Goal: Information Seeking & Learning: Learn about a topic

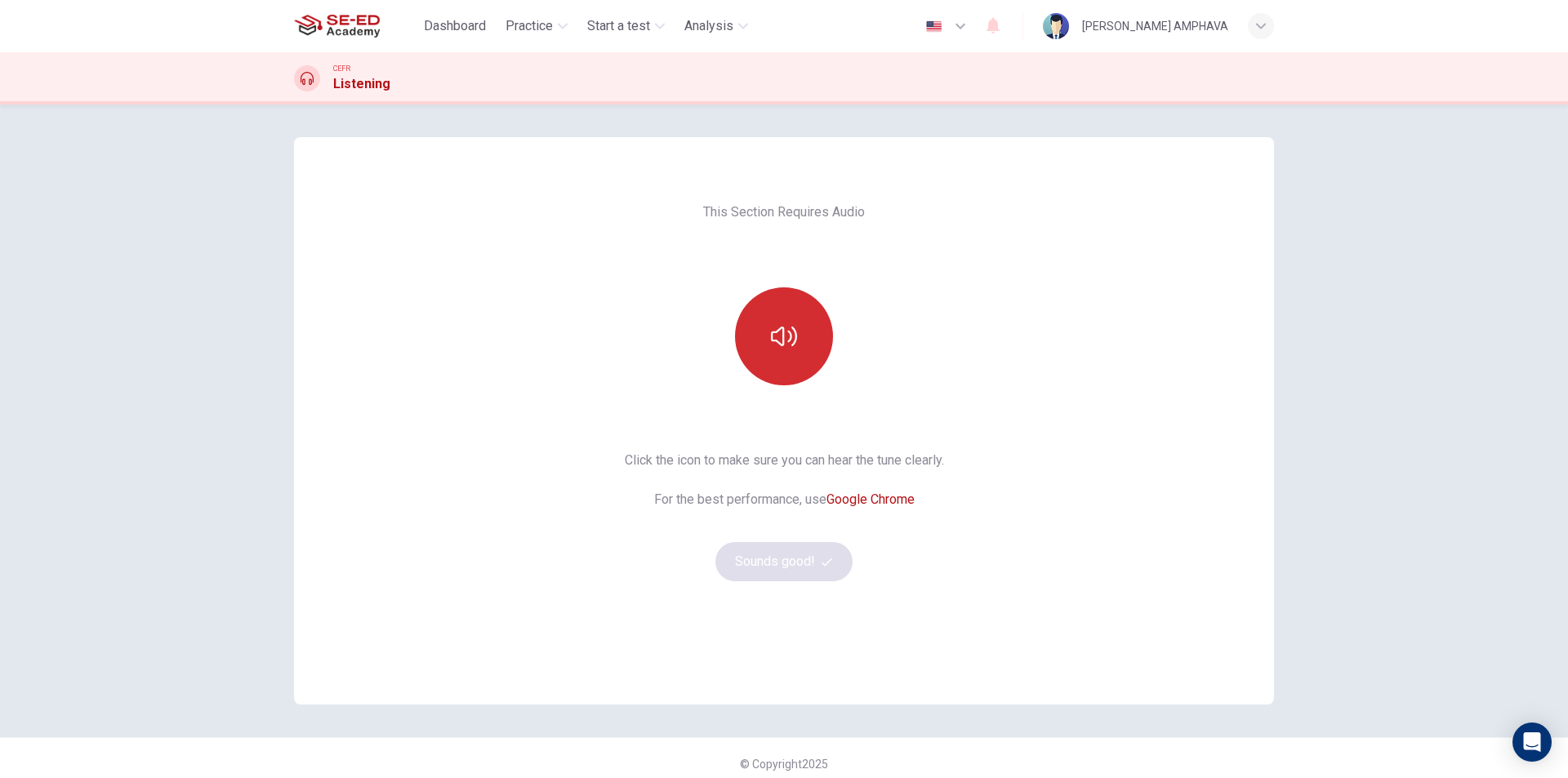
click at [772, 344] on icon "button" at bounding box center [784, 335] width 26 height 26
click at [808, 567] on button "Sounds good!" at bounding box center [784, 562] width 137 height 40
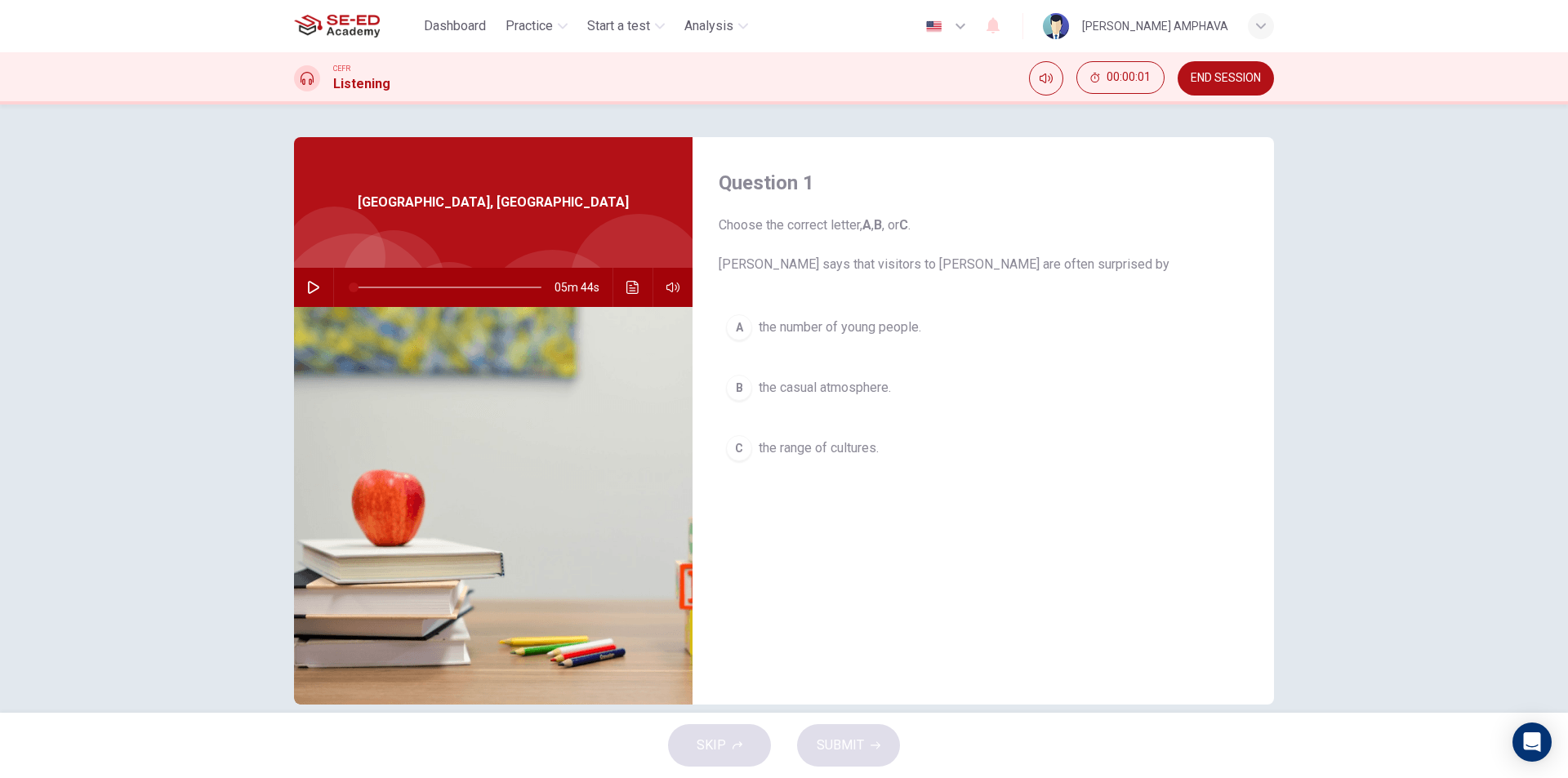
click at [314, 291] on icon "button" at bounding box center [314, 287] width 13 height 13
drag, startPoint x: 847, startPoint y: 483, endPoint x: 842, endPoint y: 469, distance: 14.9
click at [847, 482] on div "A the number of young people. B the casual atmosphere. C the range of cultures." at bounding box center [983, 405] width 529 height 195
click at [841, 469] on div "A the number of young people. B the casual atmosphere. C the range of cultures." at bounding box center [983, 405] width 529 height 195
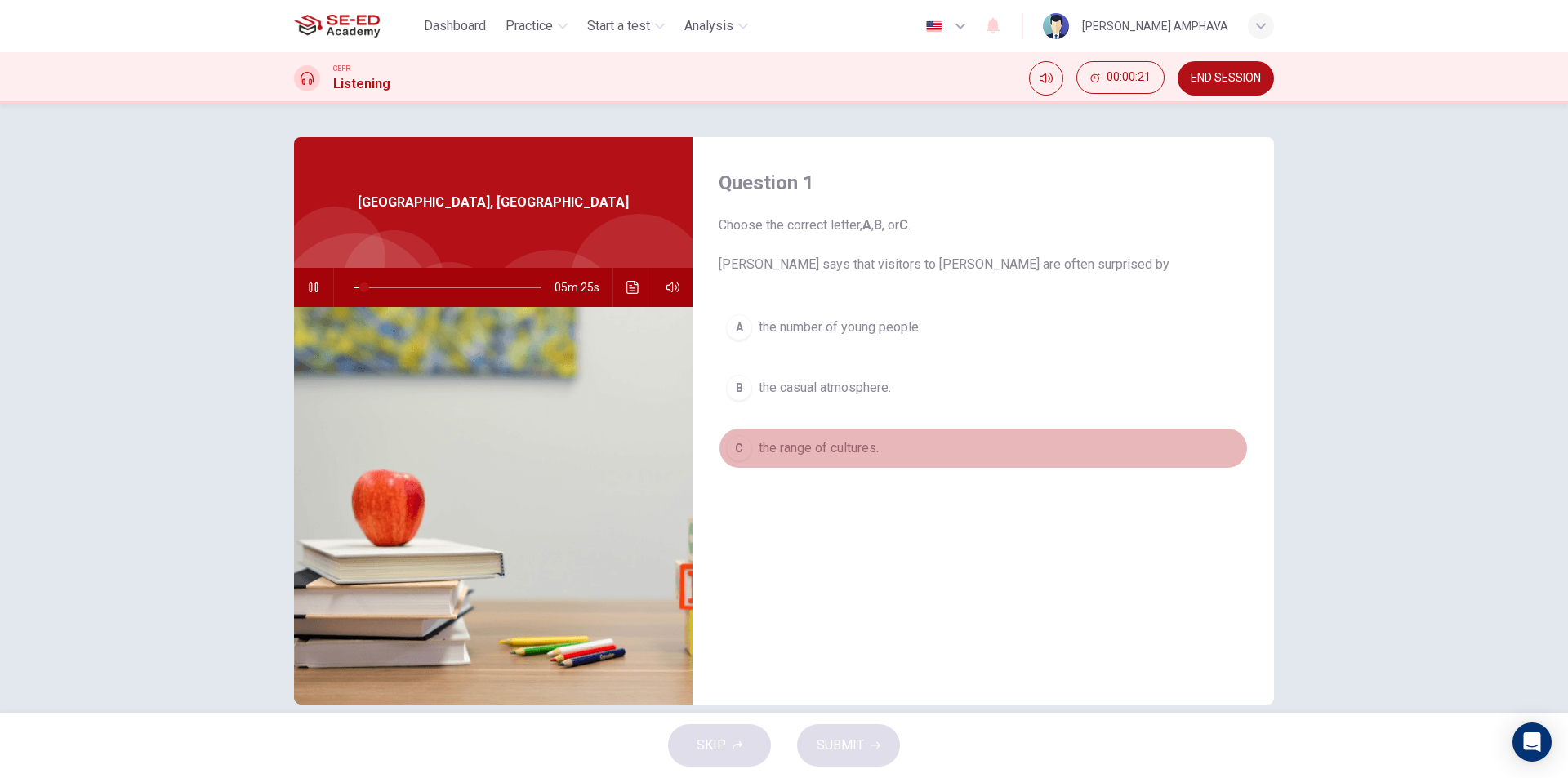
click at [841, 464] on button "C the range of cultures." at bounding box center [983, 448] width 529 height 40
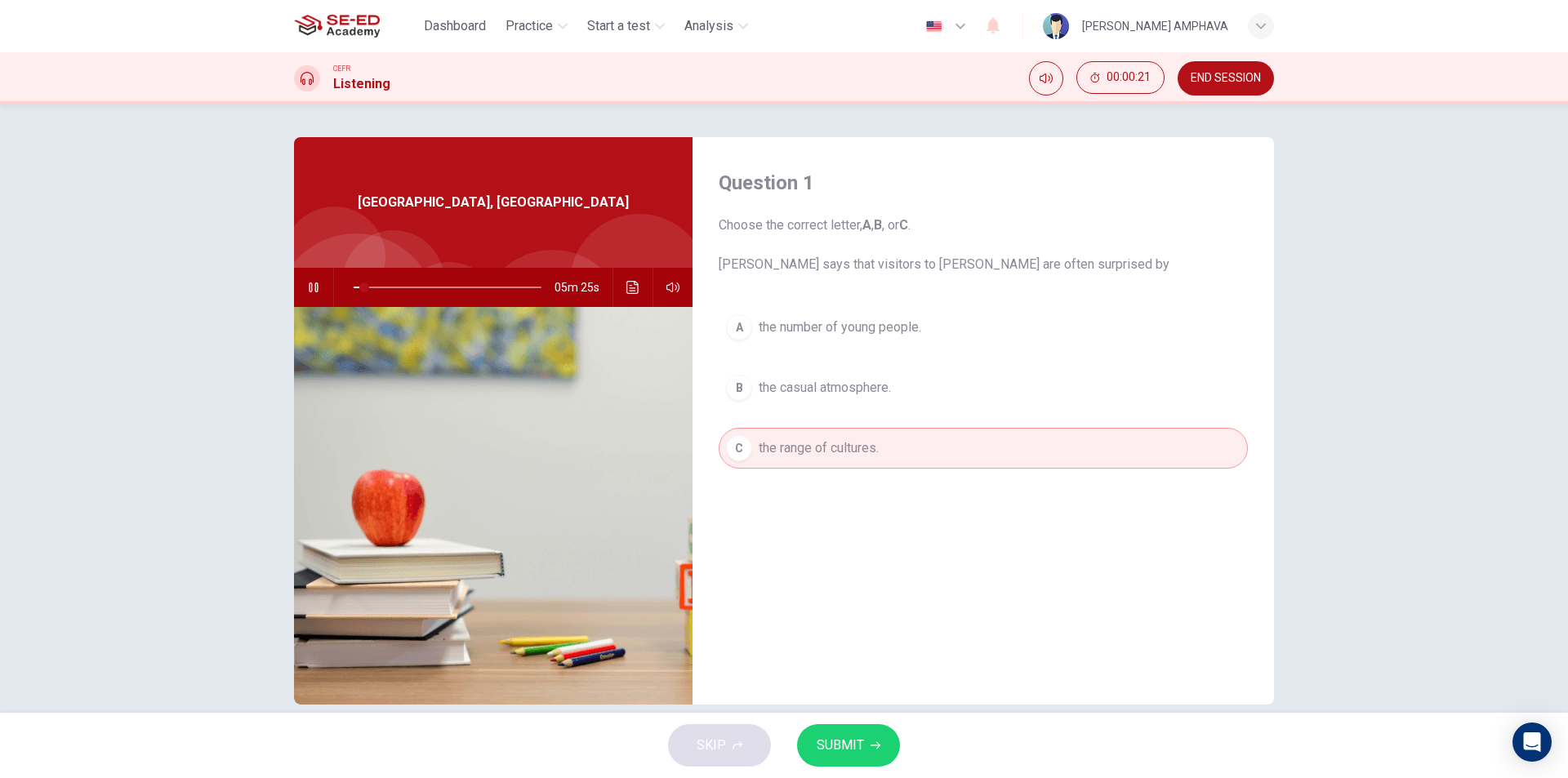
click at [841, 462] on button "C the range of cultures." at bounding box center [983, 448] width 529 height 40
click at [827, 449] on span "the range of cultures." at bounding box center [818, 448] width 120 height 19
click at [827, 413] on div "A the number of young people. B the casual atmosphere. C the range of cultures." at bounding box center [983, 405] width 529 height 195
click at [822, 382] on span "the casual atmosphere." at bounding box center [824, 388] width 132 height 19
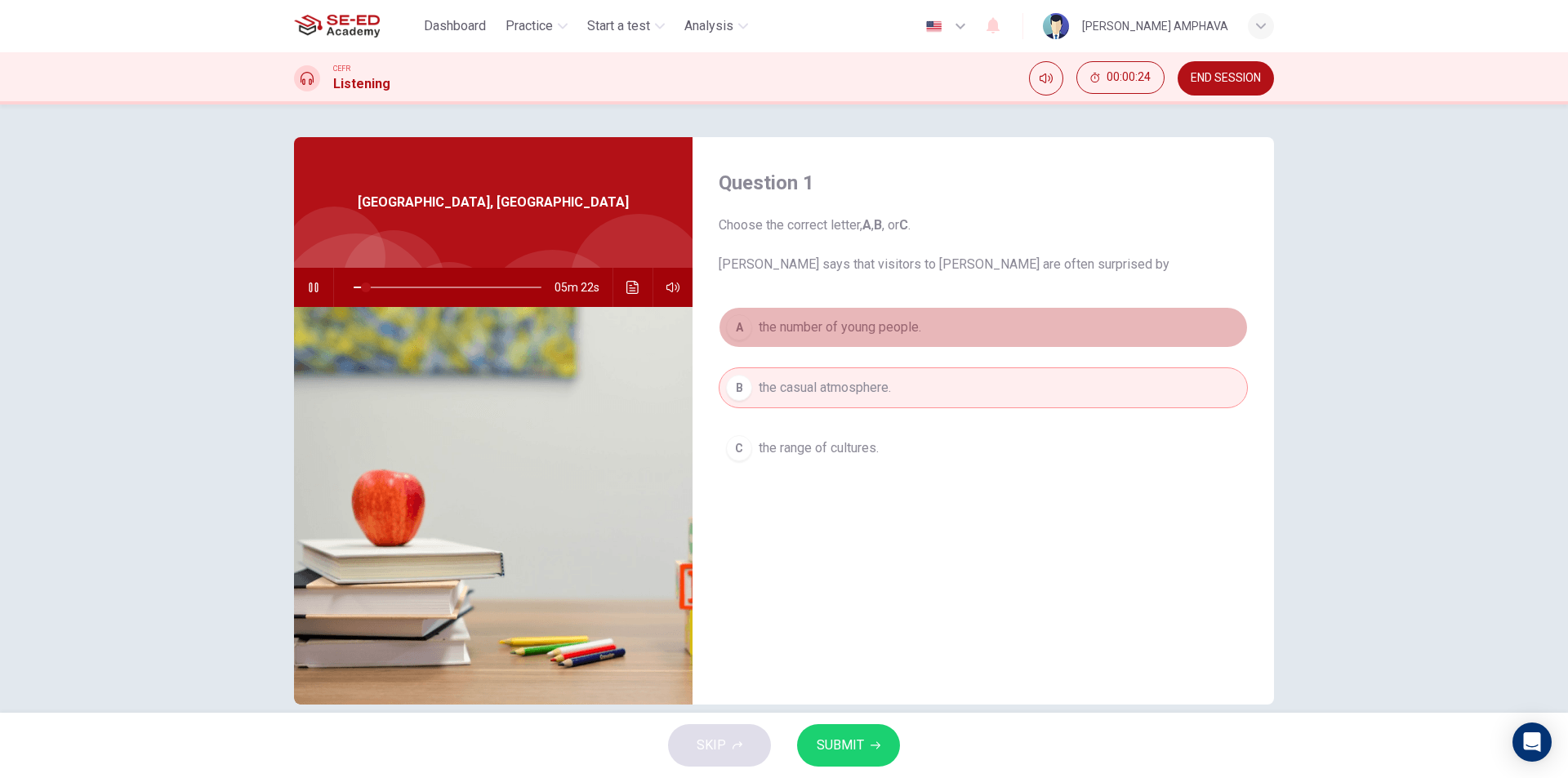
drag, startPoint x: 814, startPoint y: 338, endPoint x: 804, endPoint y: 346, distance: 12.8
click at [807, 345] on button "A the number of young people." at bounding box center [983, 328] width 529 height 40
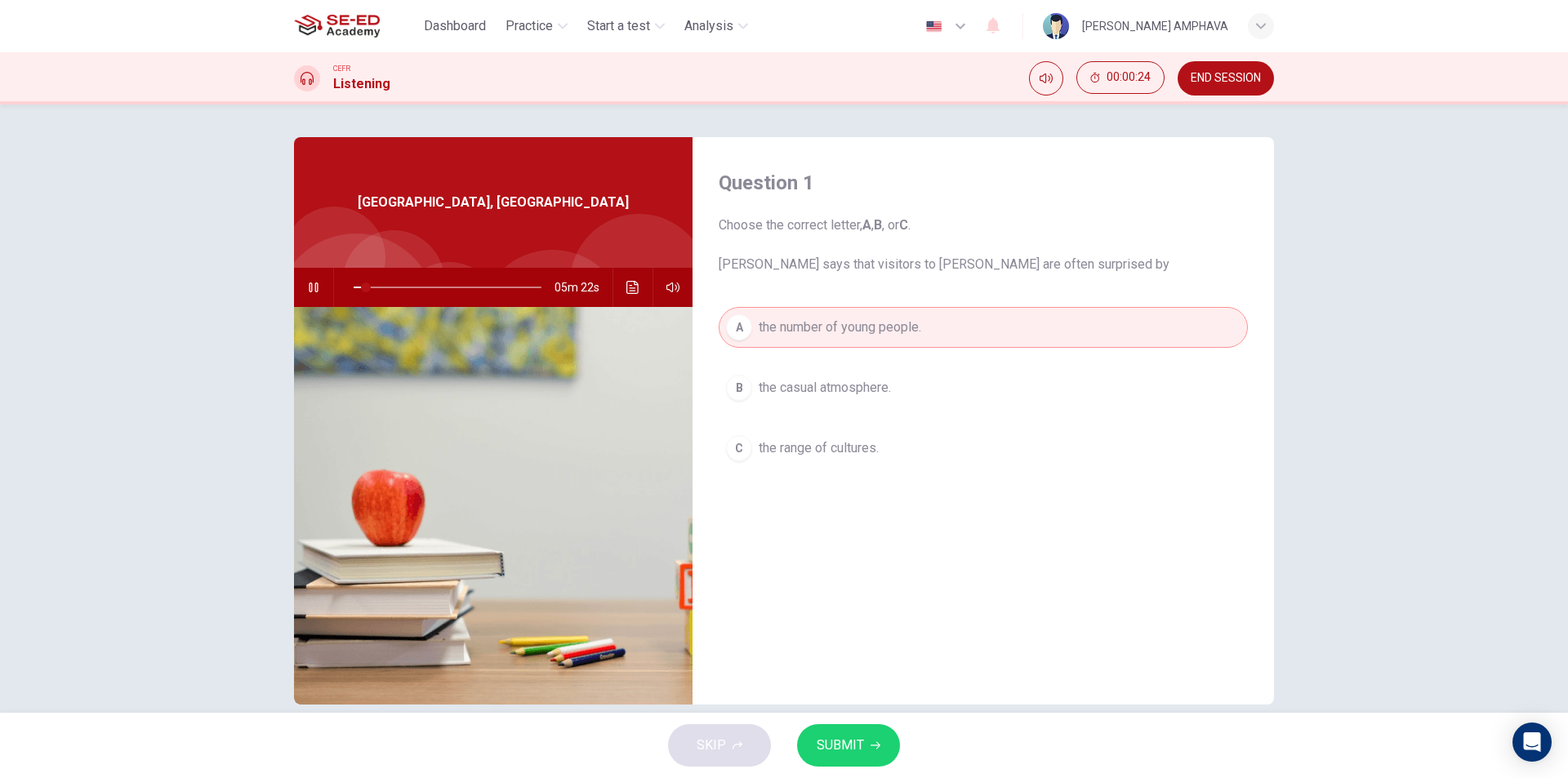
drag, startPoint x: 790, startPoint y: 388, endPoint x: 785, endPoint y: 401, distance: 13.9
click at [787, 397] on span "the casual atmosphere." at bounding box center [824, 388] width 132 height 19
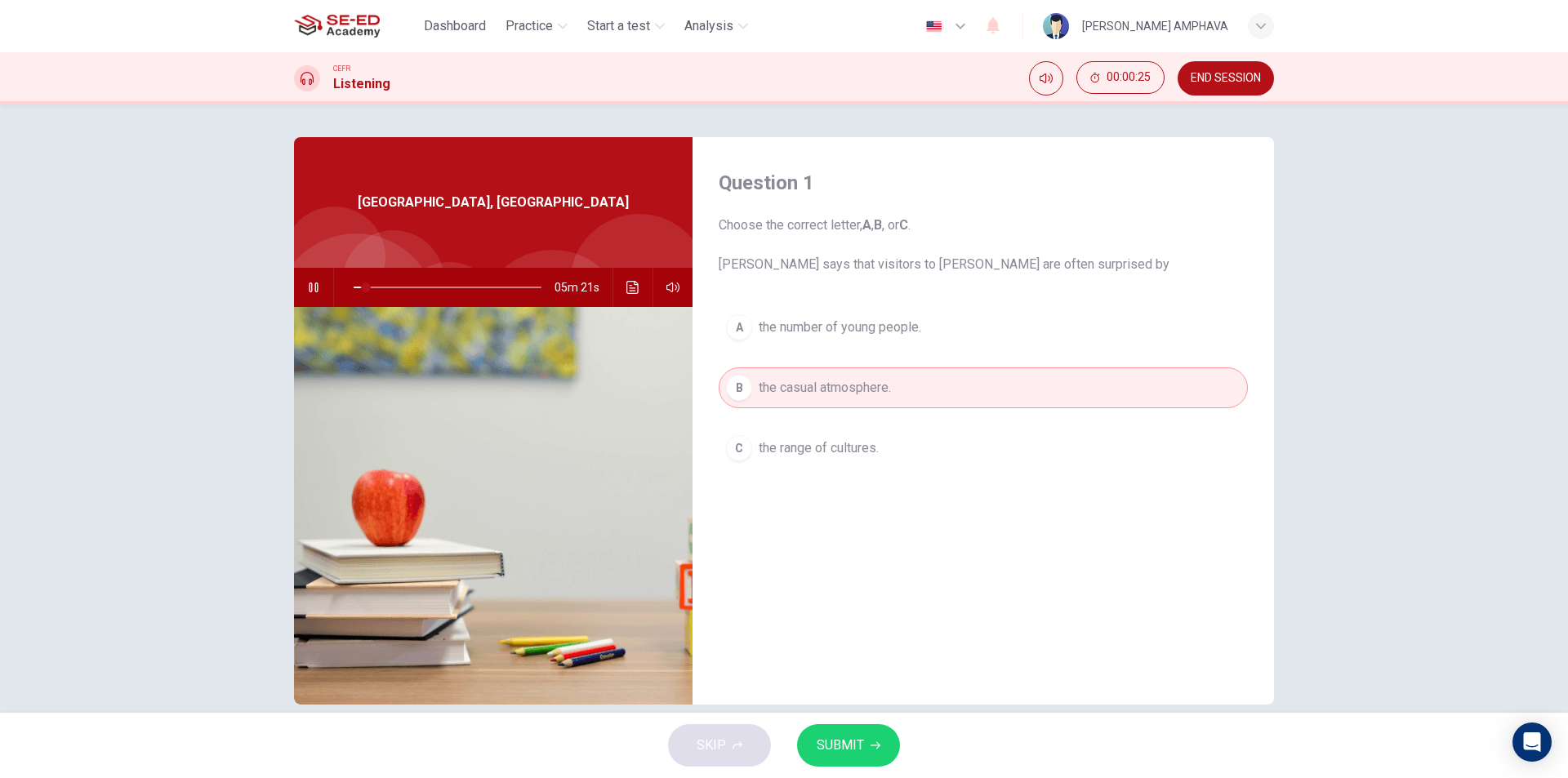
click at [778, 444] on span "the range of cultures." at bounding box center [818, 448] width 120 height 19
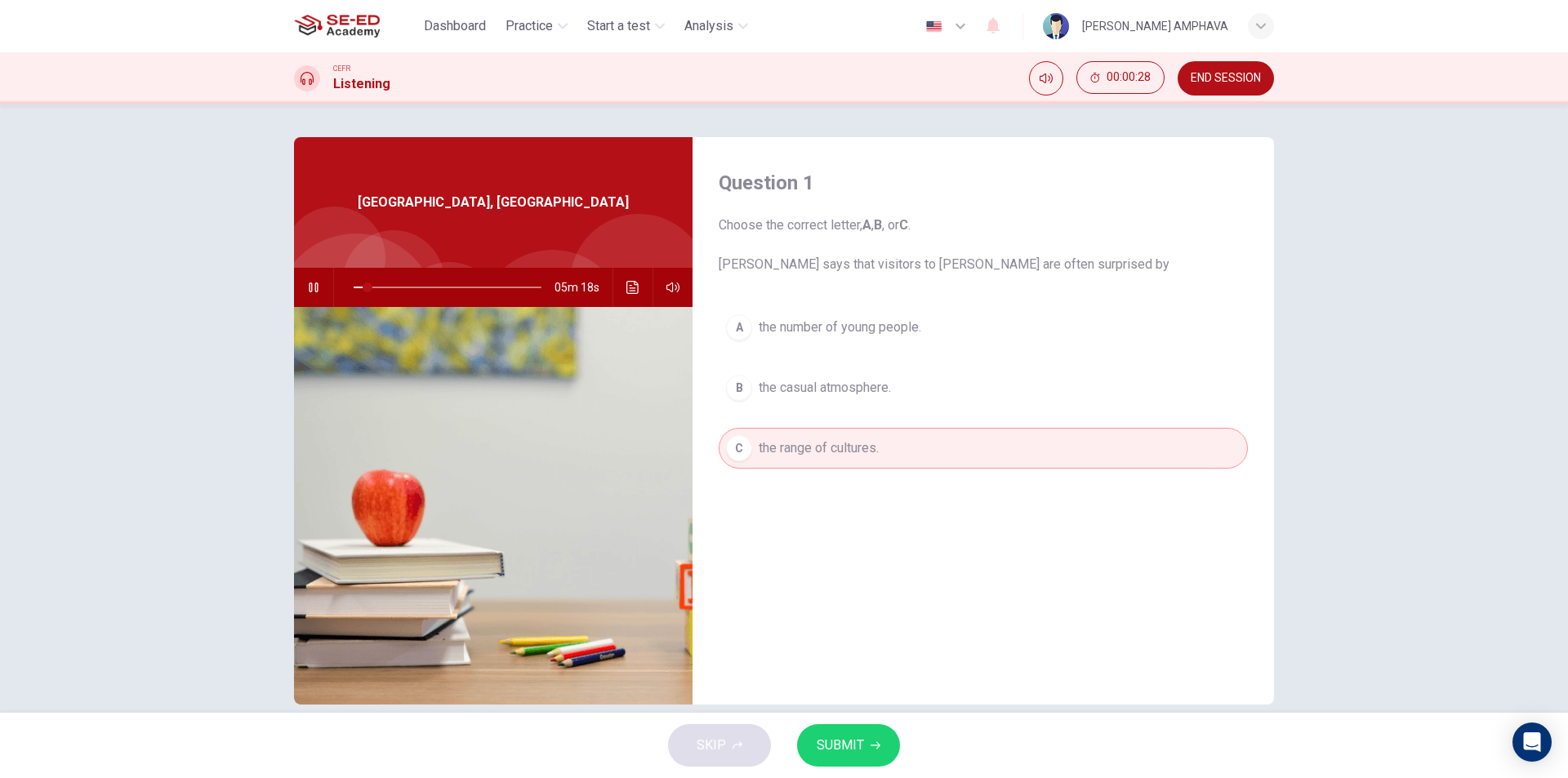
click at [778, 335] on span "the number of young people." at bounding box center [839, 328] width 163 height 19
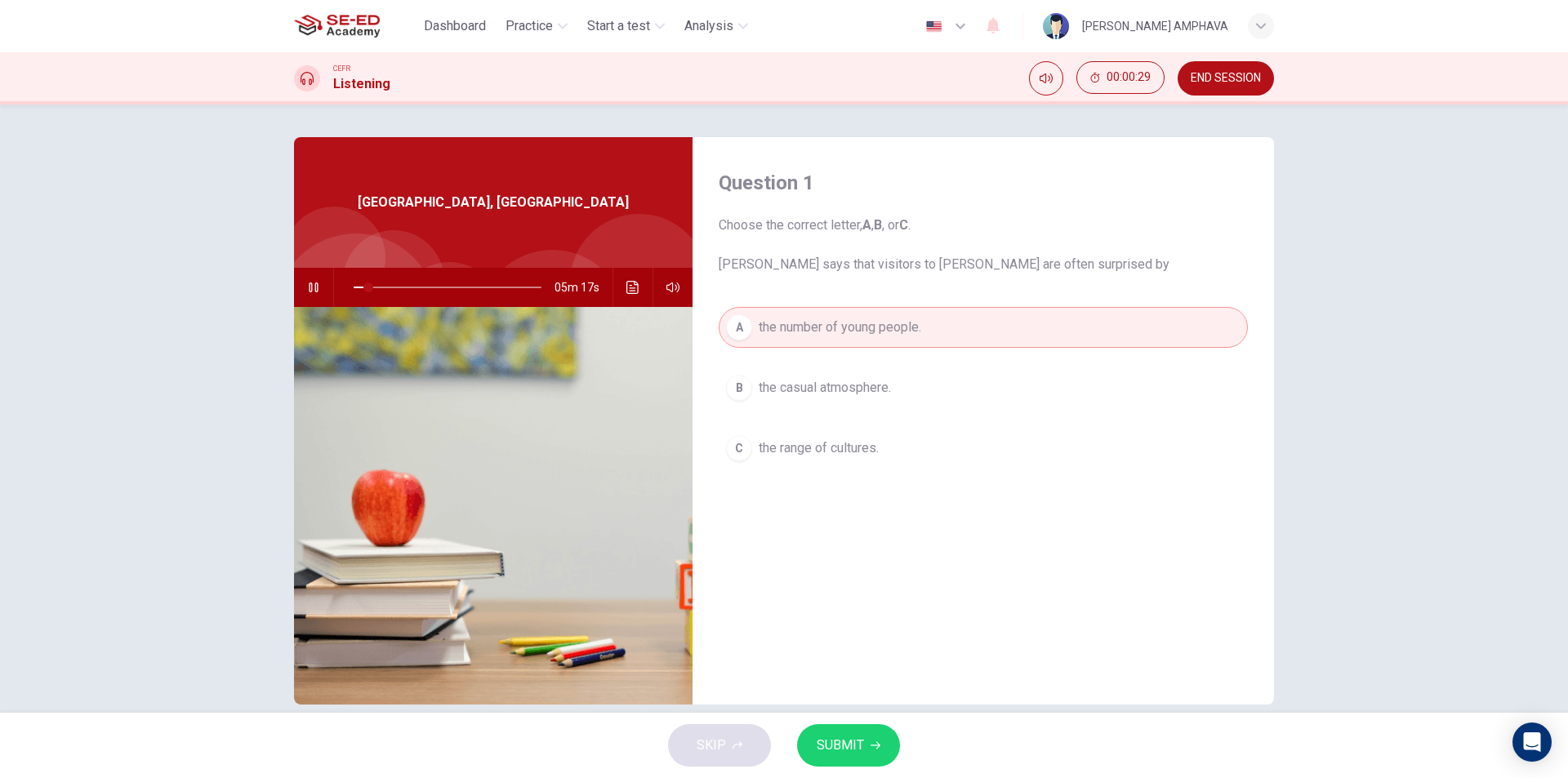
click at [784, 458] on button "C the range of cultures." at bounding box center [983, 448] width 529 height 40
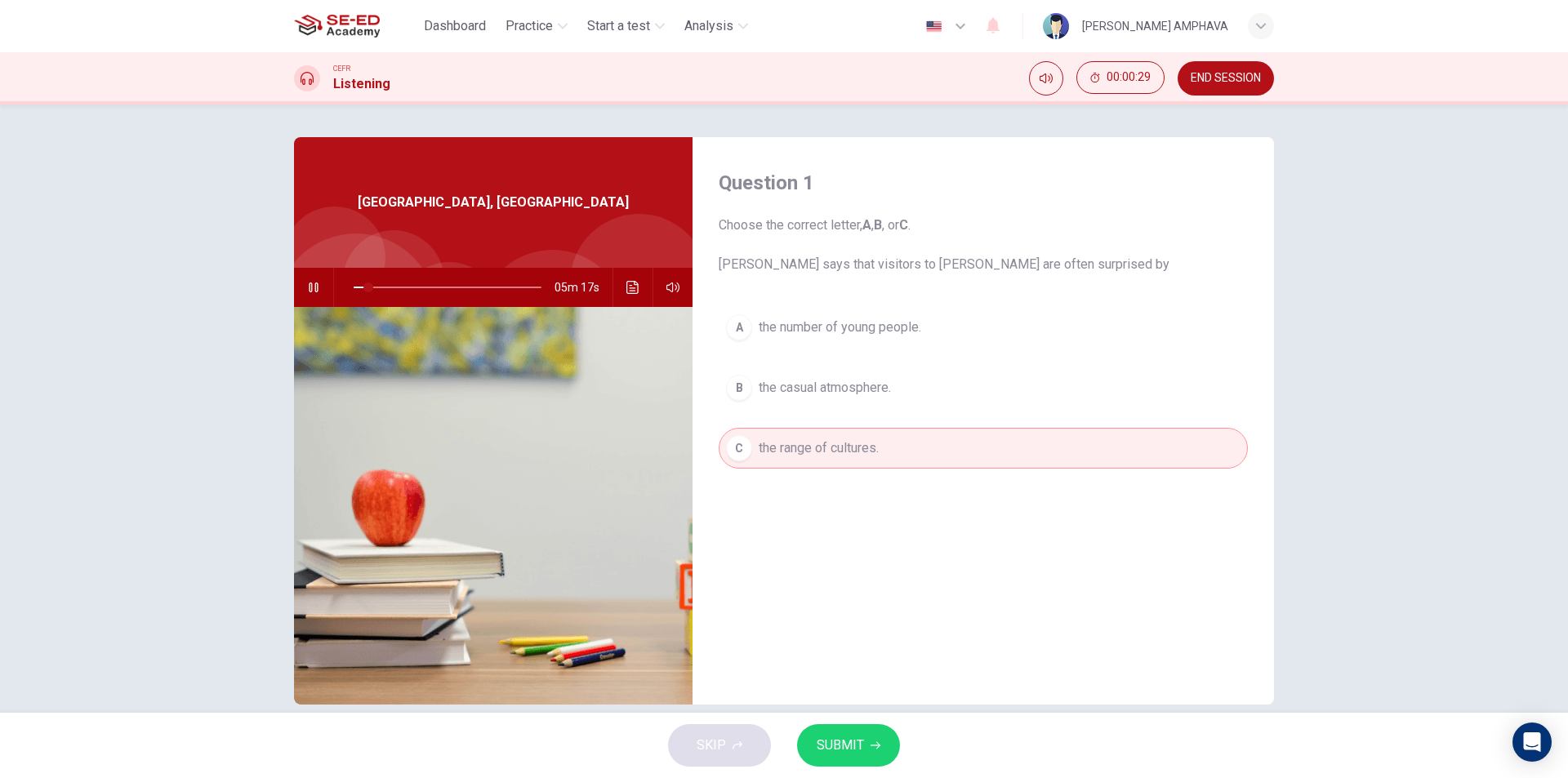
click at [809, 399] on button "B the casual atmosphere." at bounding box center [983, 388] width 529 height 40
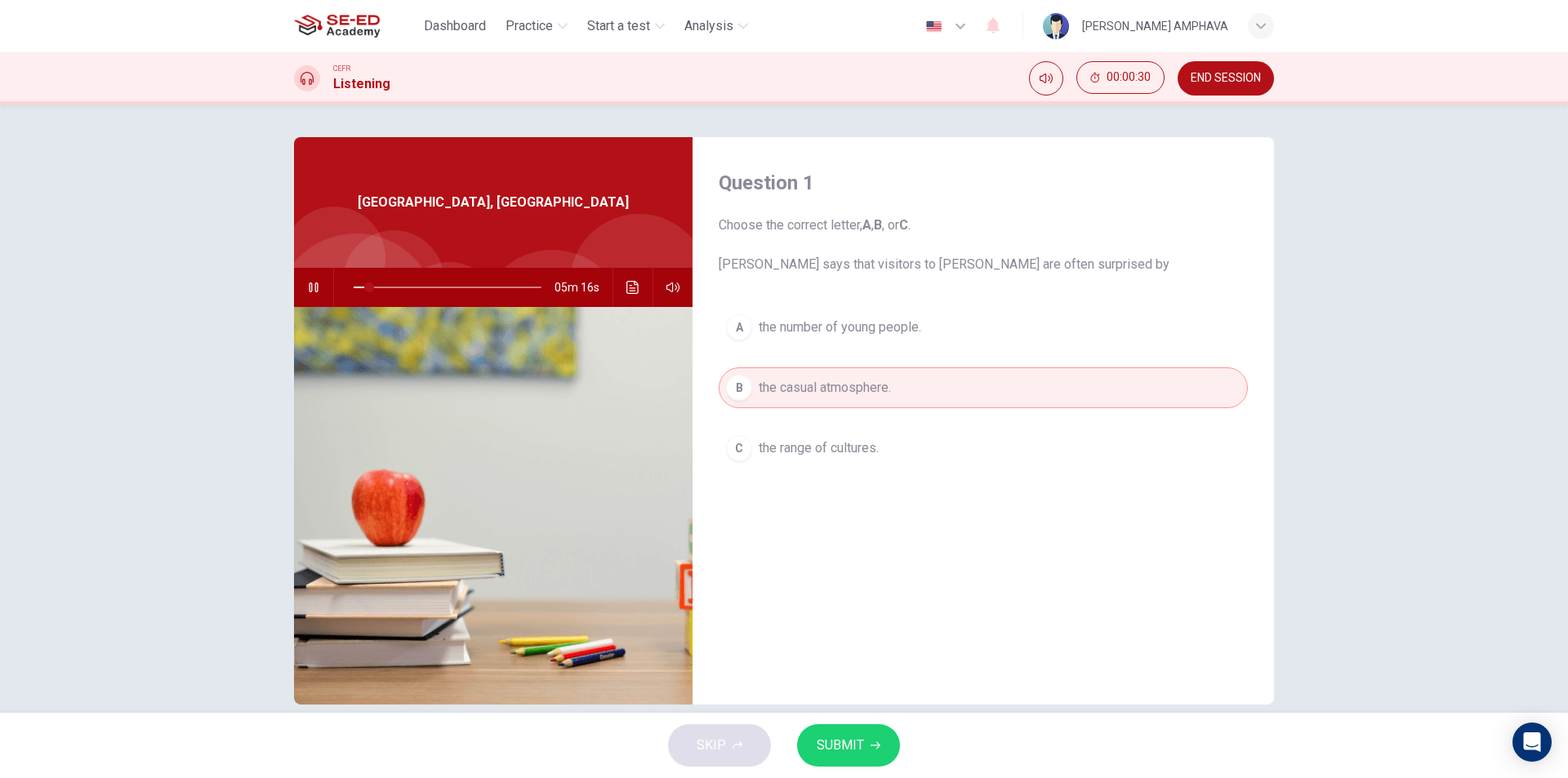
click at [799, 424] on div "A the number of young people. B the casual atmosphere. C the range of cultures." at bounding box center [983, 405] width 529 height 195
click at [794, 446] on span "the range of cultures." at bounding box center [818, 448] width 120 height 19
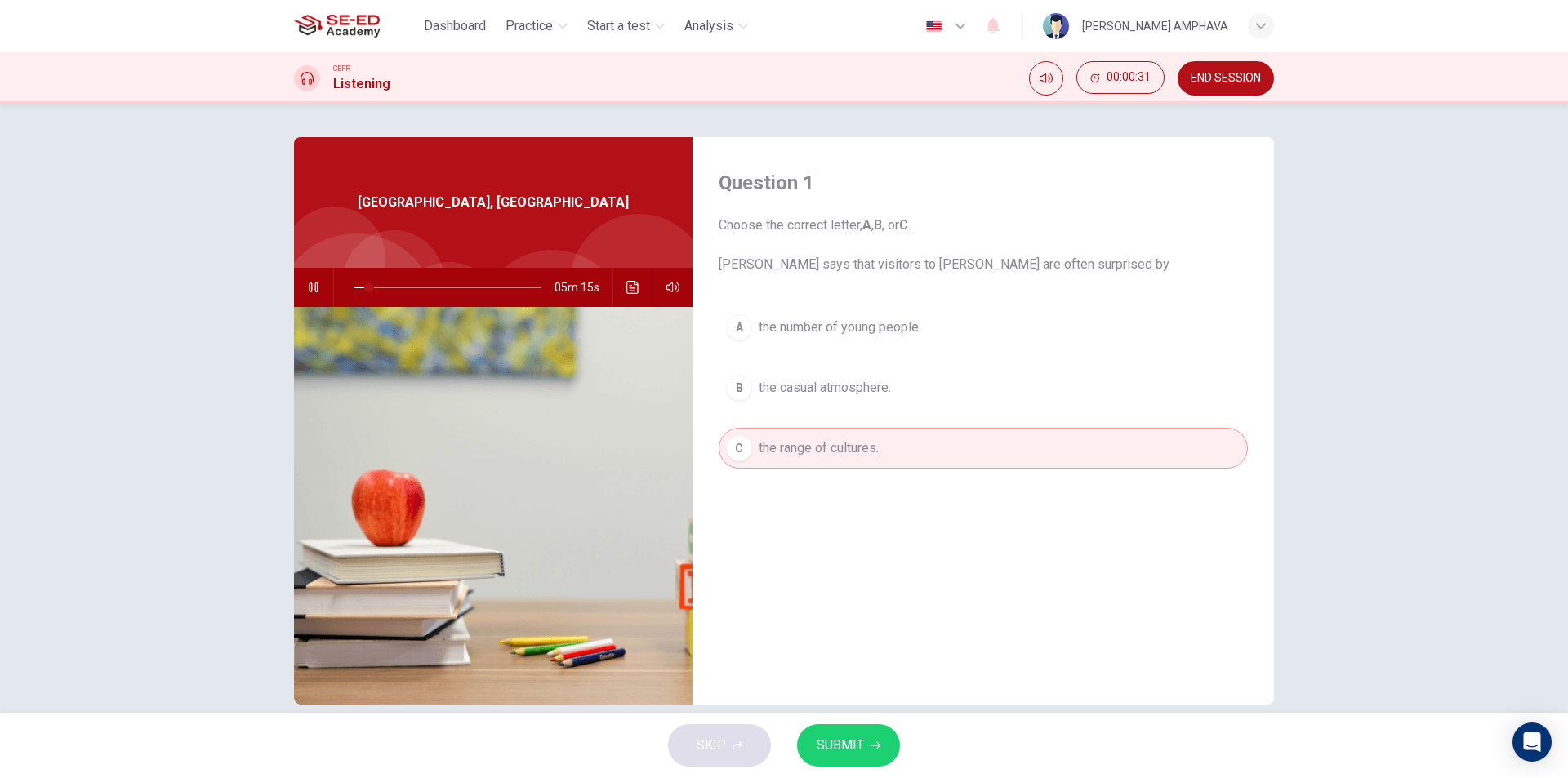
drag, startPoint x: 796, startPoint y: 395, endPoint x: 789, endPoint y: 428, distance: 33.7
click at [795, 409] on div "A the number of young people. B the casual atmosphere. C the range of cultures." at bounding box center [983, 405] width 529 height 195
drag, startPoint x: 788, startPoint y: 441, endPoint x: 793, endPoint y: 382, distance: 59.2
click at [789, 430] on button "C the range of cultures." at bounding box center [983, 448] width 529 height 40
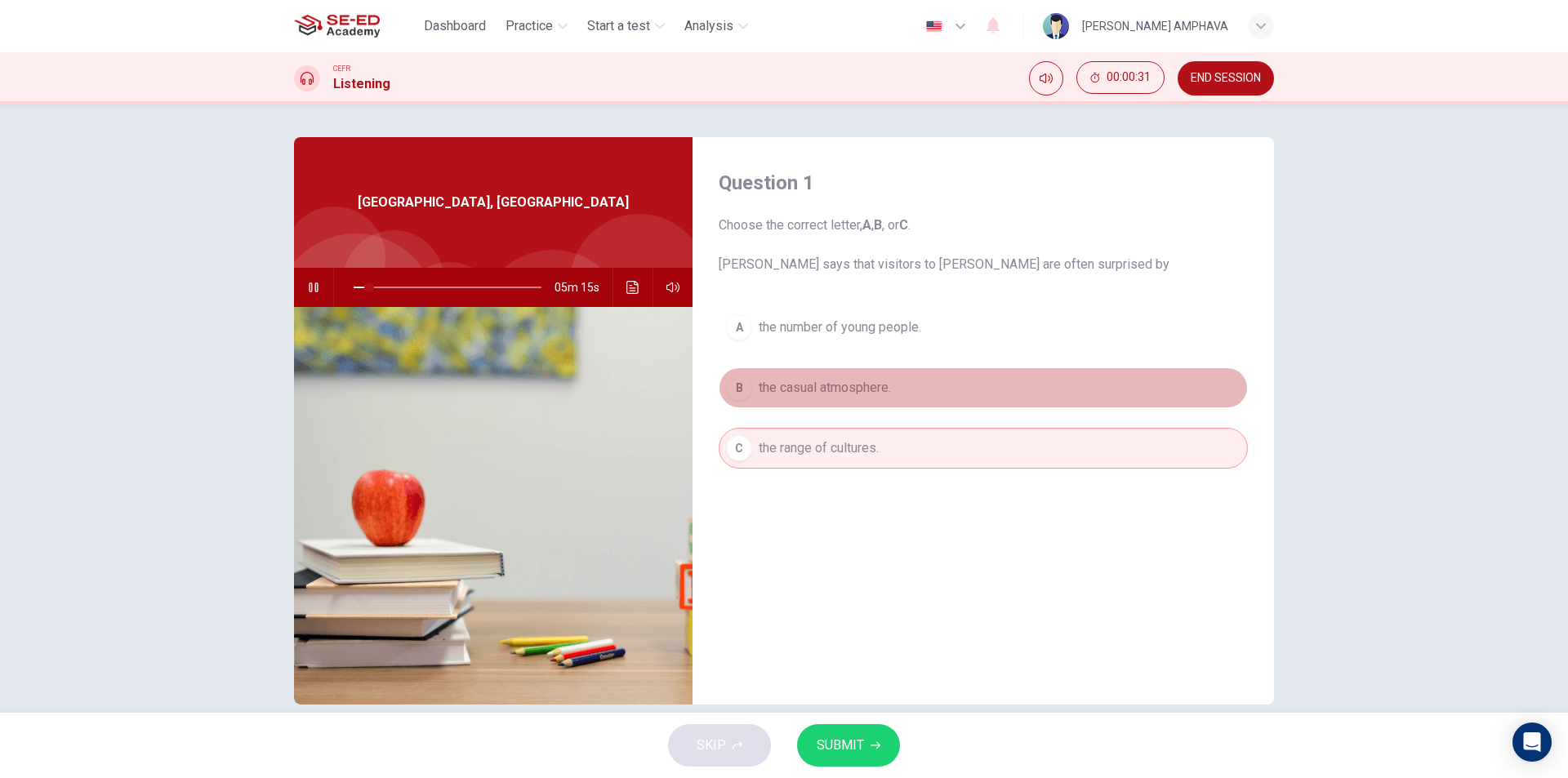
drag, startPoint x: 793, startPoint y: 382, endPoint x: 786, endPoint y: 397, distance: 16.6
click at [792, 389] on span "the casual atmosphere." at bounding box center [824, 388] width 132 height 19
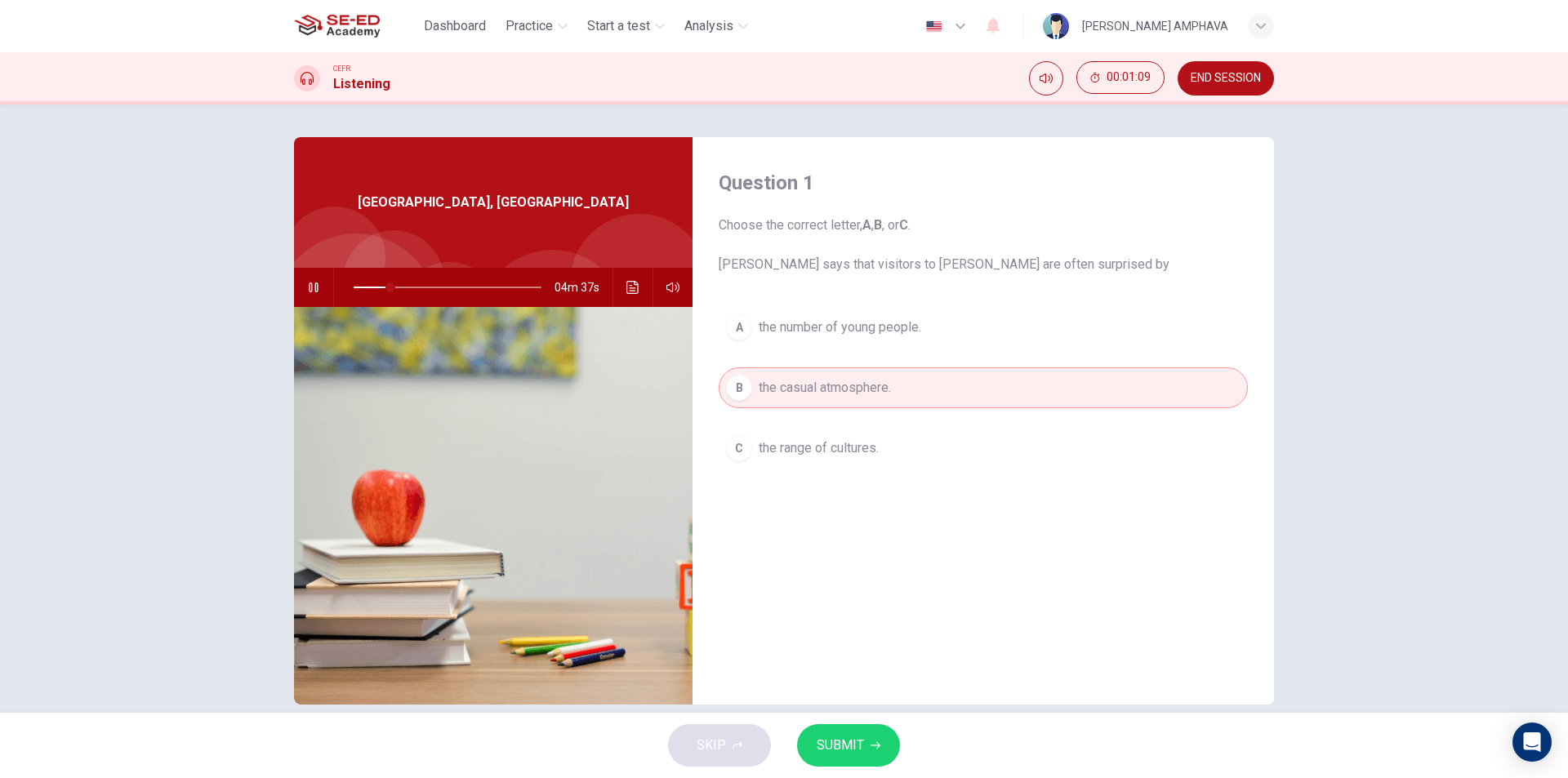
click at [366, 286] on span at bounding box center [447, 287] width 188 height 23
click at [625, 295] on button "Click to see the audio transcription" at bounding box center [632, 287] width 26 height 40
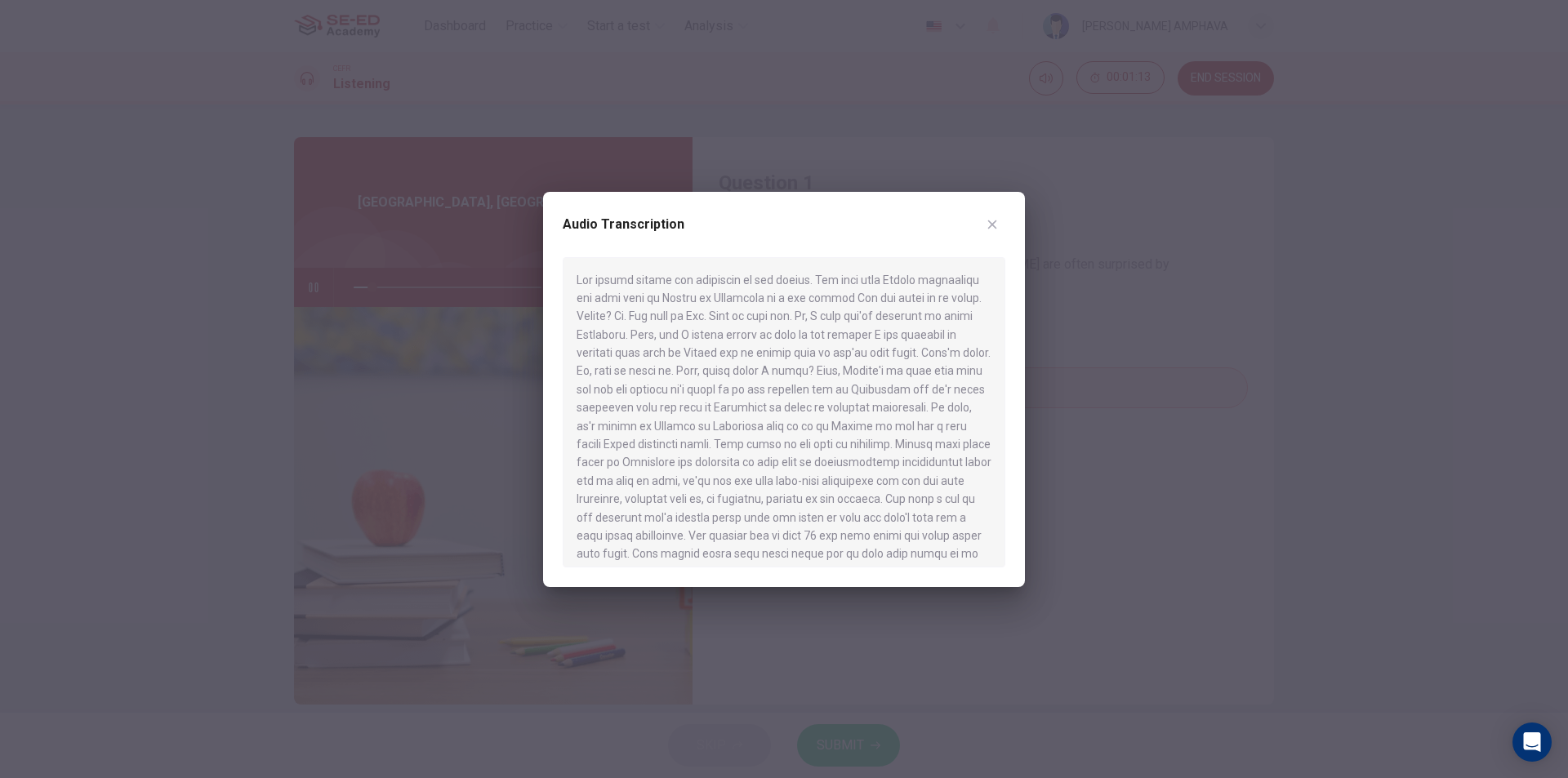
click at [995, 226] on icon "button" at bounding box center [993, 225] width 13 height 13
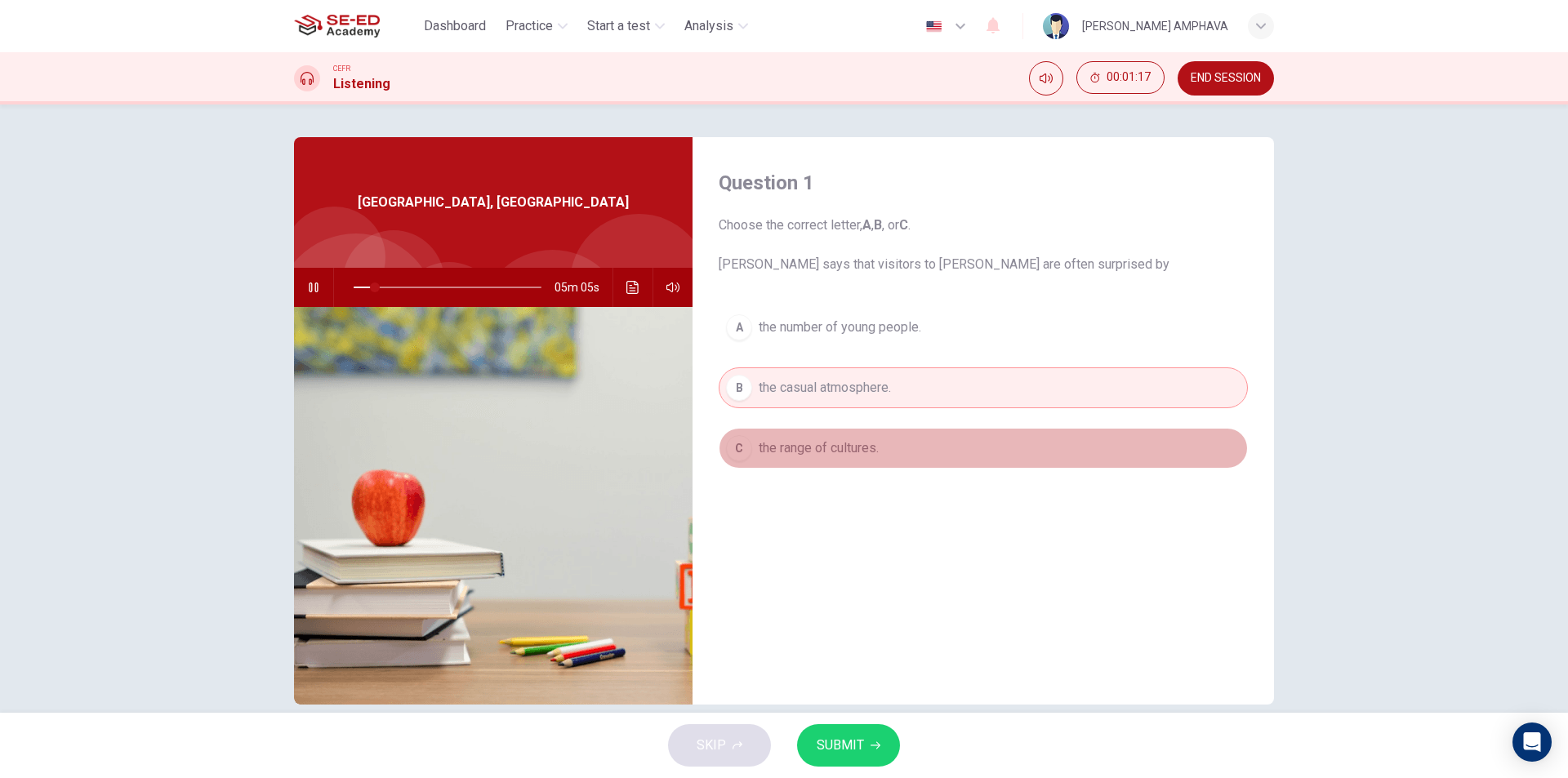
click at [758, 450] on span "the range of cultures." at bounding box center [818, 448] width 120 height 19
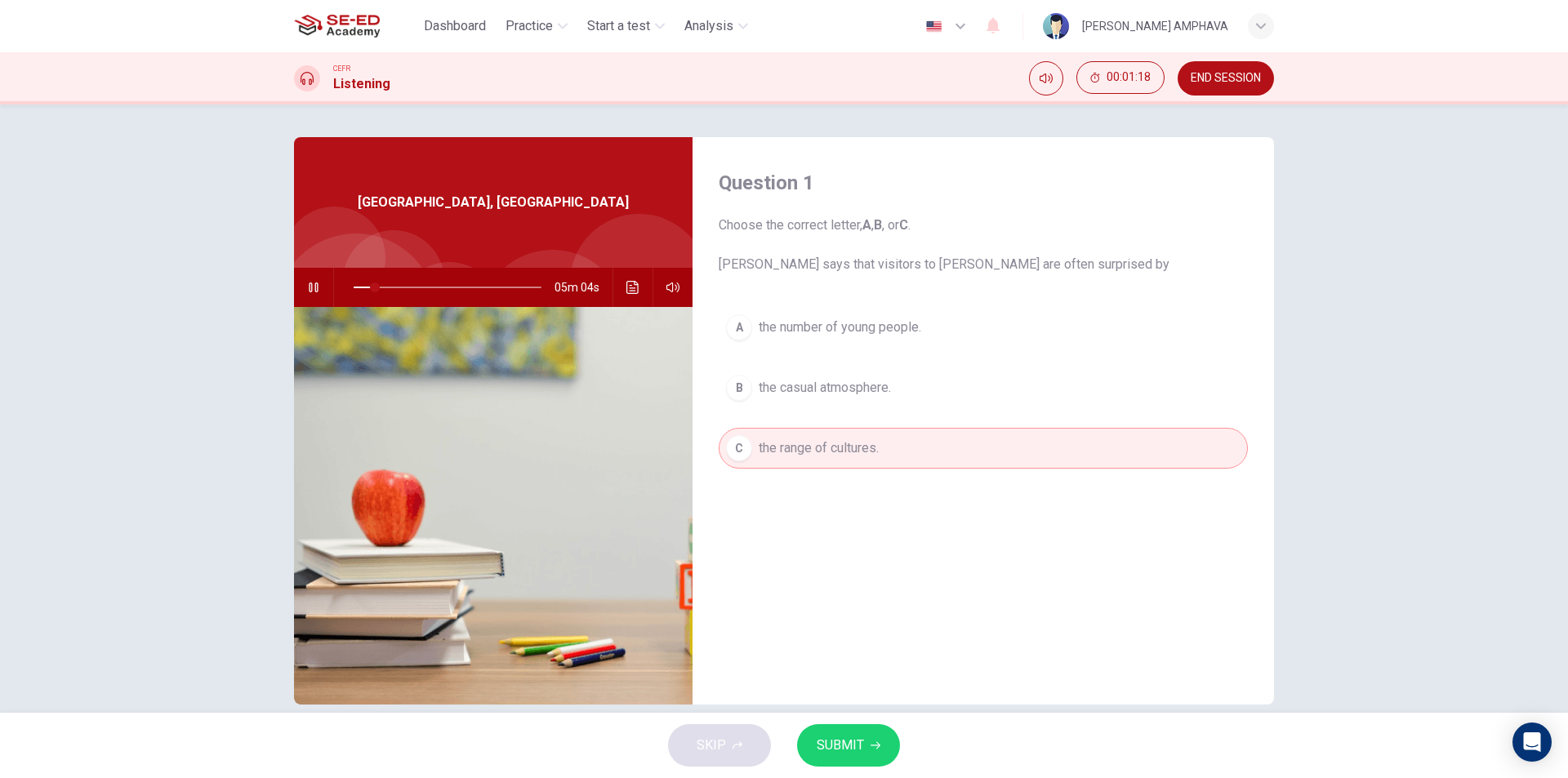
click at [833, 743] on span "SUBMIT" at bounding box center [839, 746] width 47 height 23
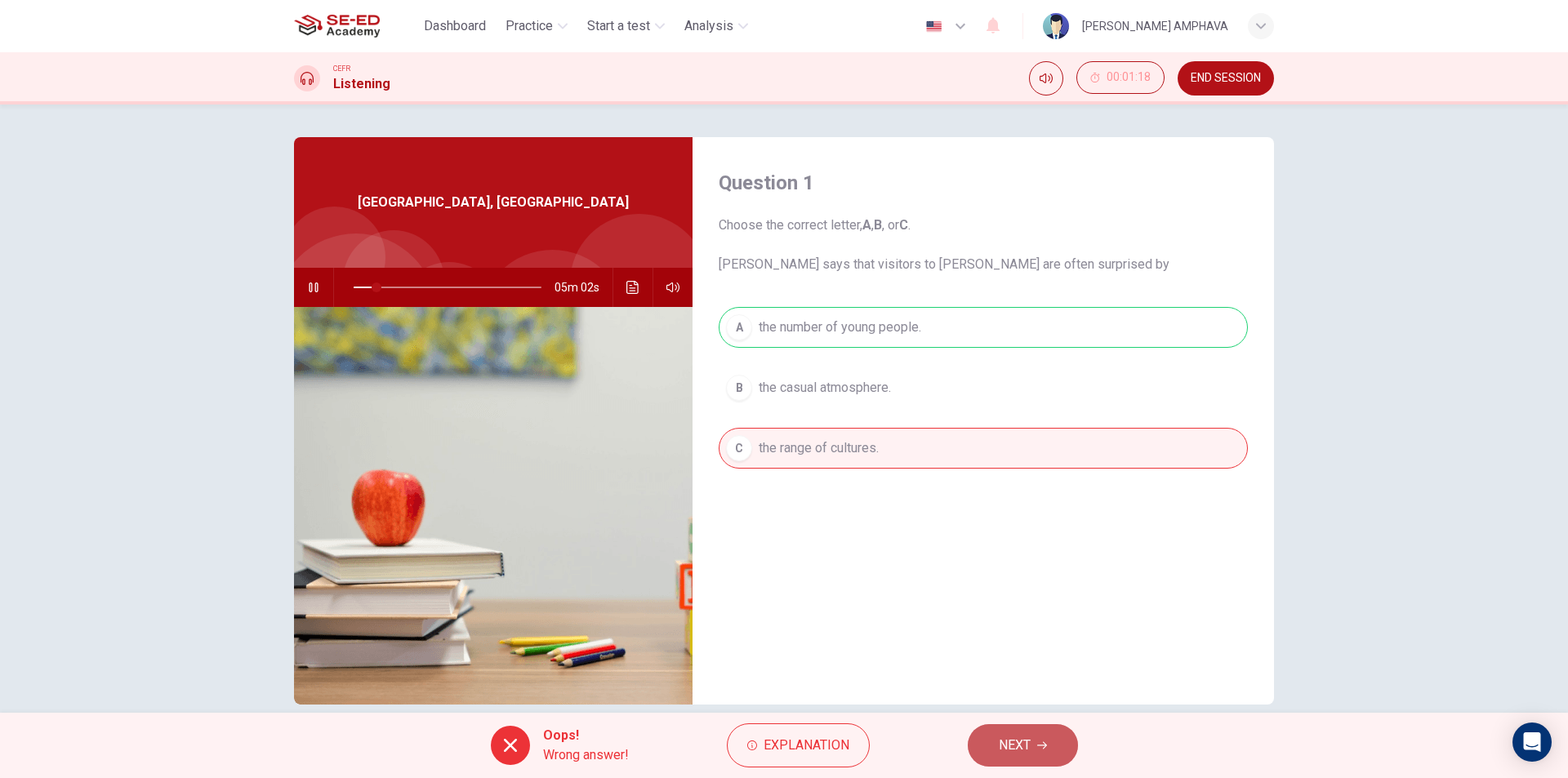
click at [1012, 740] on span "NEXT" at bounding box center [1014, 746] width 32 height 23
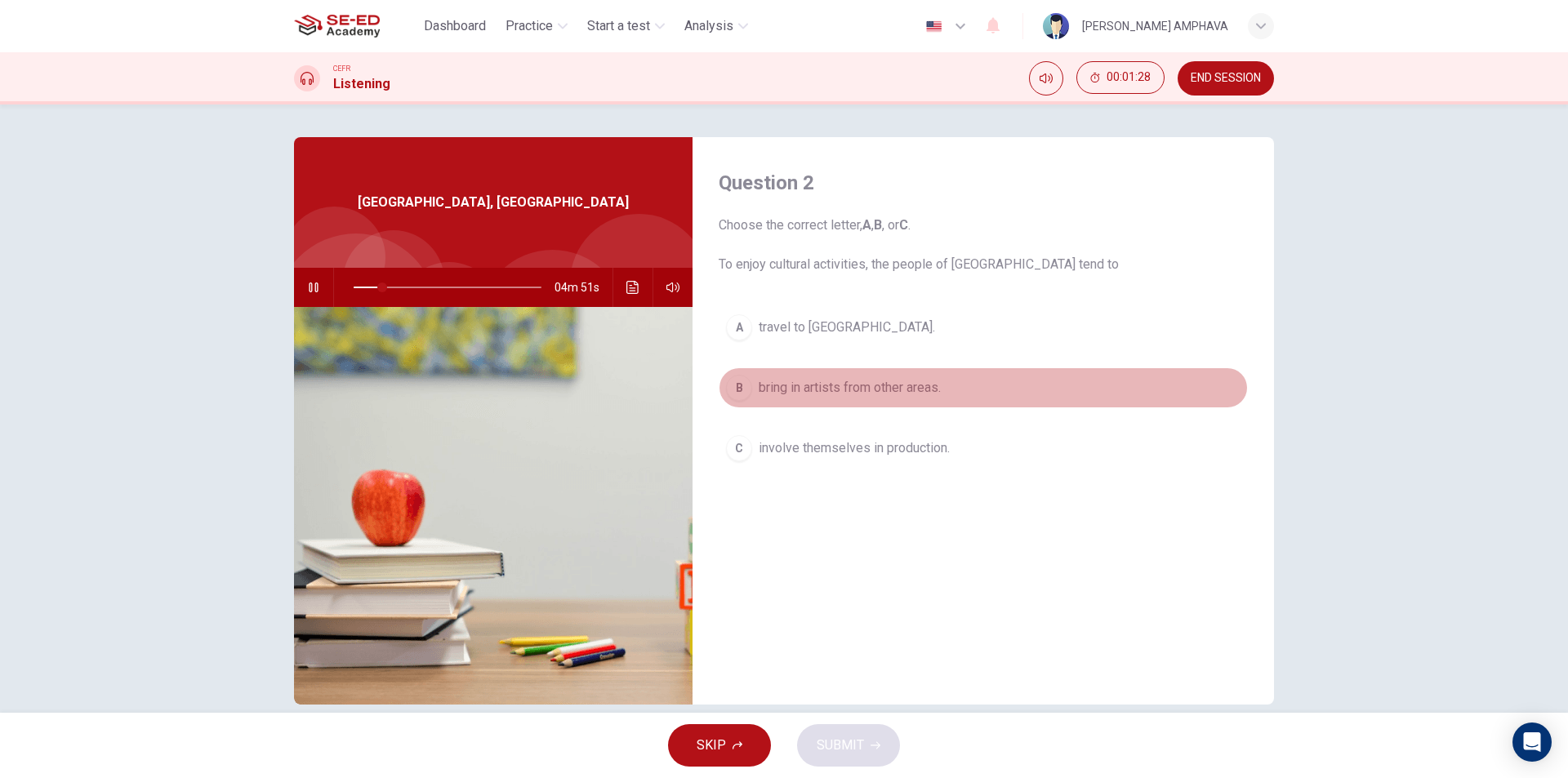
click at [793, 394] on span "bring in artists from other areas." at bounding box center [849, 388] width 182 height 19
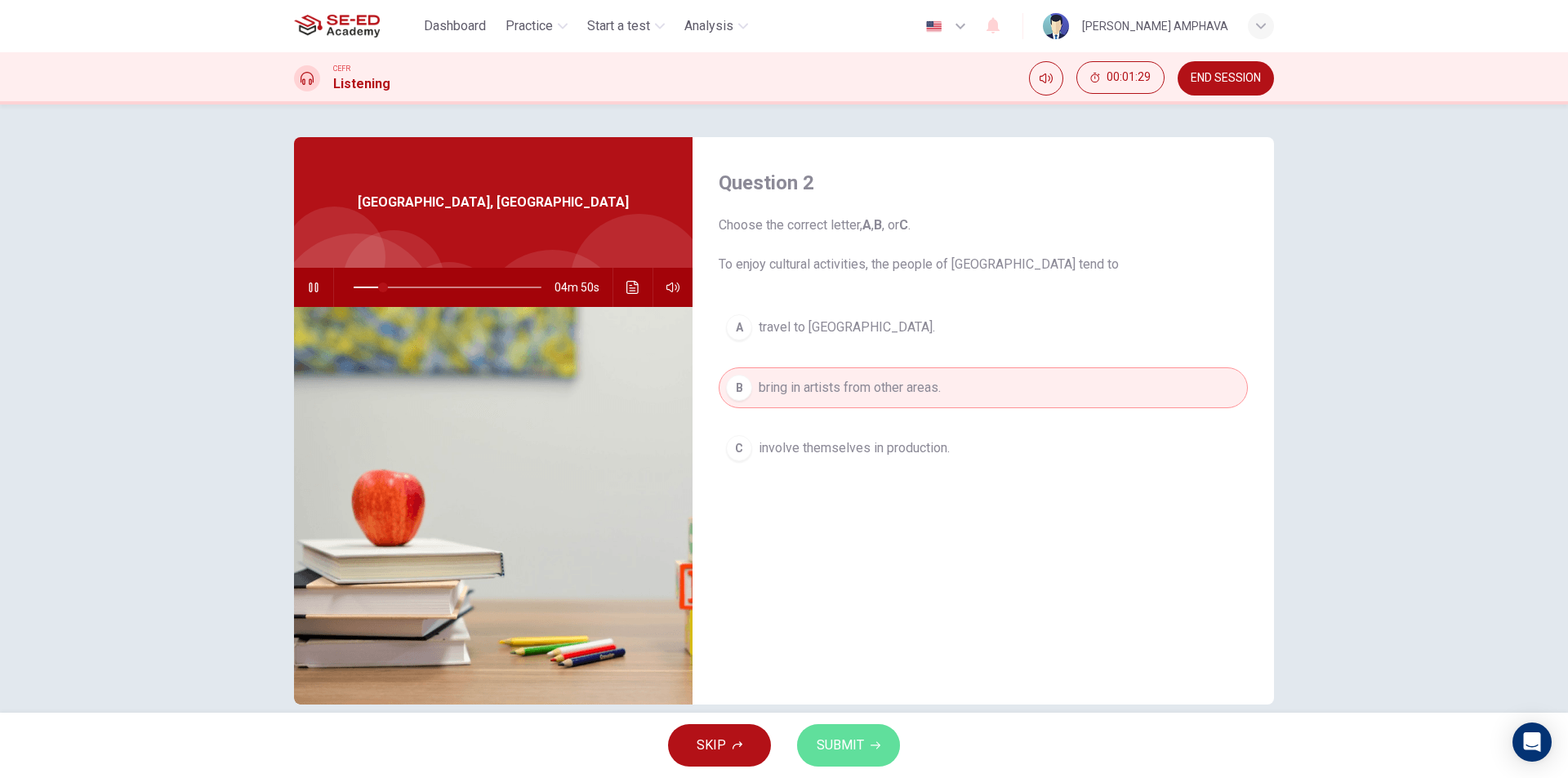
click at [853, 747] on span "SUBMIT" at bounding box center [839, 746] width 47 height 23
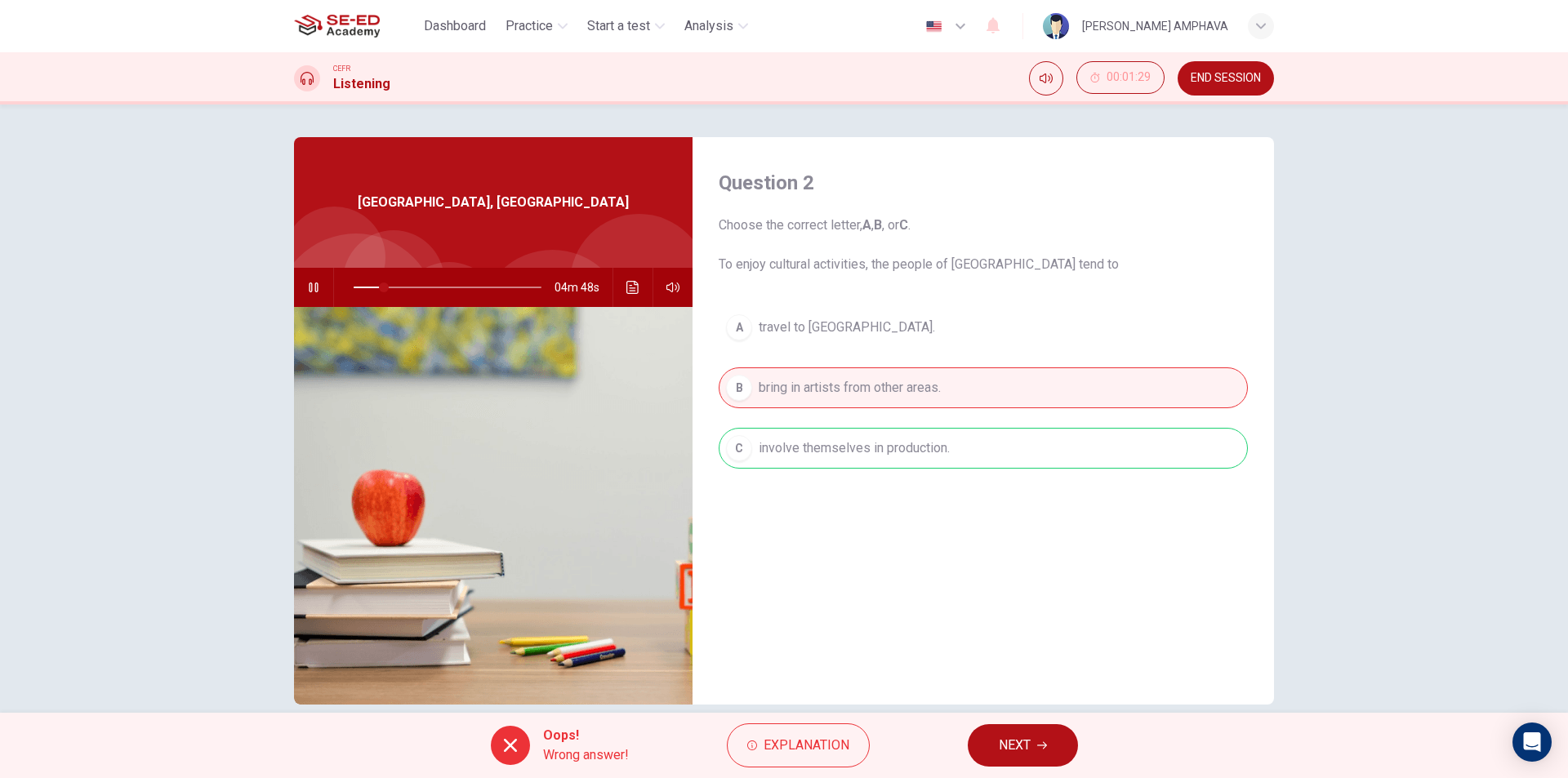
click at [990, 717] on div "Oops! Wrong answer! Explanation NEXT" at bounding box center [784, 746] width 1568 height 66
click at [997, 736] on button "NEXT" at bounding box center [1023, 745] width 110 height 42
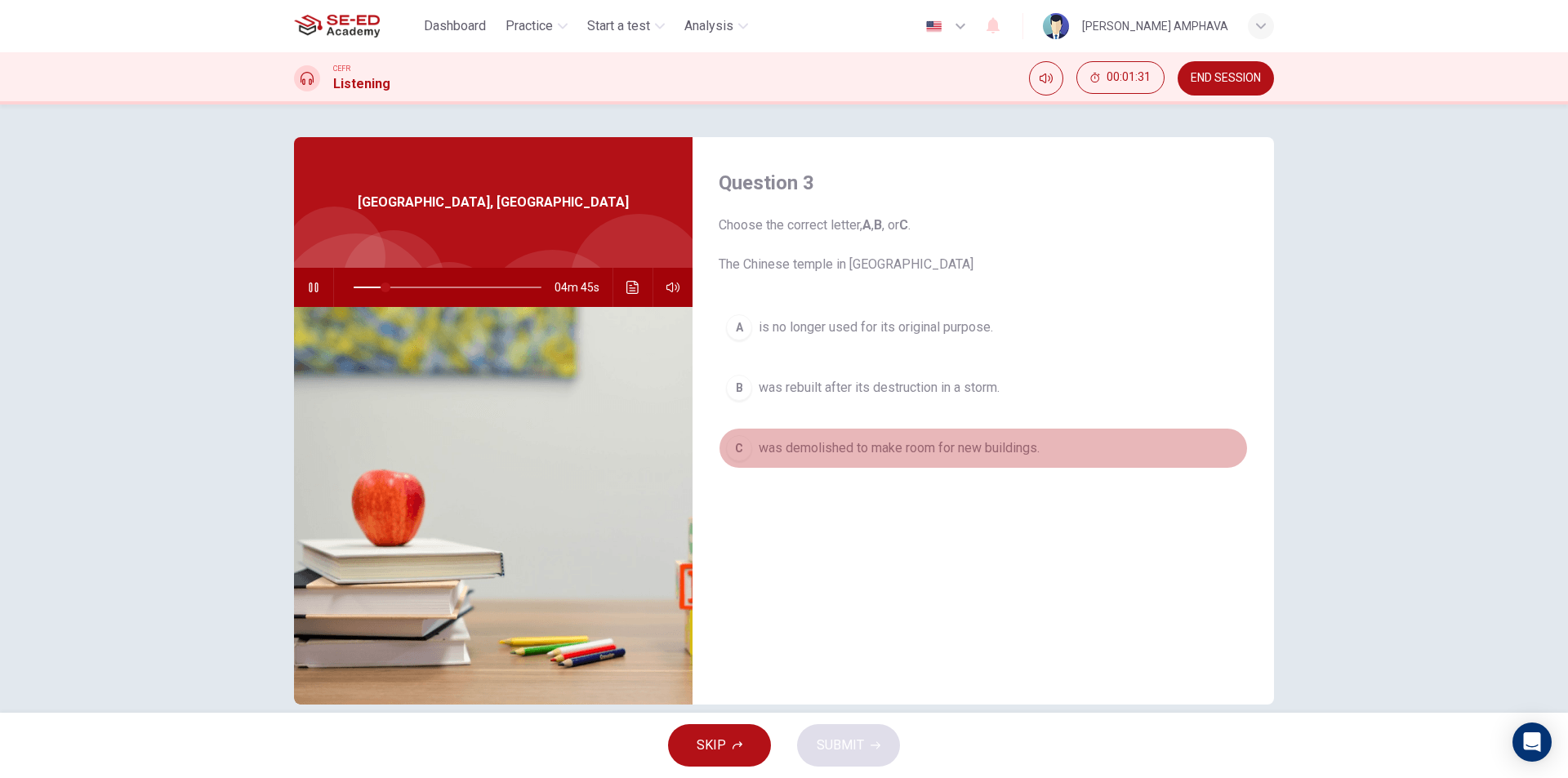
click at [870, 442] on span "was demolished to make room for new buildings." at bounding box center [898, 448] width 280 height 19
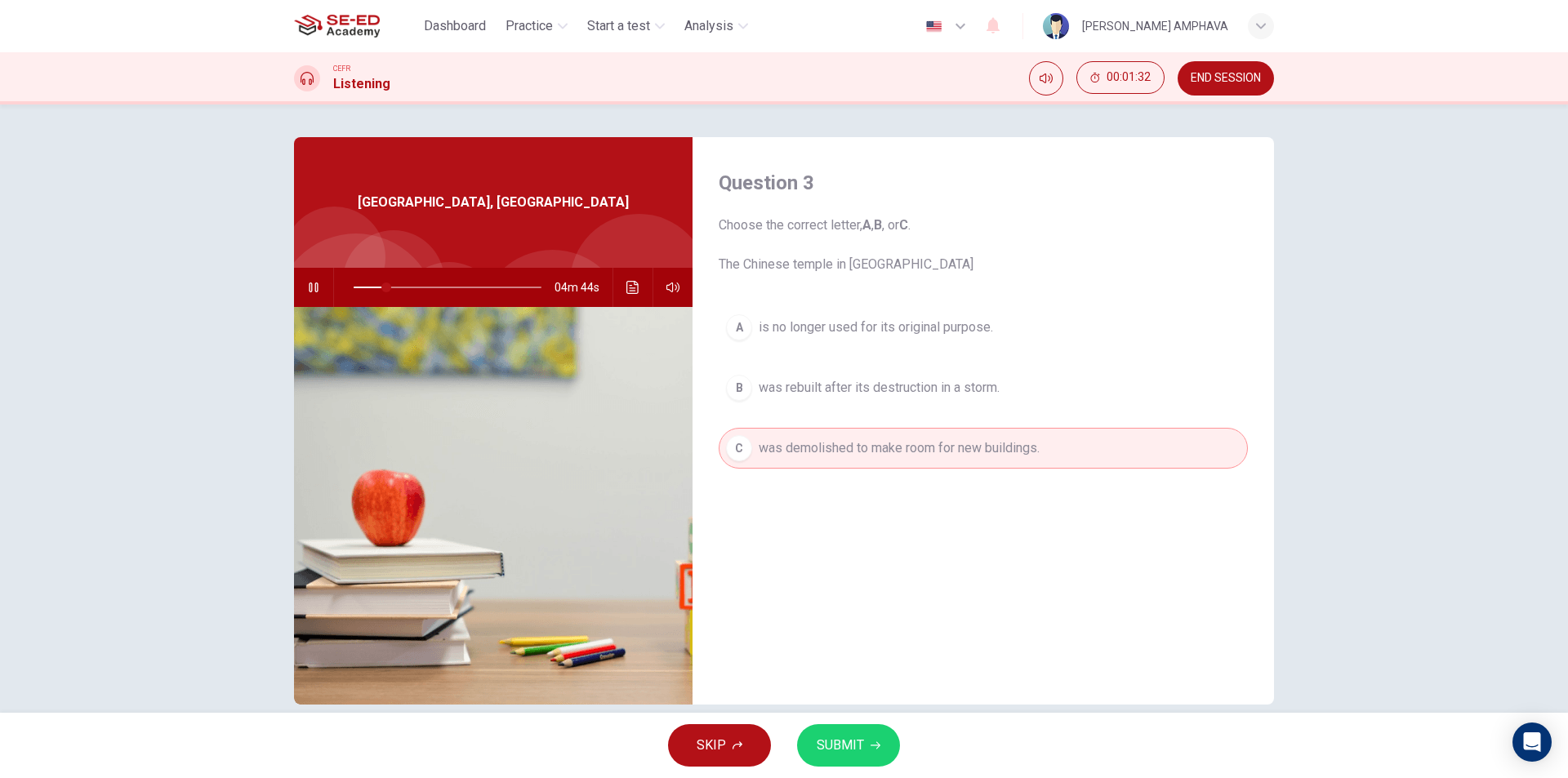
click at [837, 759] on button "SUBMIT" at bounding box center [848, 745] width 103 height 42
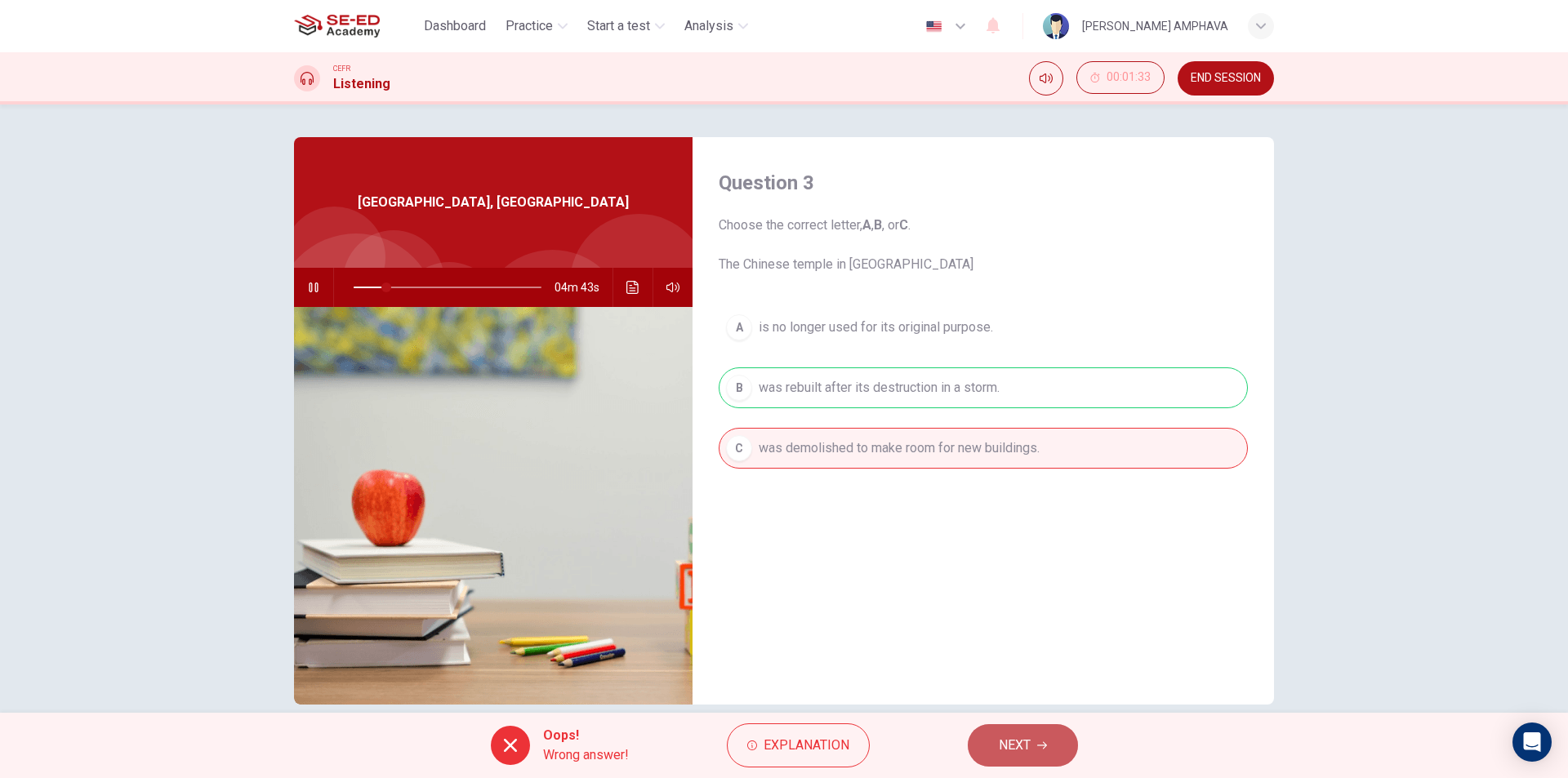
click at [1019, 756] on span "NEXT" at bounding box center [1014, 746] width 32 height 23
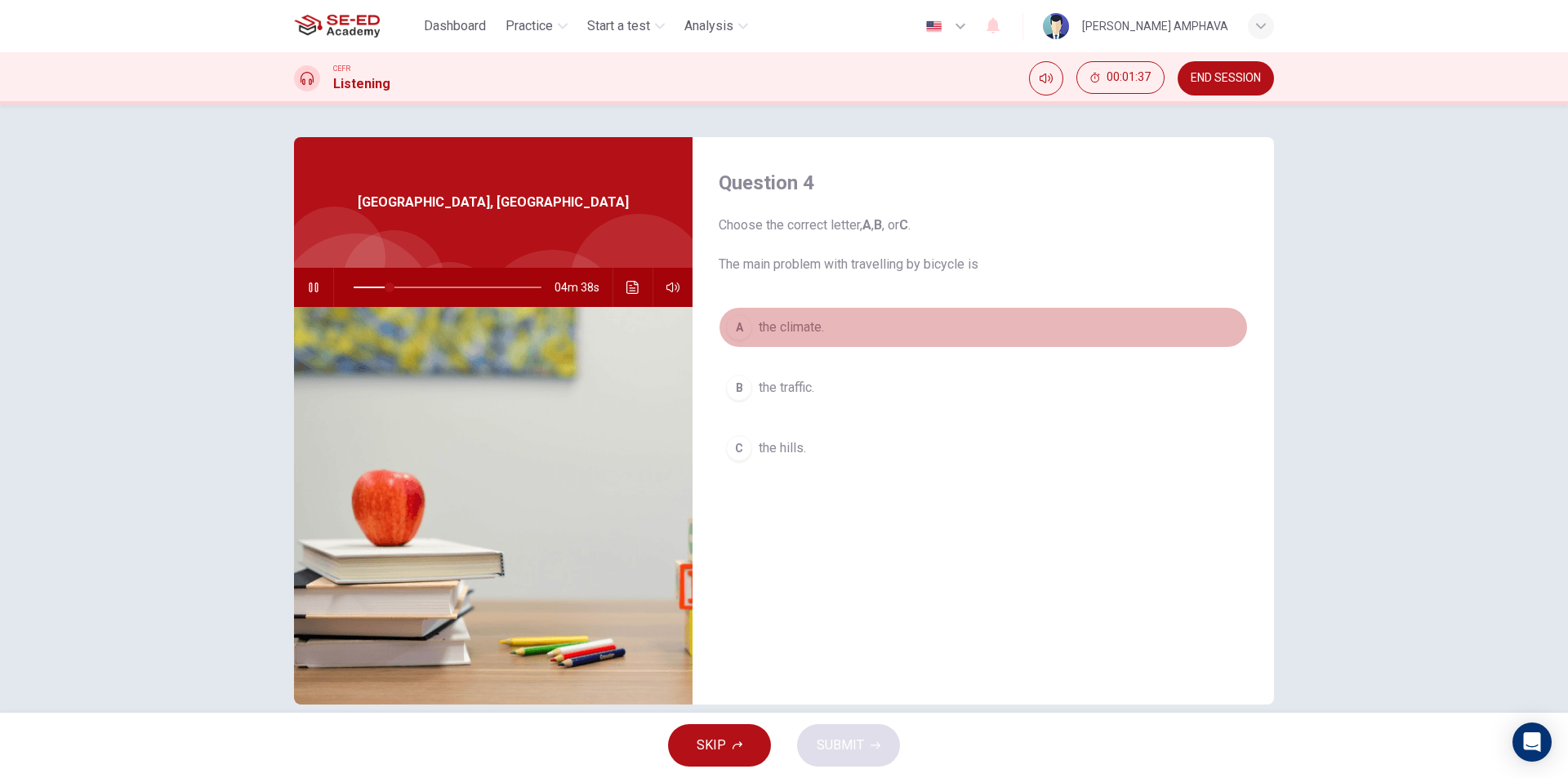
click at [797, 334] on span "the climate." at bounding box center [791, 328] width 66 height 19
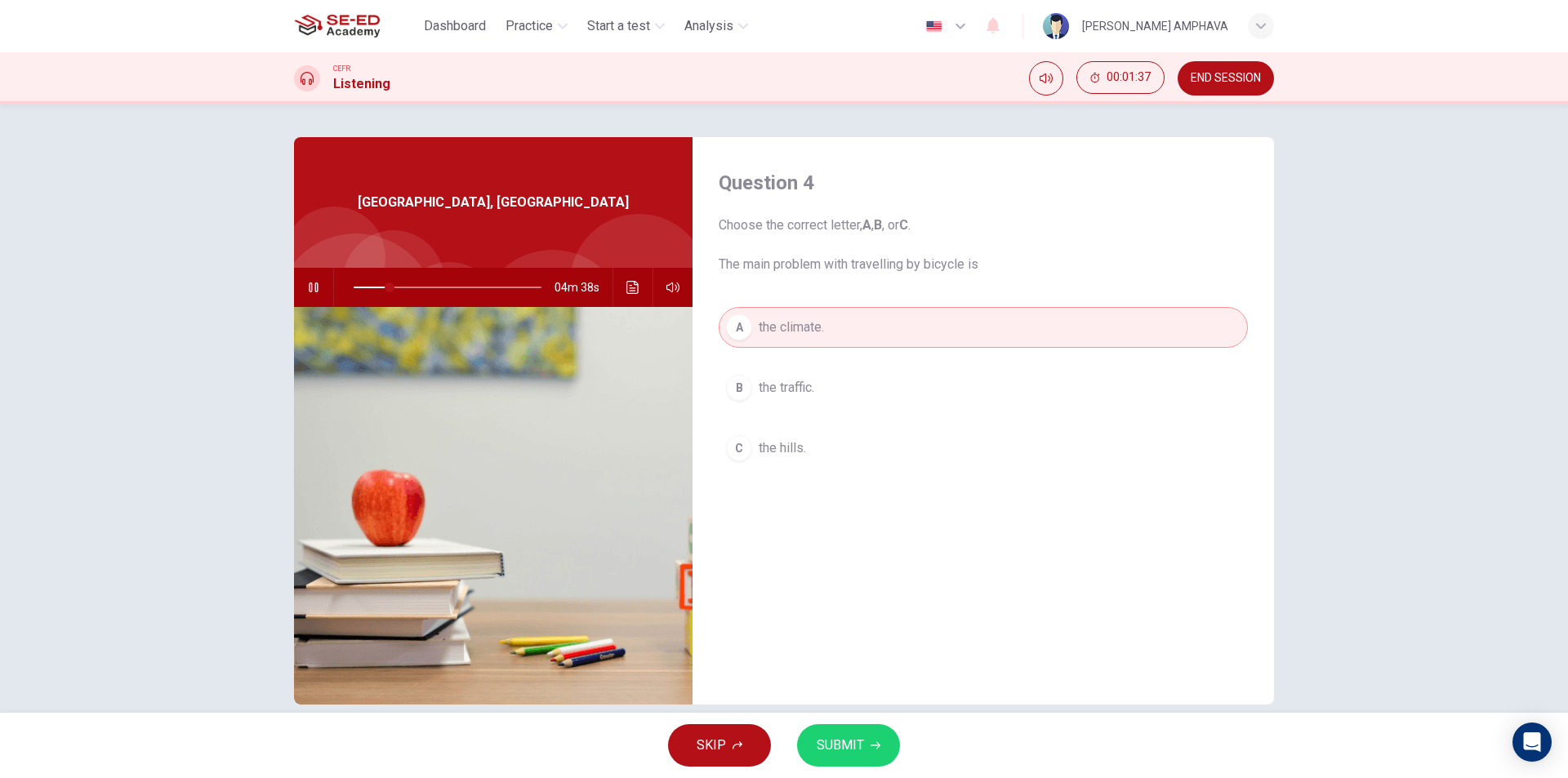
click at [810, 728] on button "SUBMIT" at bounding box center [848, 745] width 103 height 42
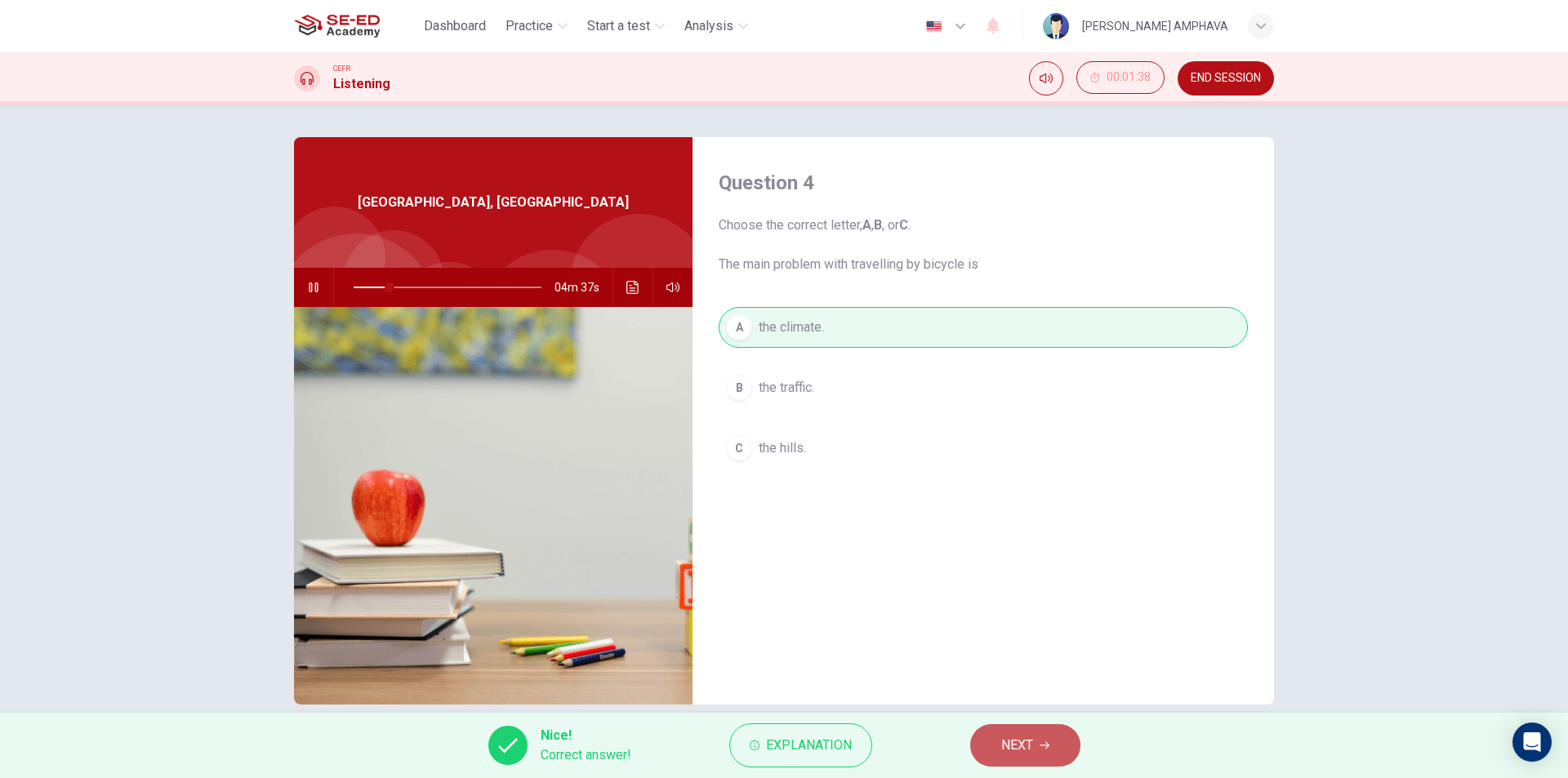
click at [1029, 751] on span "NEXT" at bounding box center [1017, 746] width 32 height 23
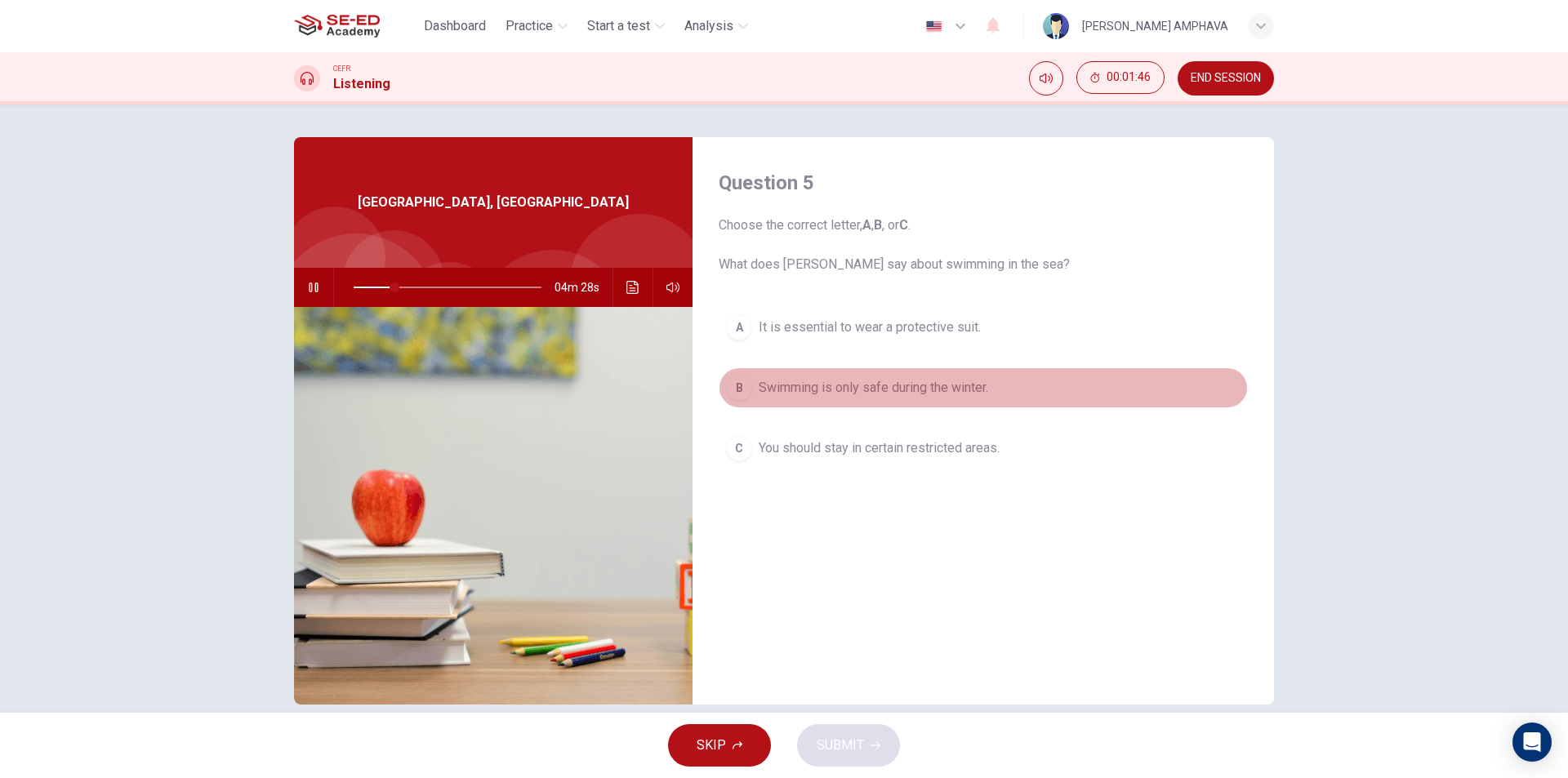
click at [875, 388] on span "Swimming is only safe during the winter." at bounding box center [873, 388] width 229 height 19
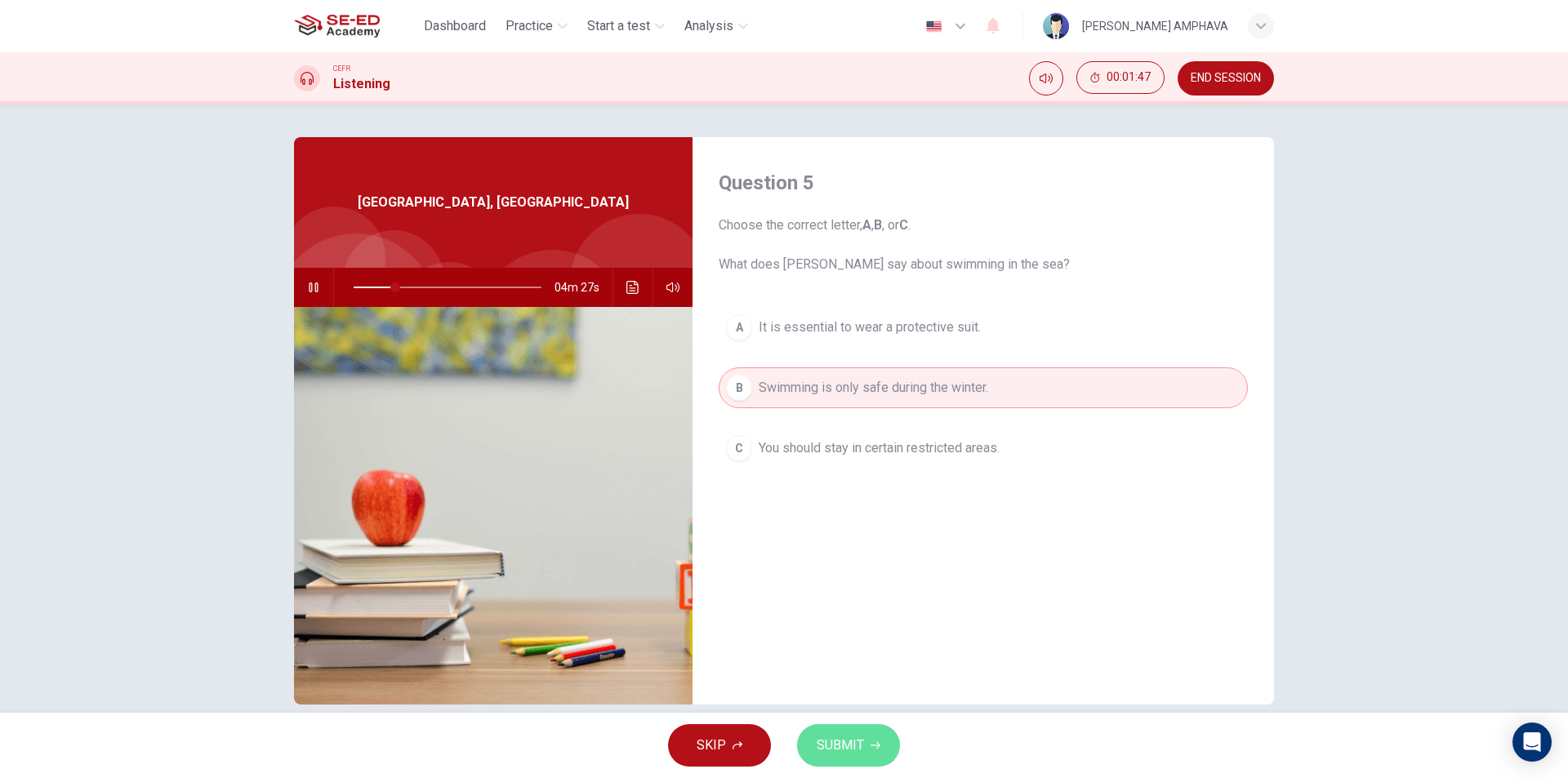
click at [839, 745] on span "SUBMIT" at bounding box center [839, 746] width 47 height 23
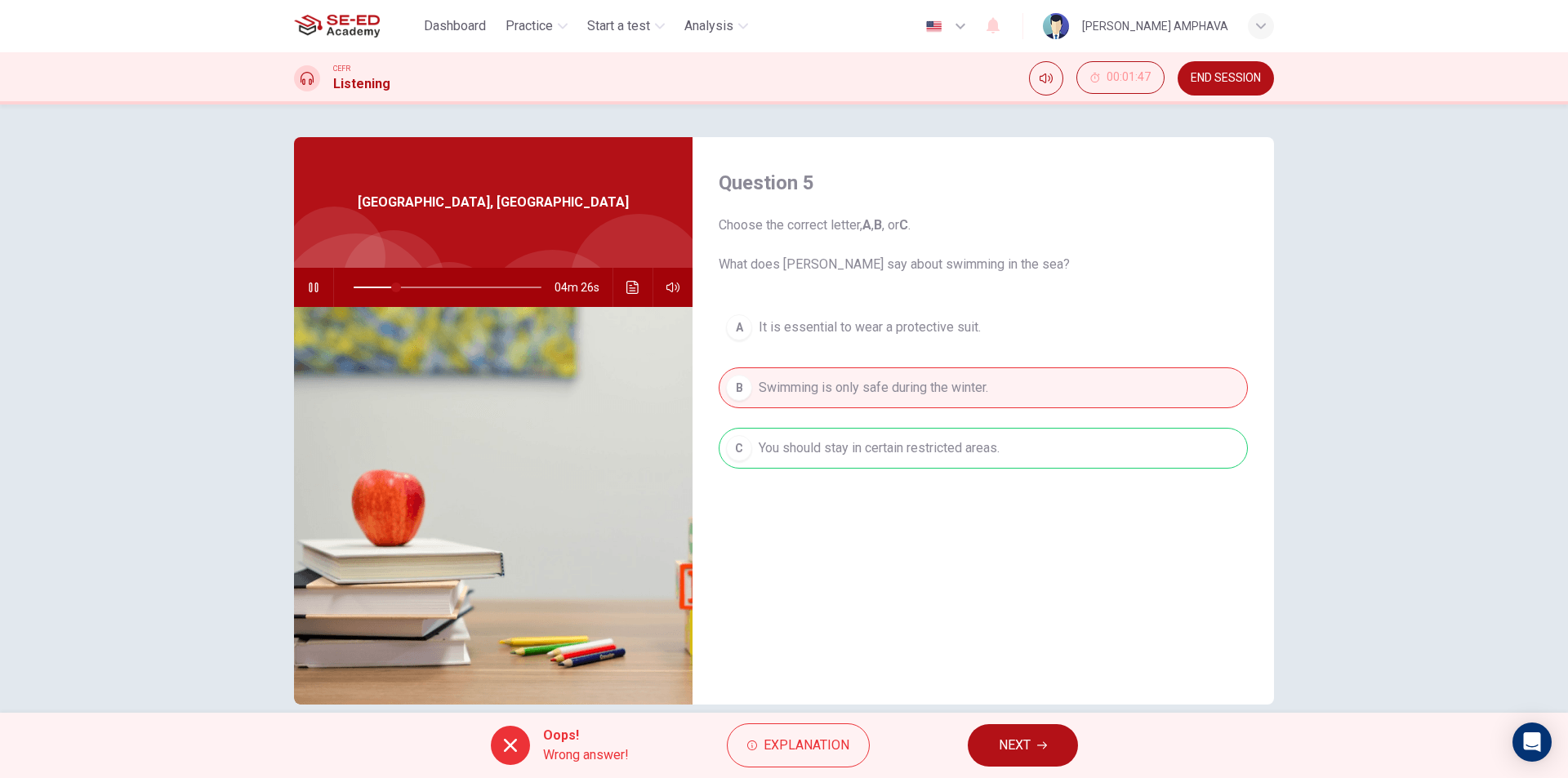
drag, startPoint x: 978, startPoint y: 751, endPoint x: 988, endPoint y: 747, distance: 10.8
click at [979, 751] on button "NEXT" at bounding box center [1023, 745] width 110 height 42
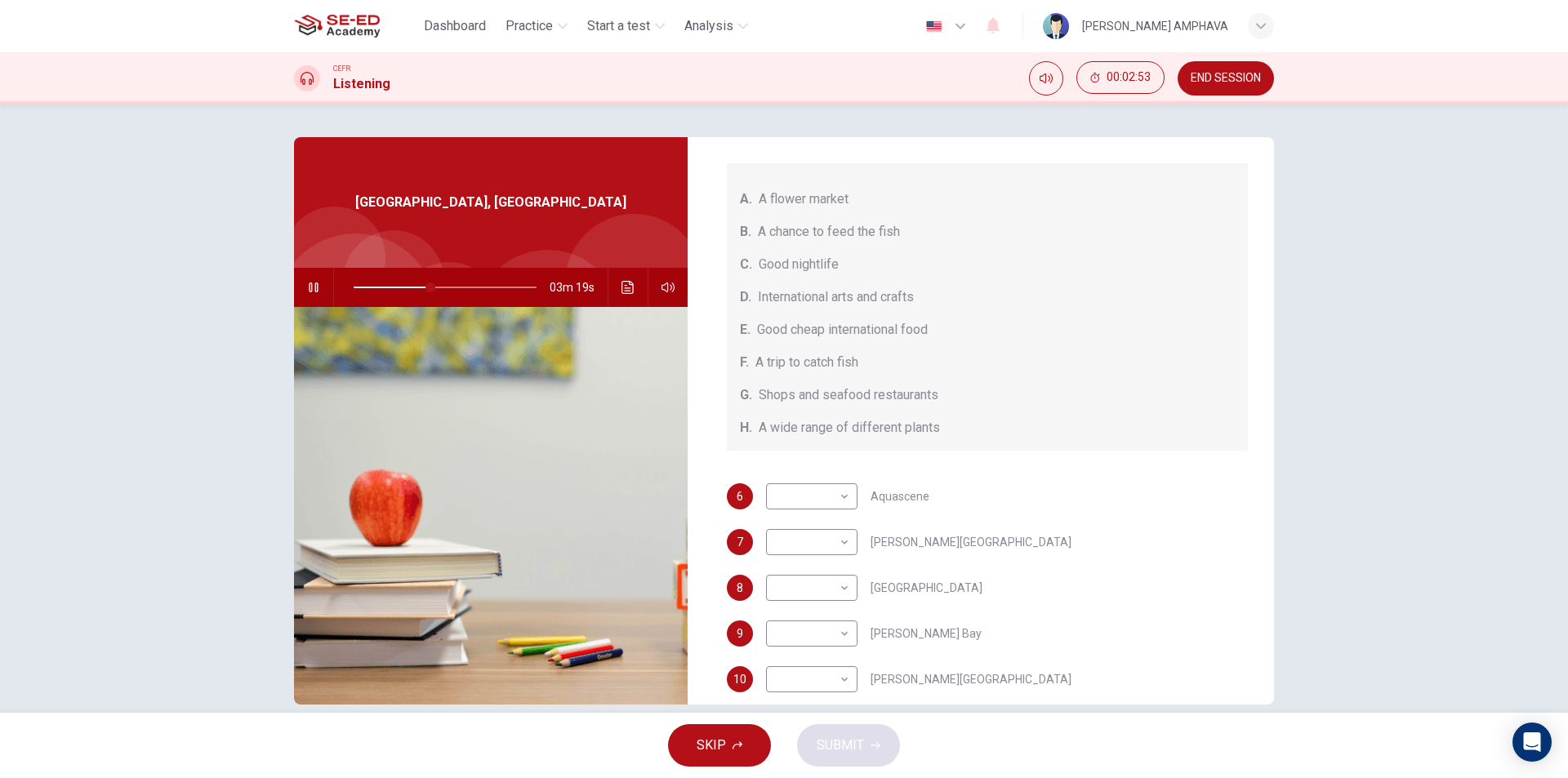
scroll to position [184, 0]
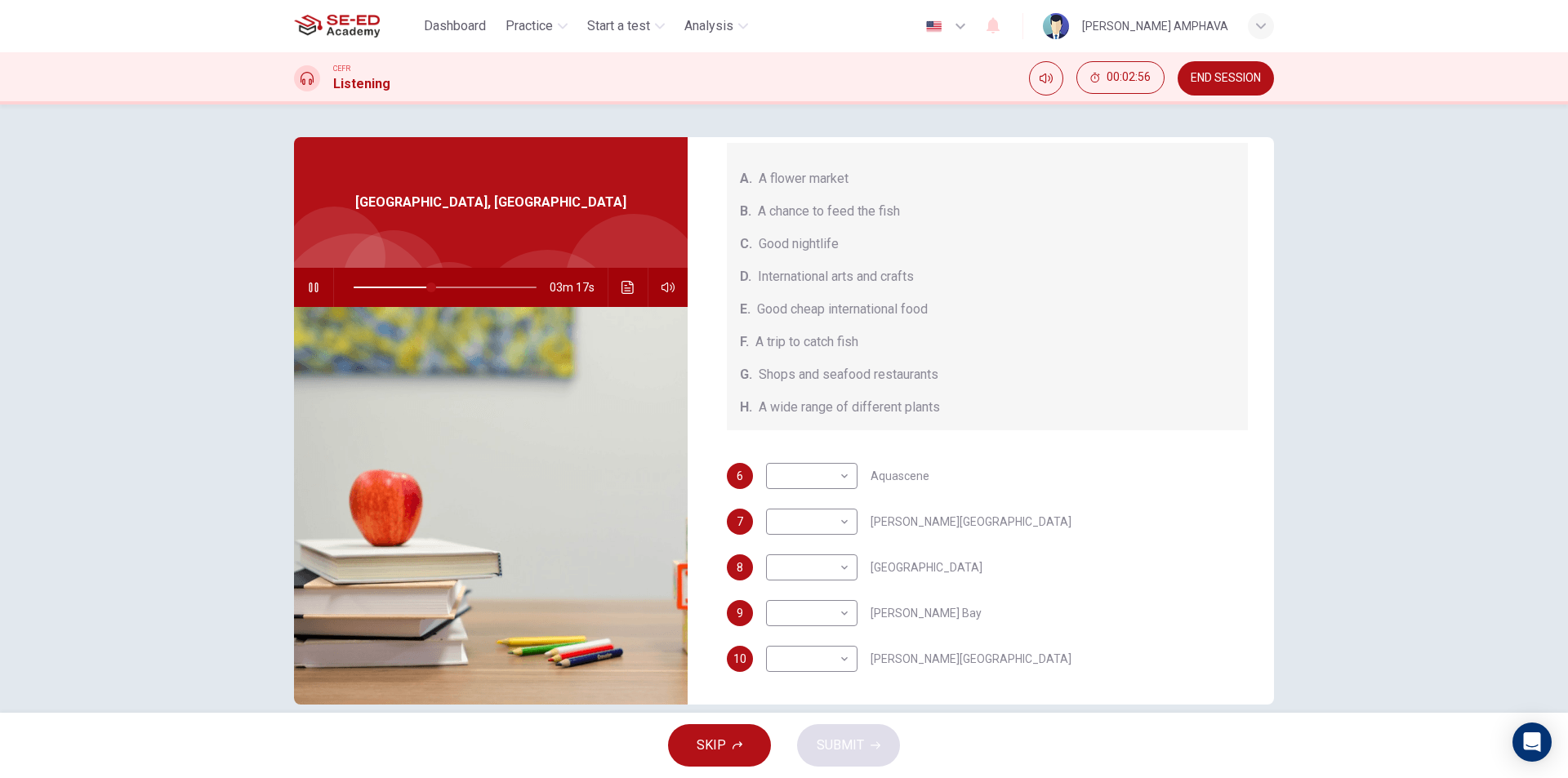
click at [472, 289] on span at bounding box center [445, 287] width 183 height 23
click at [812, 474] on body "This site uses cookies, as explained in our Privacy Policy . If you agree to th…" at bounding box center [784, 389] width 1568 height 778
click at [809, 536] on li "B" at bounding box center [807, 528] width 92 height 26
type input "76"
type input "B"
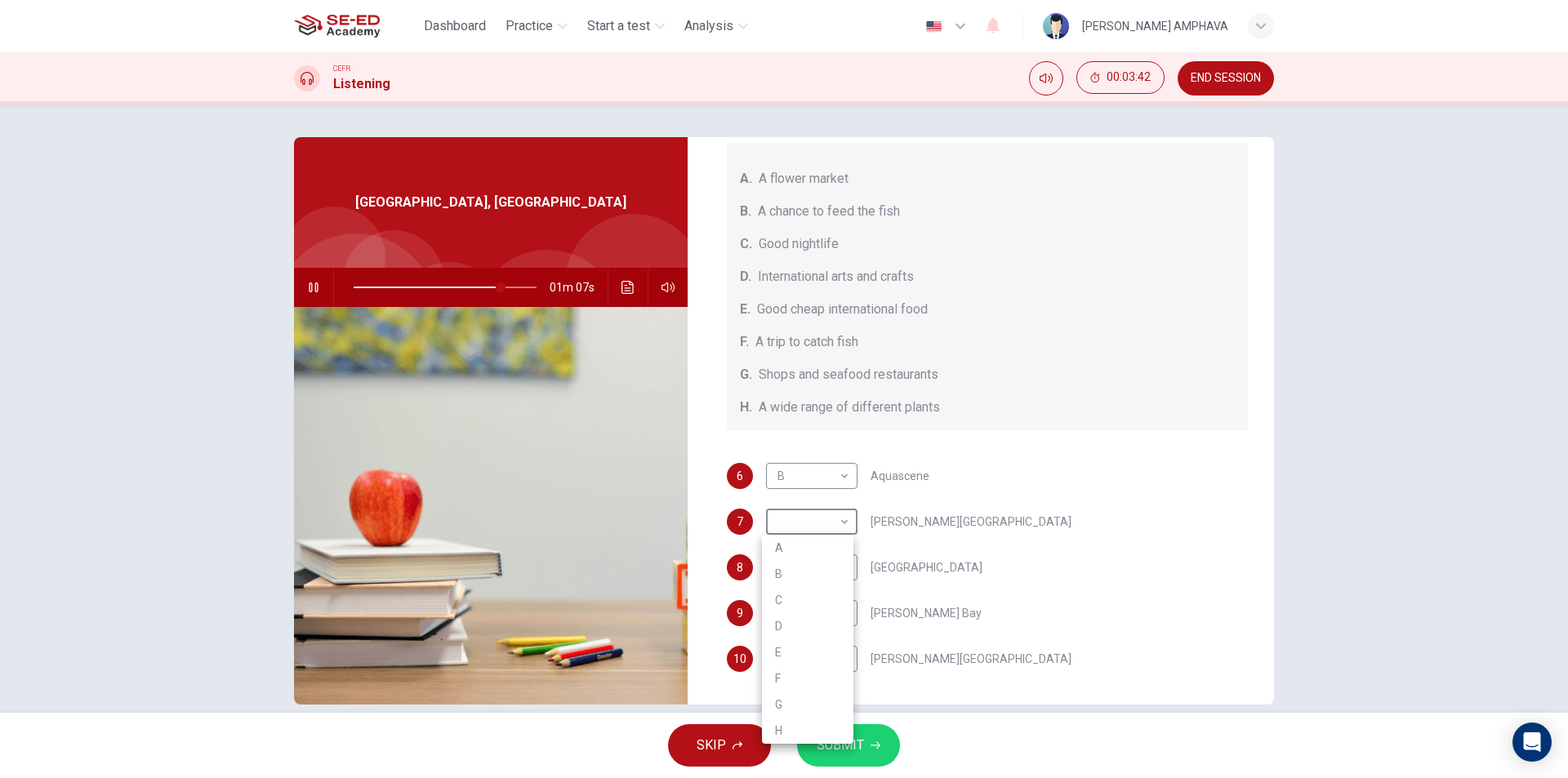
drag, startPoint x: 825, startPoint y: 532, endPoint x: 798, endPoint y: 530, distance: 27.1
click at [813, 532] on body "This site uses cookies, as explained in our Privacy Policy . If you agree to th…" at bounding box center [784, 389] width 1568 height 778
click at [769, 655] on li "E" at bounding box center [807, 652] width 92 height 26
type input "83"
type input "E"
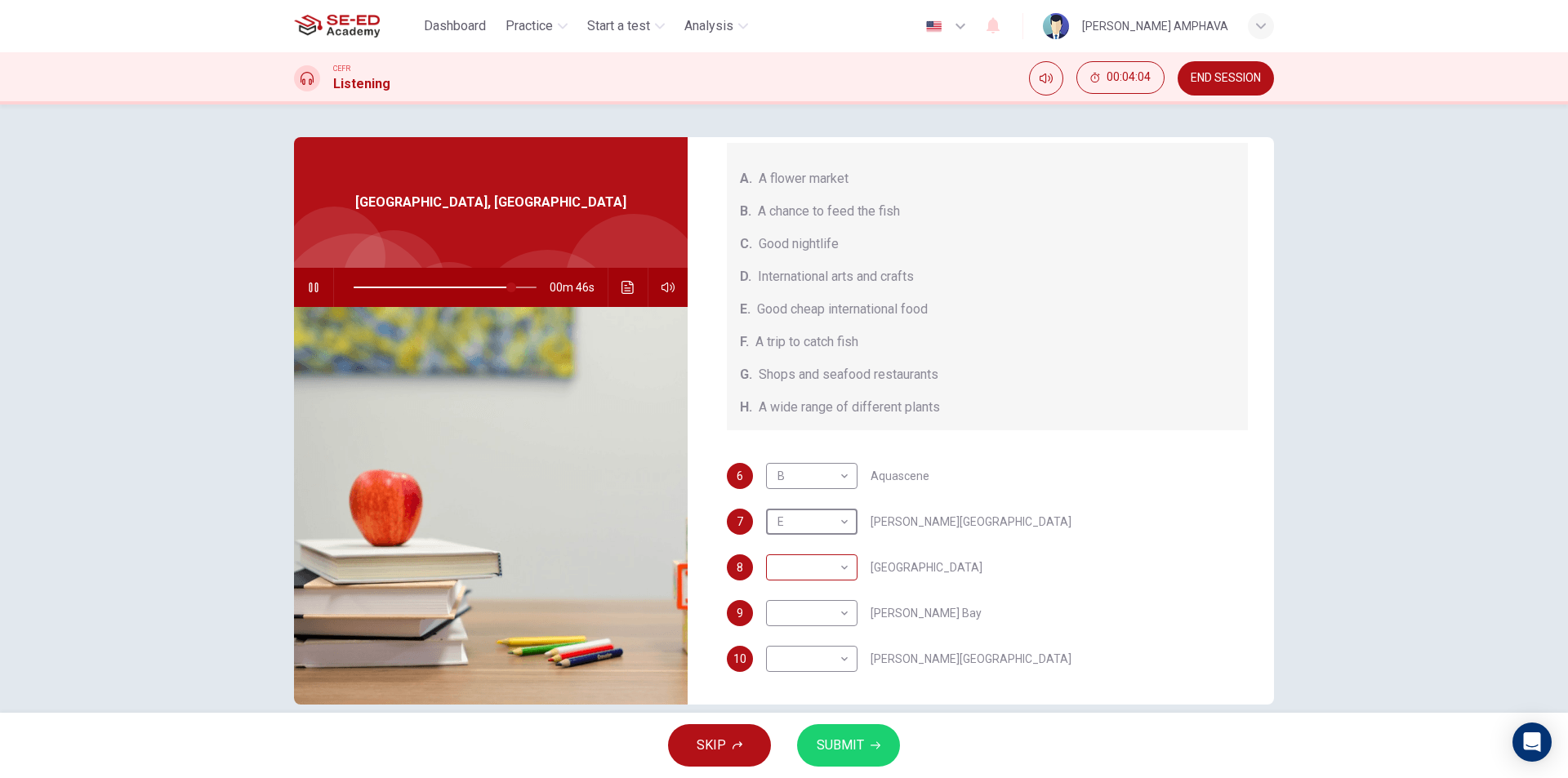
click at [795, 575] on body "This site uses cookies, as explained in our Privacy Policy . If you agree to th…" at bounding box center [784, 389] width 1568 height 778
click at [778, 719] on li "G" at bounding box center [807, 726] width 92 height 26
type input "88"
type input "G"
click at [821, 622] on body "This site uses cookies, as explained in our Privacy Policy . If you agree to th…" at bounding box center [784, 389] width 1568 height 778
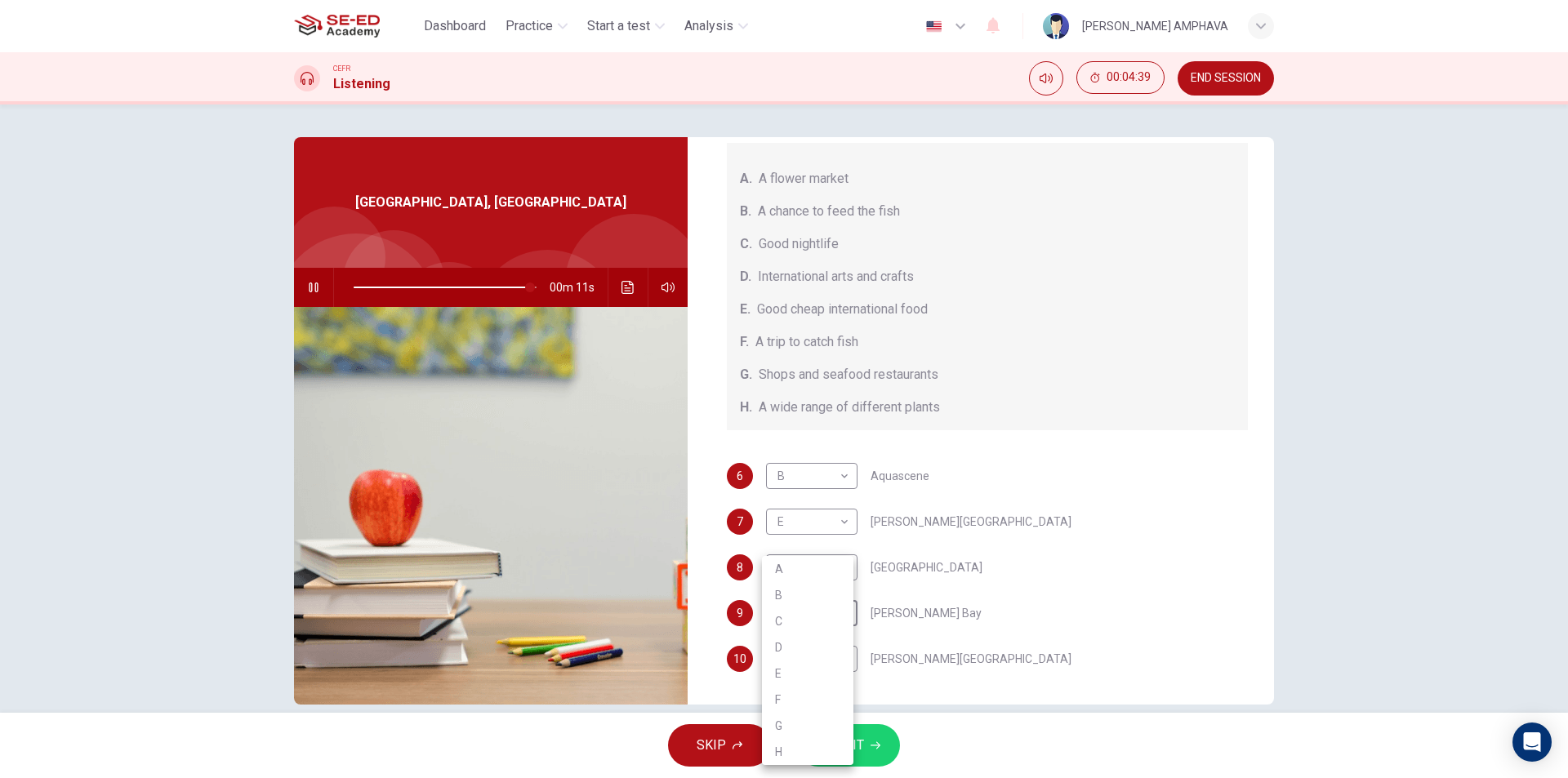
click at [804, 749] on li "H" at bounding box center [807, 752] width 92 height 26
type input "97"
type input "H"
click at [526, 291] on span at bounding box center [531, 287] width 10 height 10
click at [517, 291] on span at bounding box center [519, 287] width 10 height 10
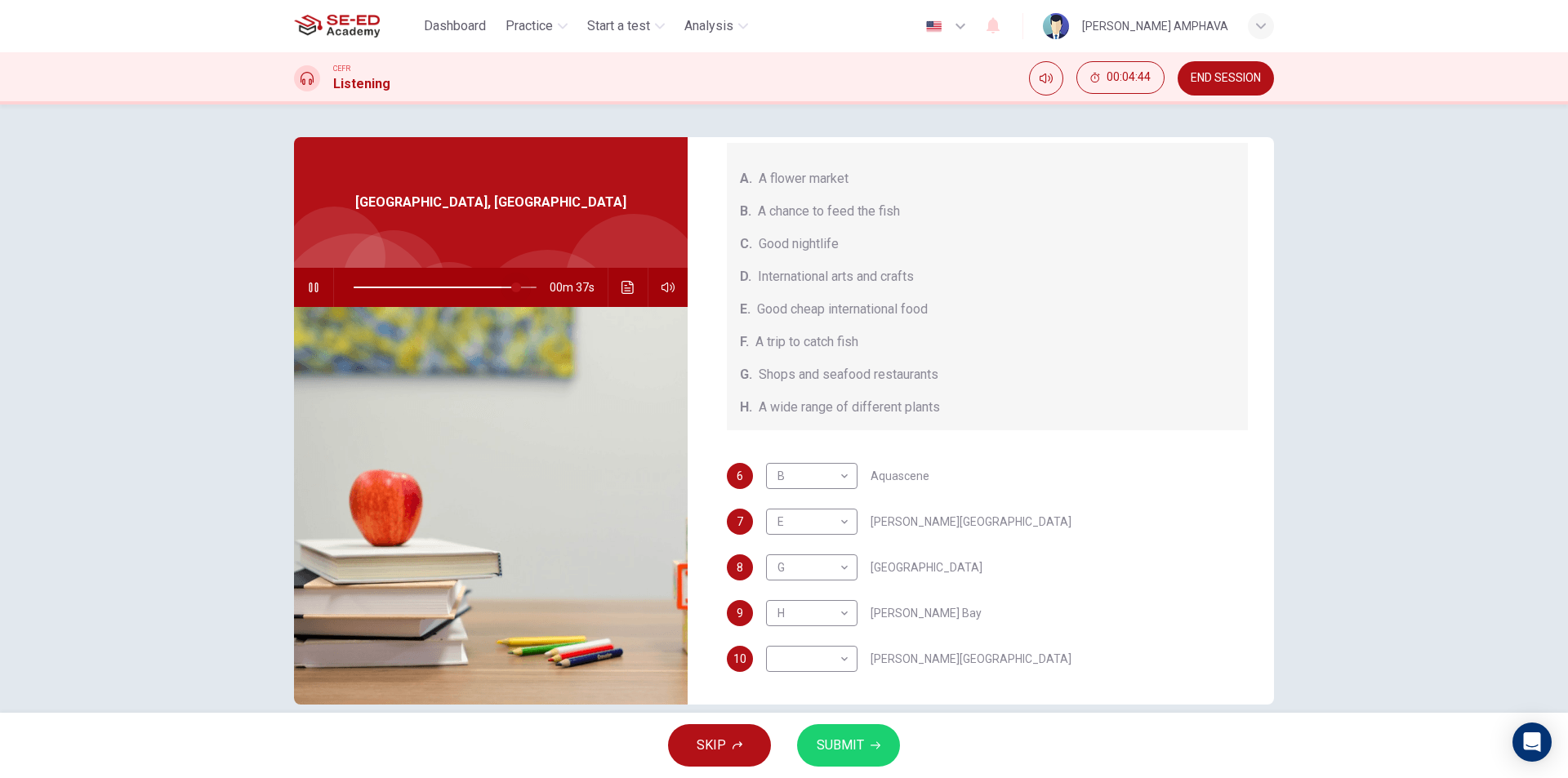
click at [512, 291] on span at bounding box center [516, 287] width 10 height 10
click at [520, 287] on span at bounding box center [518, 287] width 10 height 10
click at [525, 285] on span at bounding box center [525, 287] width 10 height 10
click at [817, 657] on body "This site uses cookies, as explained in our Privacy Policy . If you agree to th…" at bounding box center [784, 389] width 1568 height 778
click at [800, 625] on li "C" at bounding box center [807, 621] width 92 height 26
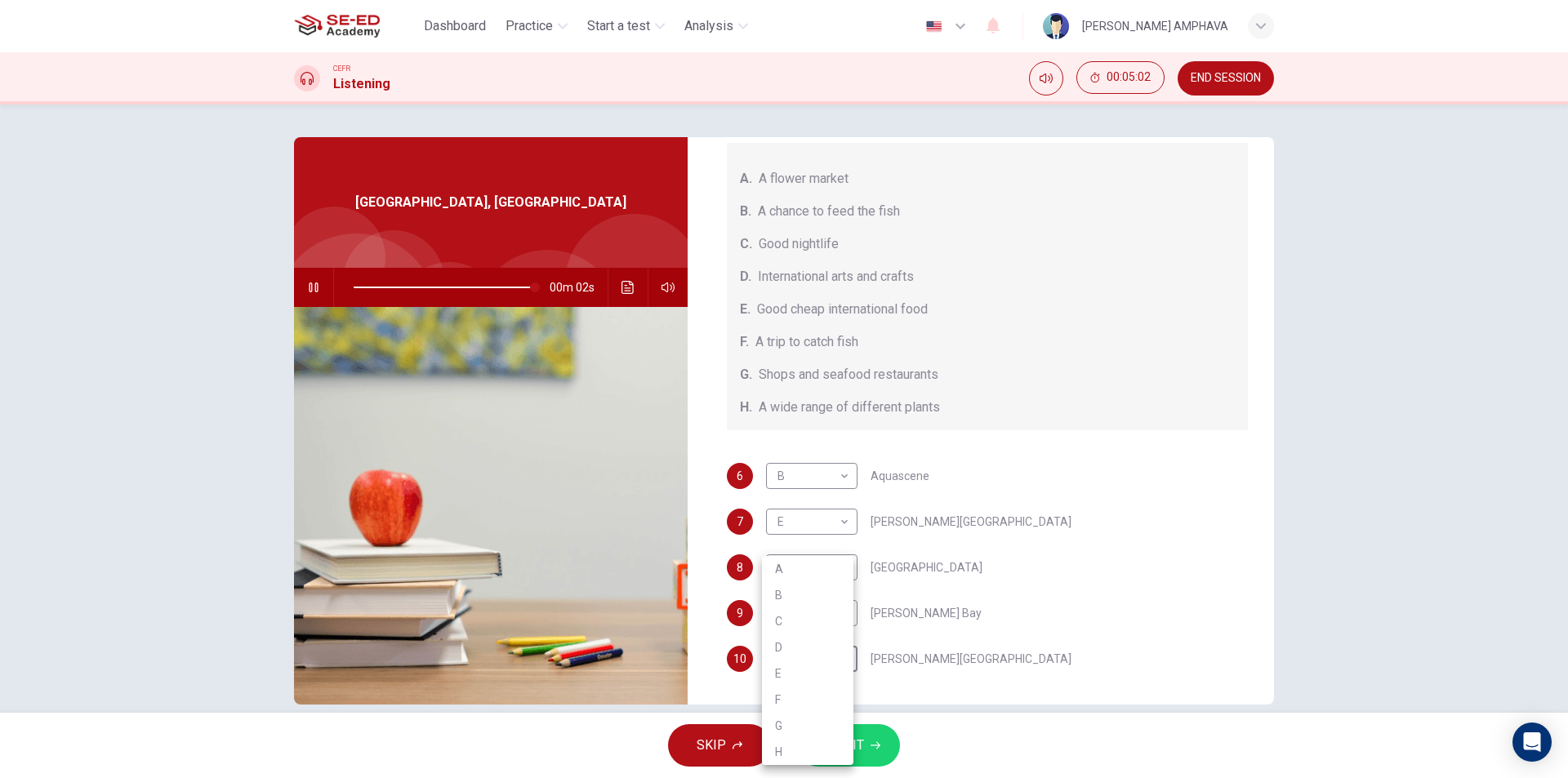
type input "99"
type input "C"
click at [875, 745] on icon "button" at bounding box center [875, 745] width 10 height 10
type input "0"
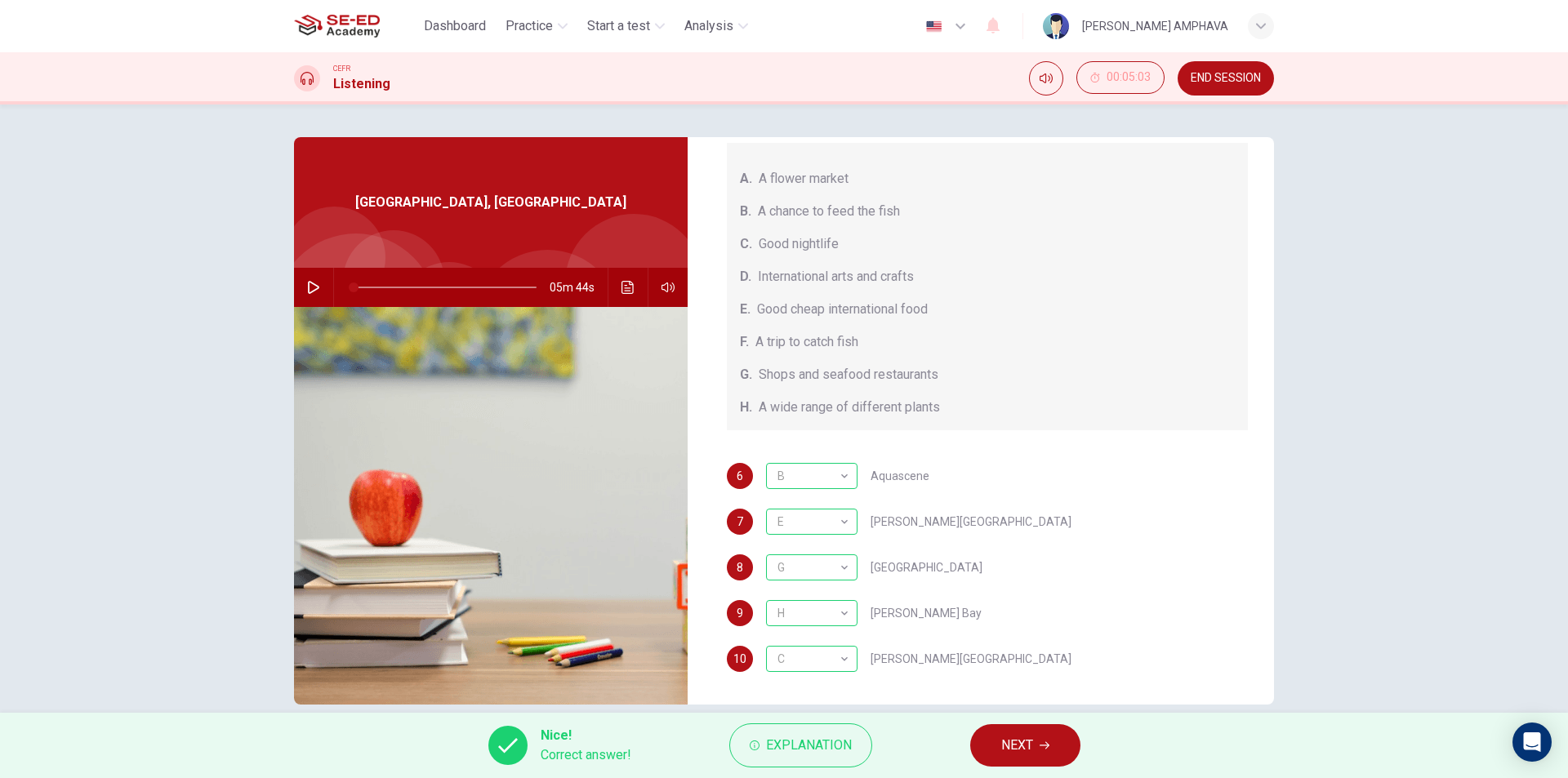
click at [999, 758] on button "NEXT" at bounding box center [1024, 745] width 110 height 42
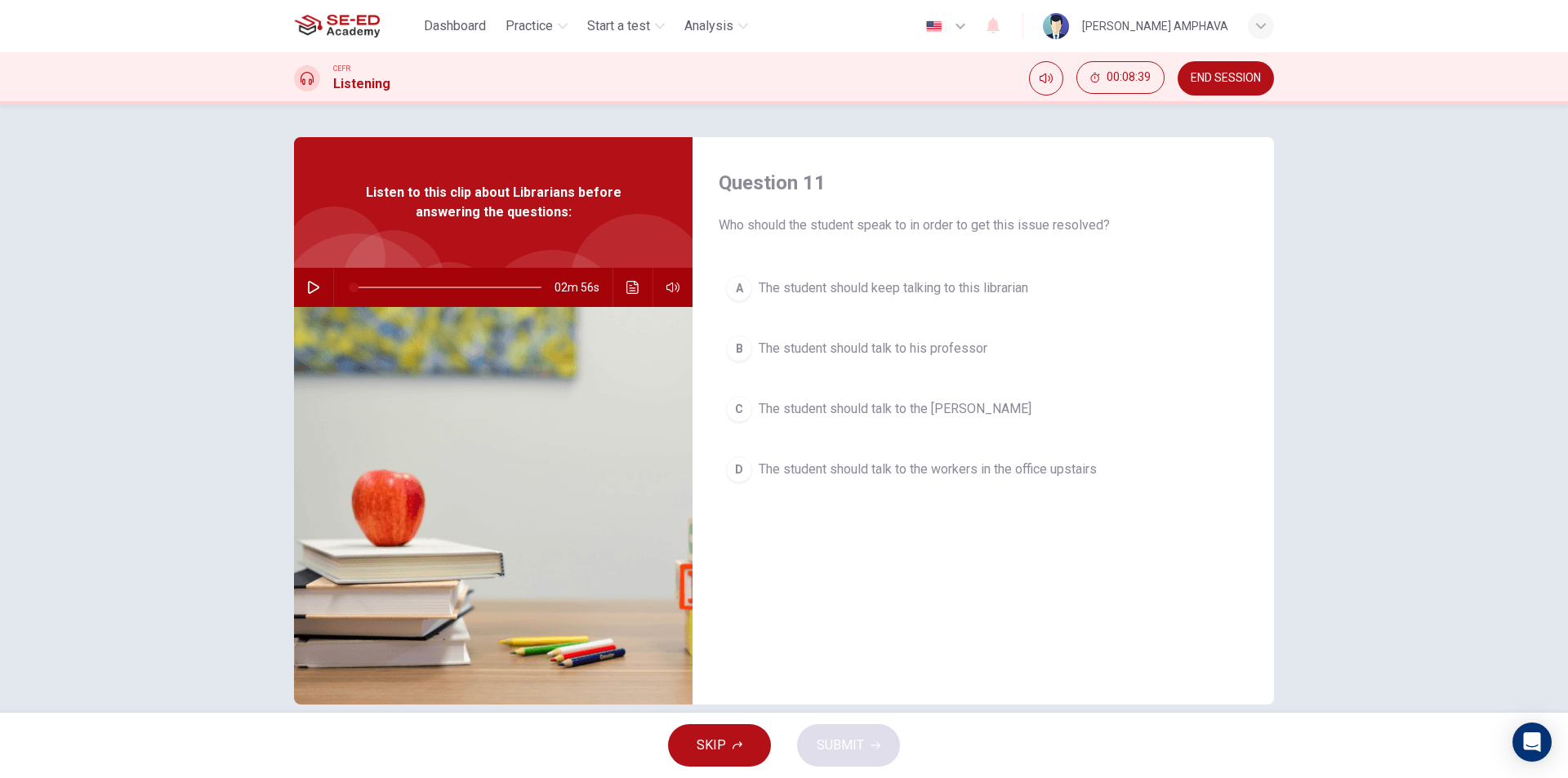
click at [301, 281] on button "button" at bounding box center [313, 287] width 26 height 40
click at [870, 473] on span "The student should talk to the workers in the office upstairs" at bounding box center [927, 469] width 338 height 19
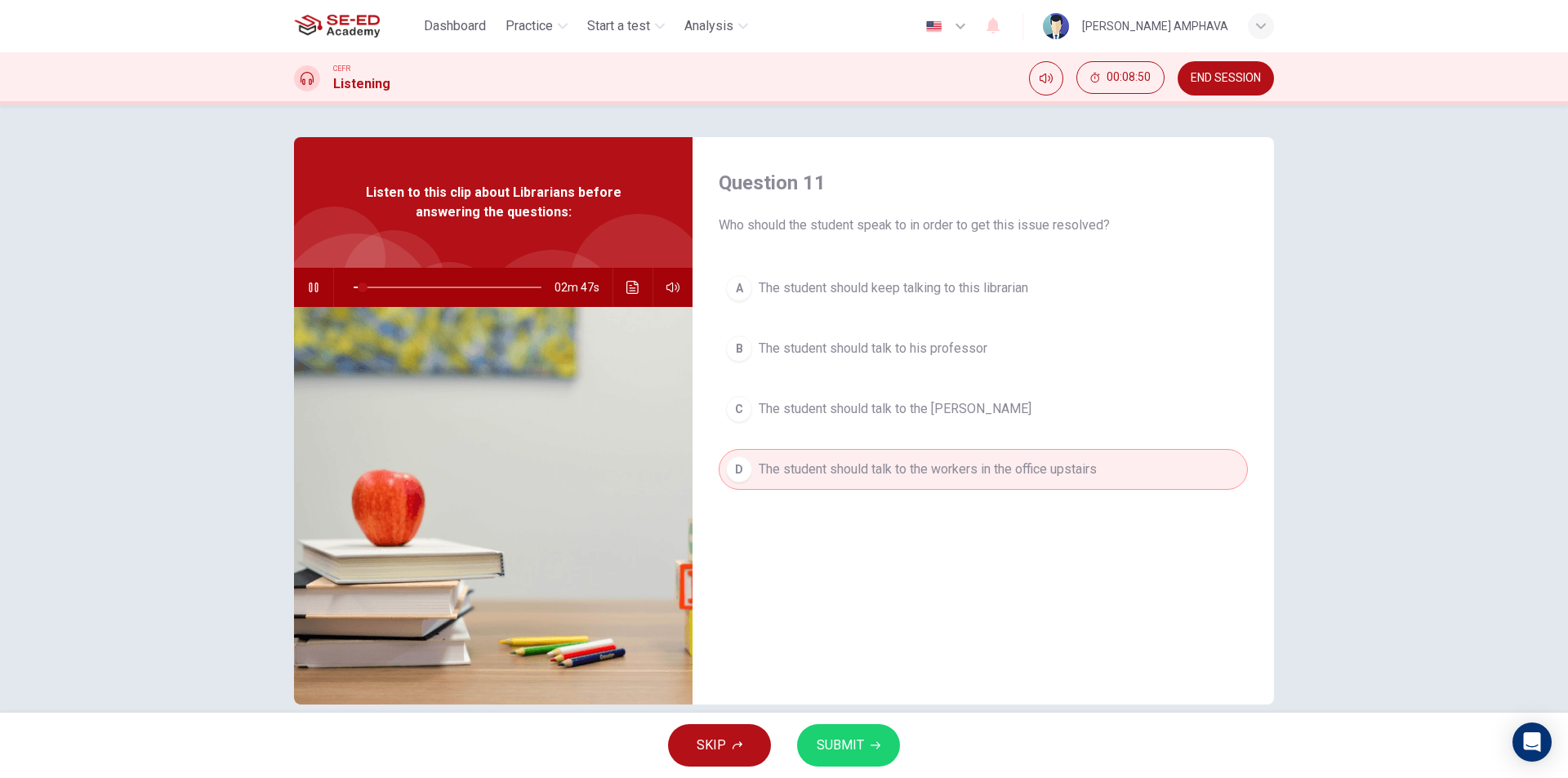
click at [873, 738] on button "SUBMIT" at bounding box center [848, 745] width 103 height 42
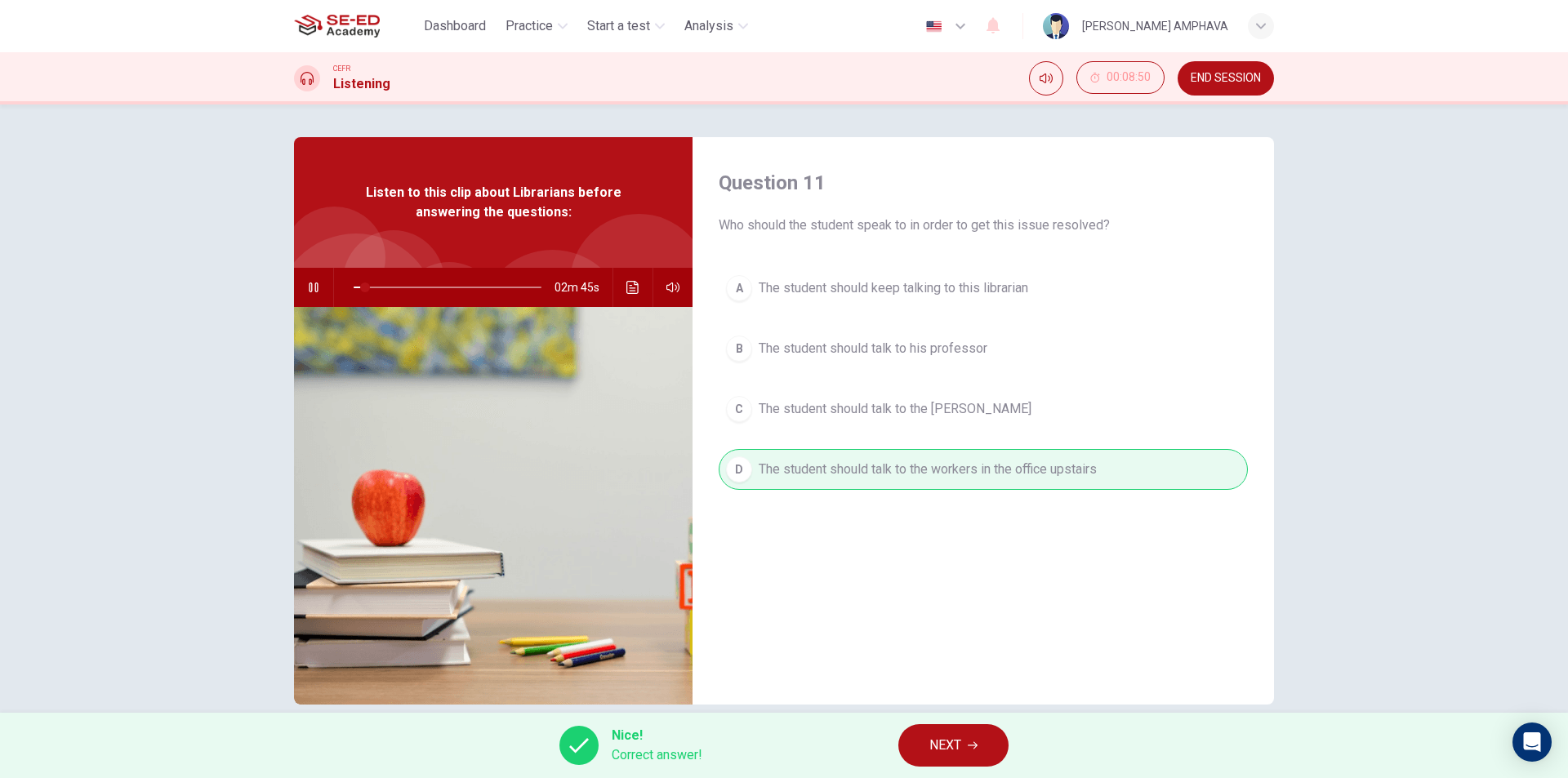
click at [971, 740] on icon "button" at bounding box center [972, 745] width 10 height 10
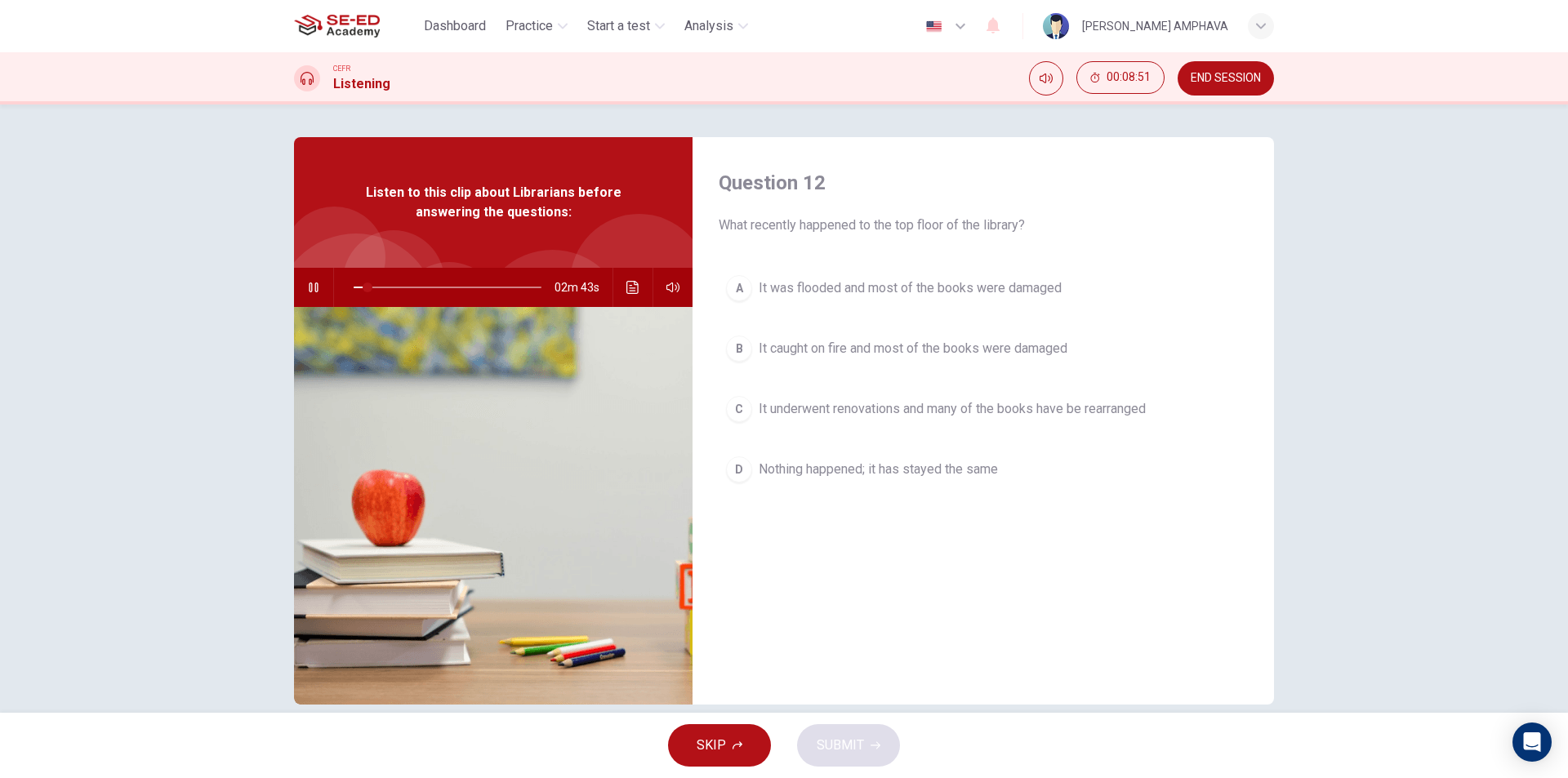
click at [913, 298] on button "A It was flooded and most of the books were damaged" at bounding box center [983, 288] width 529 height 40
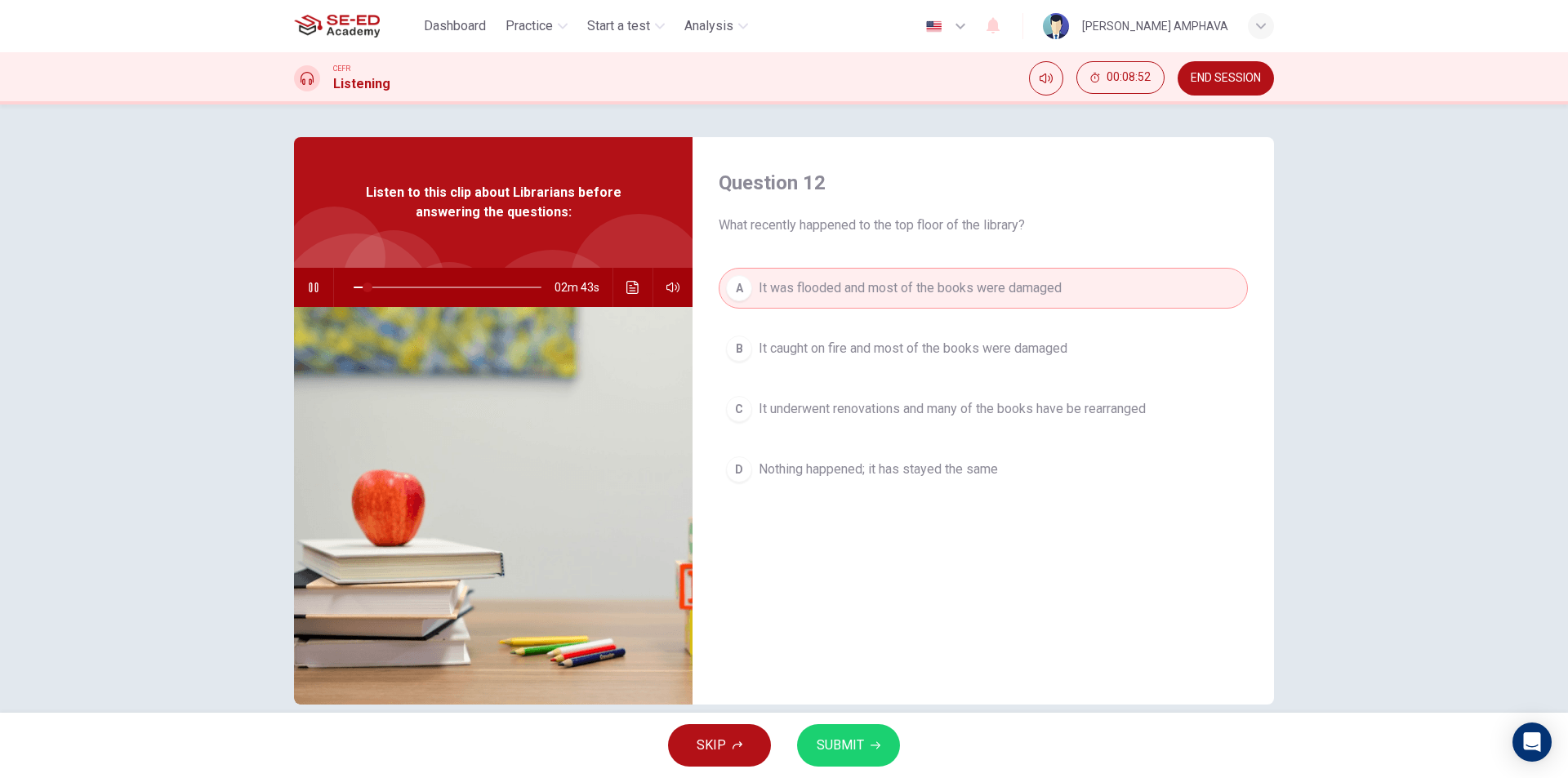
click at [837, 745] on span "SUBMIT" at bounding box center [839, 746] width 47 height 23
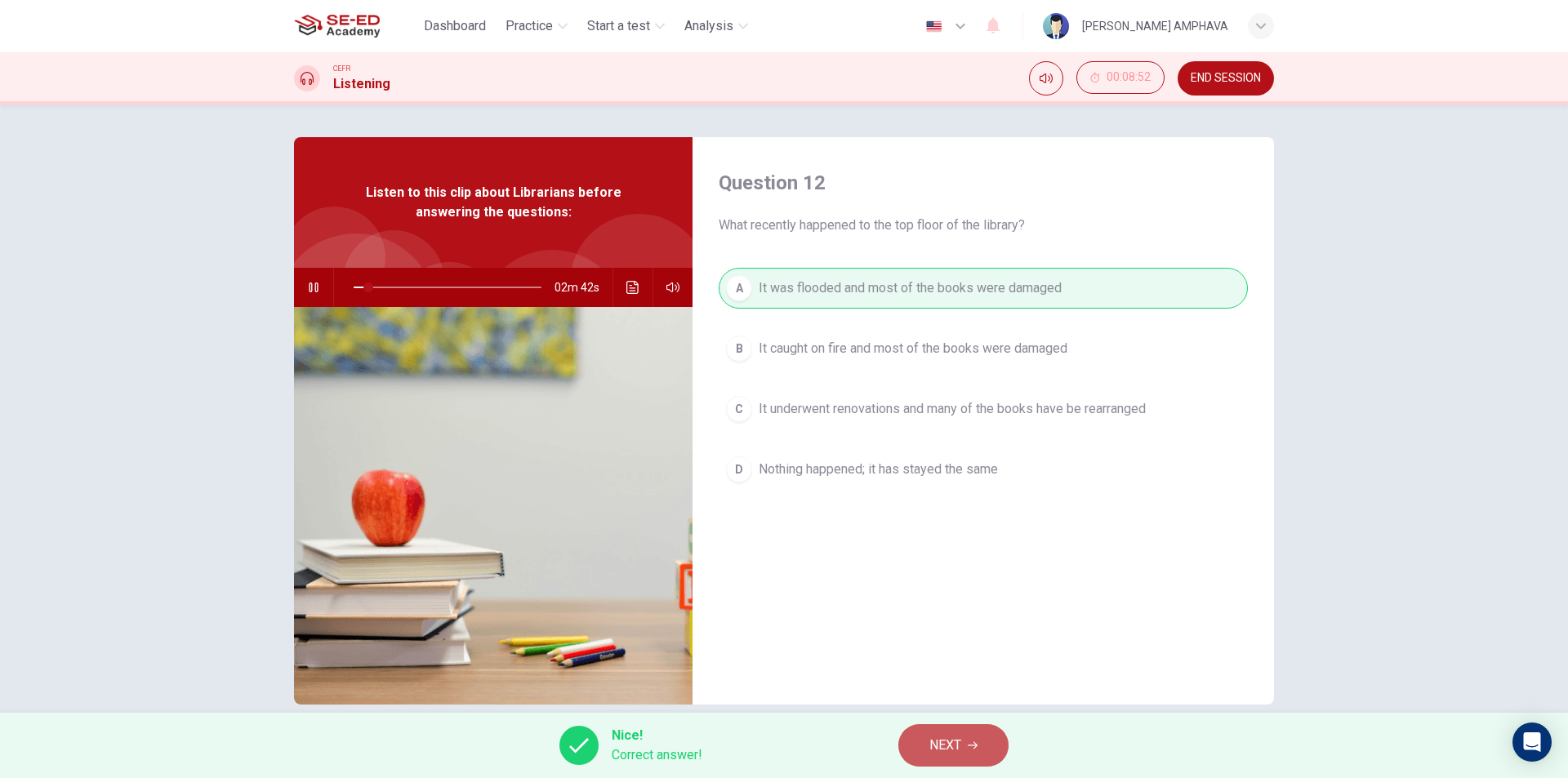
click at [953, 740] on span "NEXT" at bounding box center [944, 746] width 32 height 23
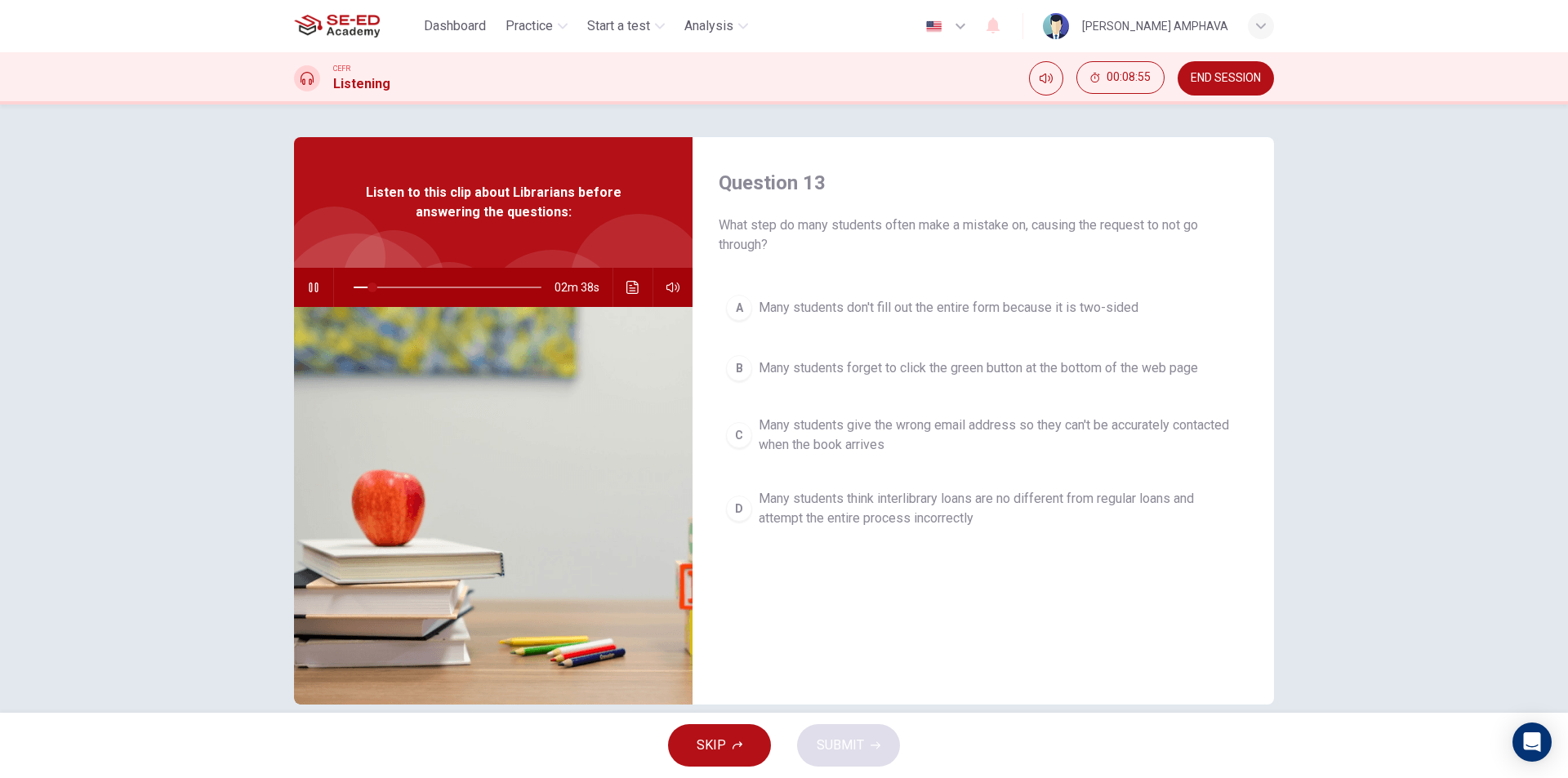
drag, startPoint x: 994, startPoint y: 373, endPoint x: 967, endPoint y: 448, distance: 79.7
click at [993, 373] on span "Many students forget to click the green button at the bottom of the web page" at bounding box center [978, 368] width 439 height 19
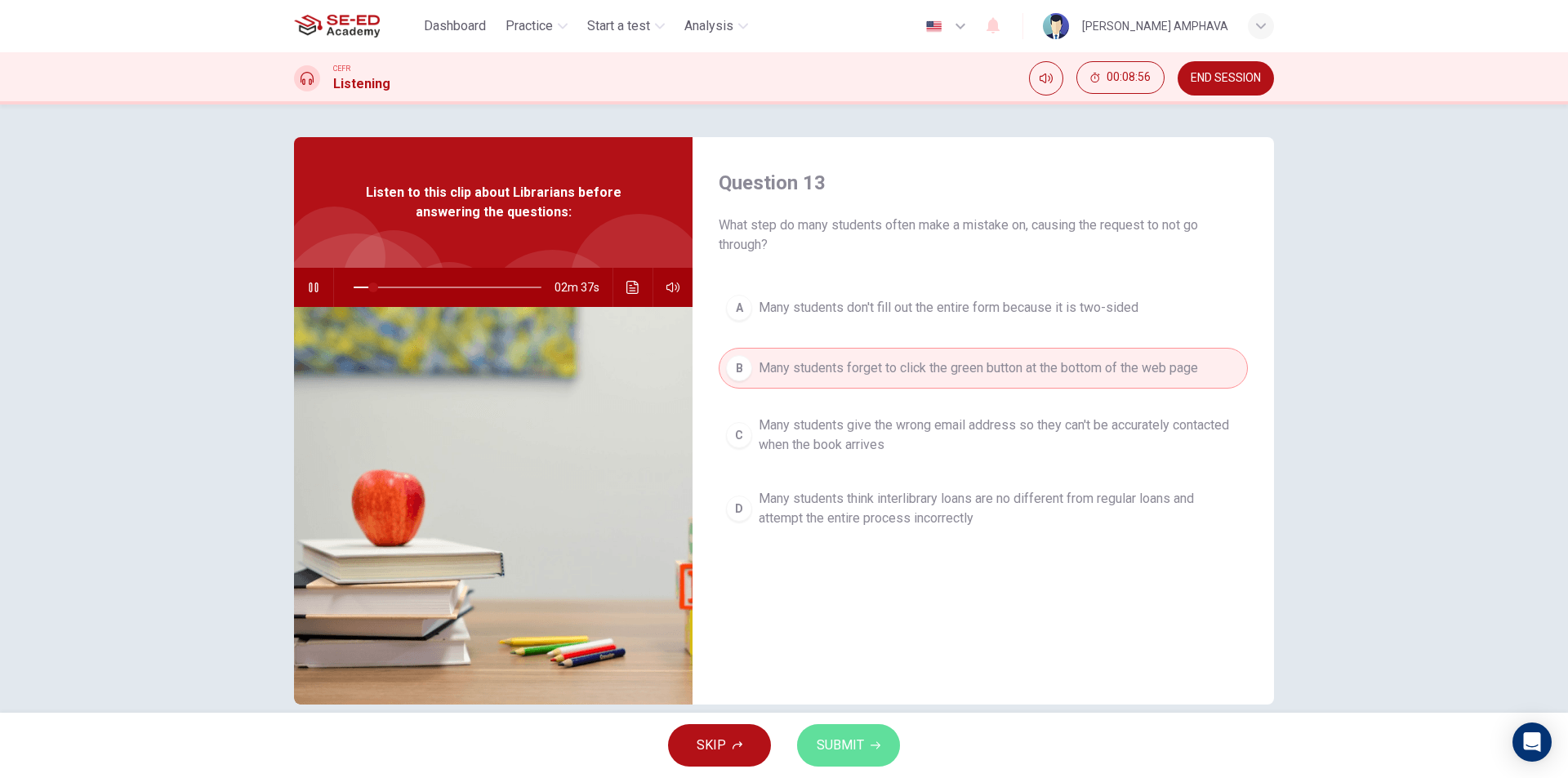
click at [816, 748] on span "SUBMIT" at bounding box center [839, 746] width 47 height 23
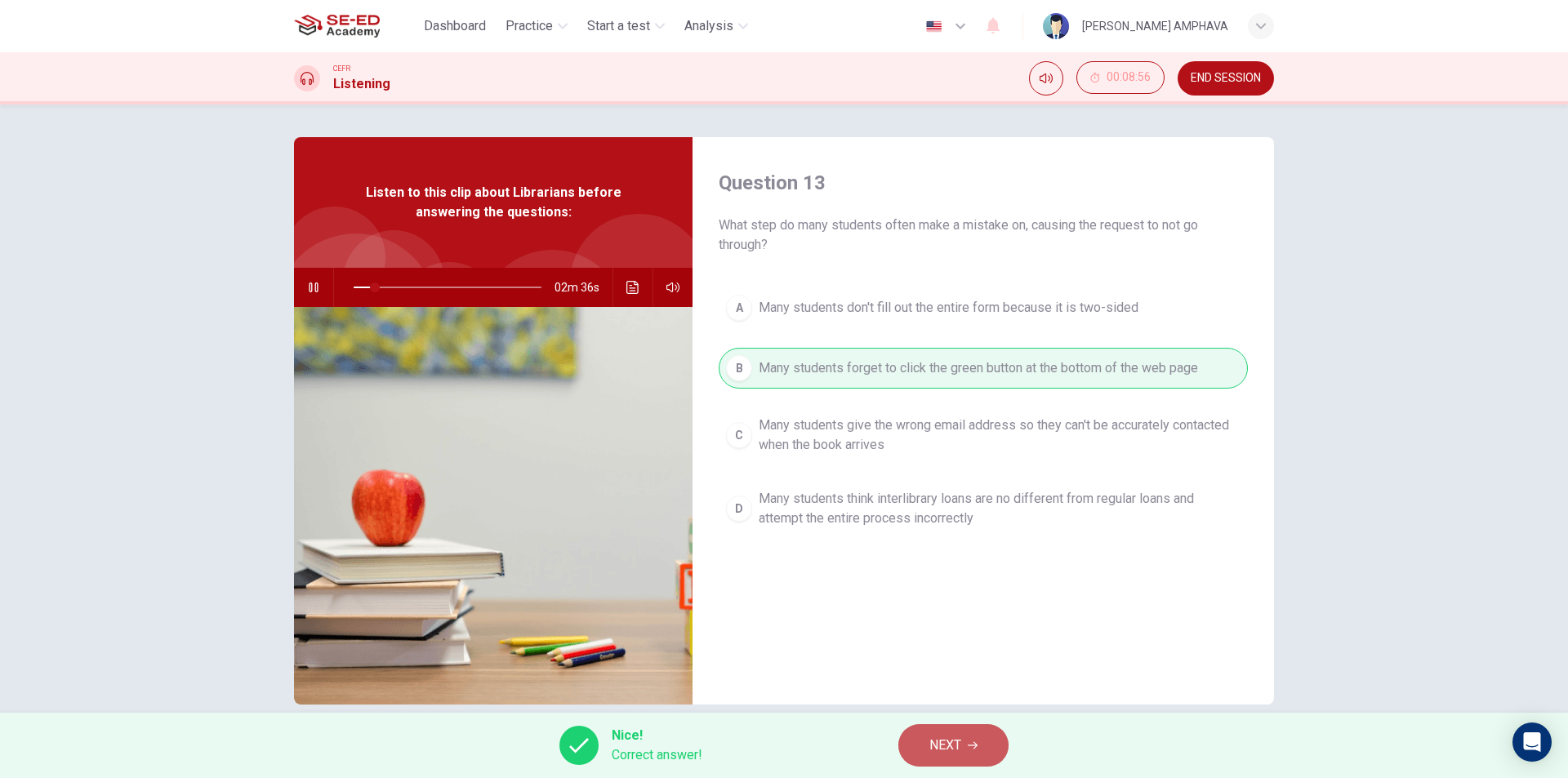
drag, startPoint x: 958, startPoint y: 757, endPoint x: 965, endPoint y: 633, distance: 124.2
click at [957, 752] on button "NEXT" at bounding box center [953, 745] width 110 height 42
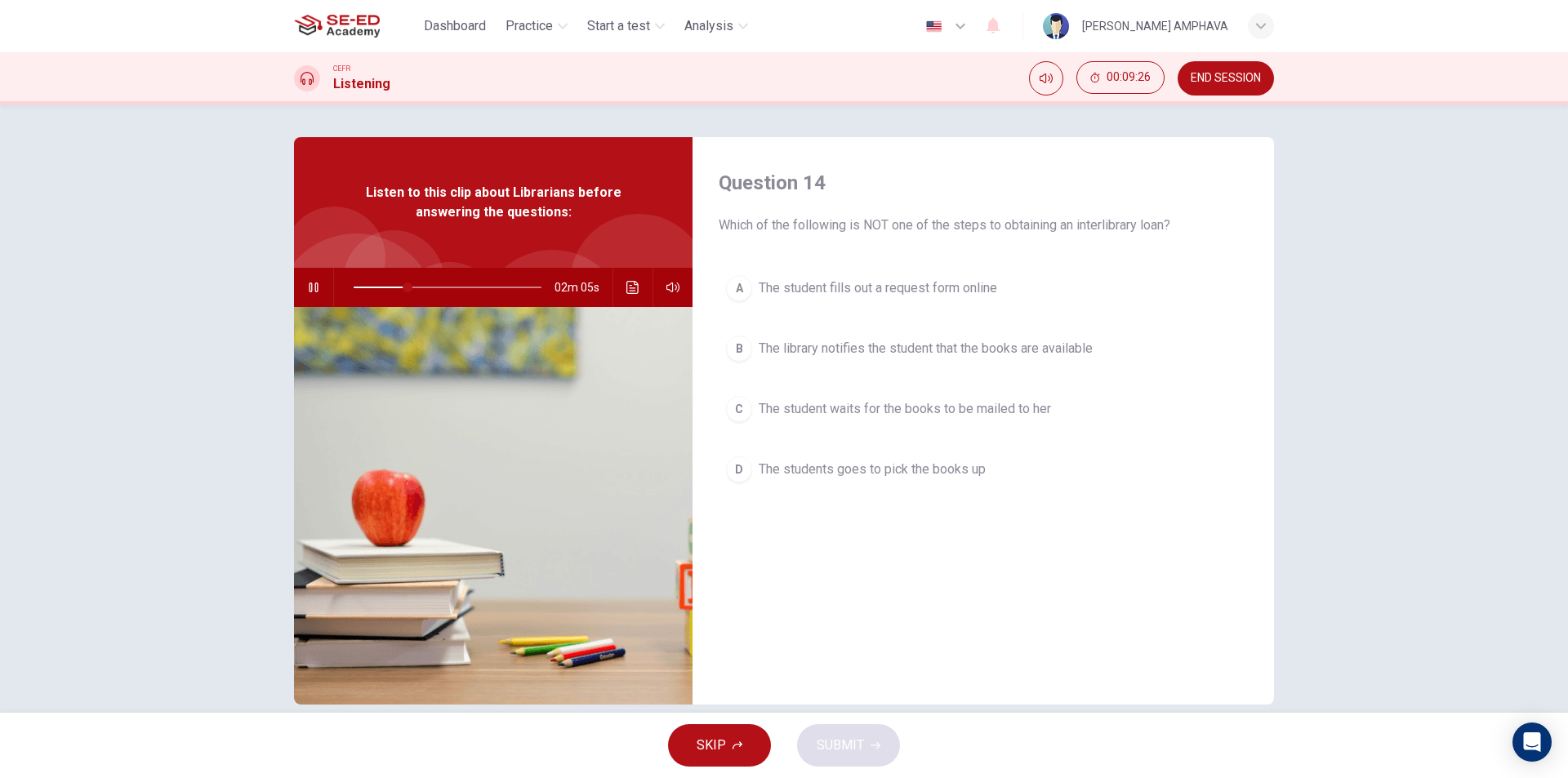
click at [792, 399] on span "The student waits for the books to be mailed to her" at bounding box center [904, 409] width 292 height 19
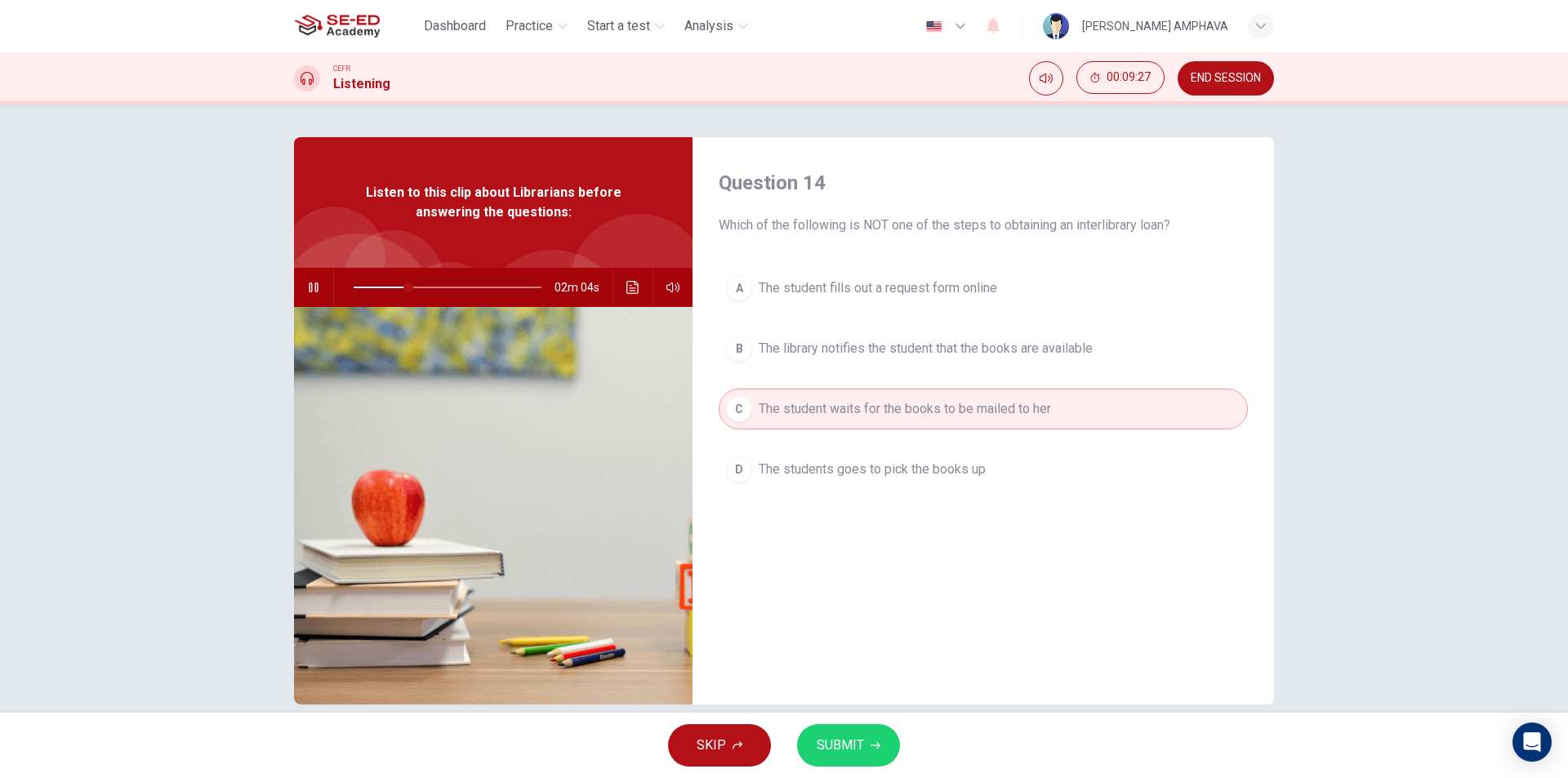
click at [854, 766] on button "SUBMIT" at bounding box center [848, 745] width 103 height 42
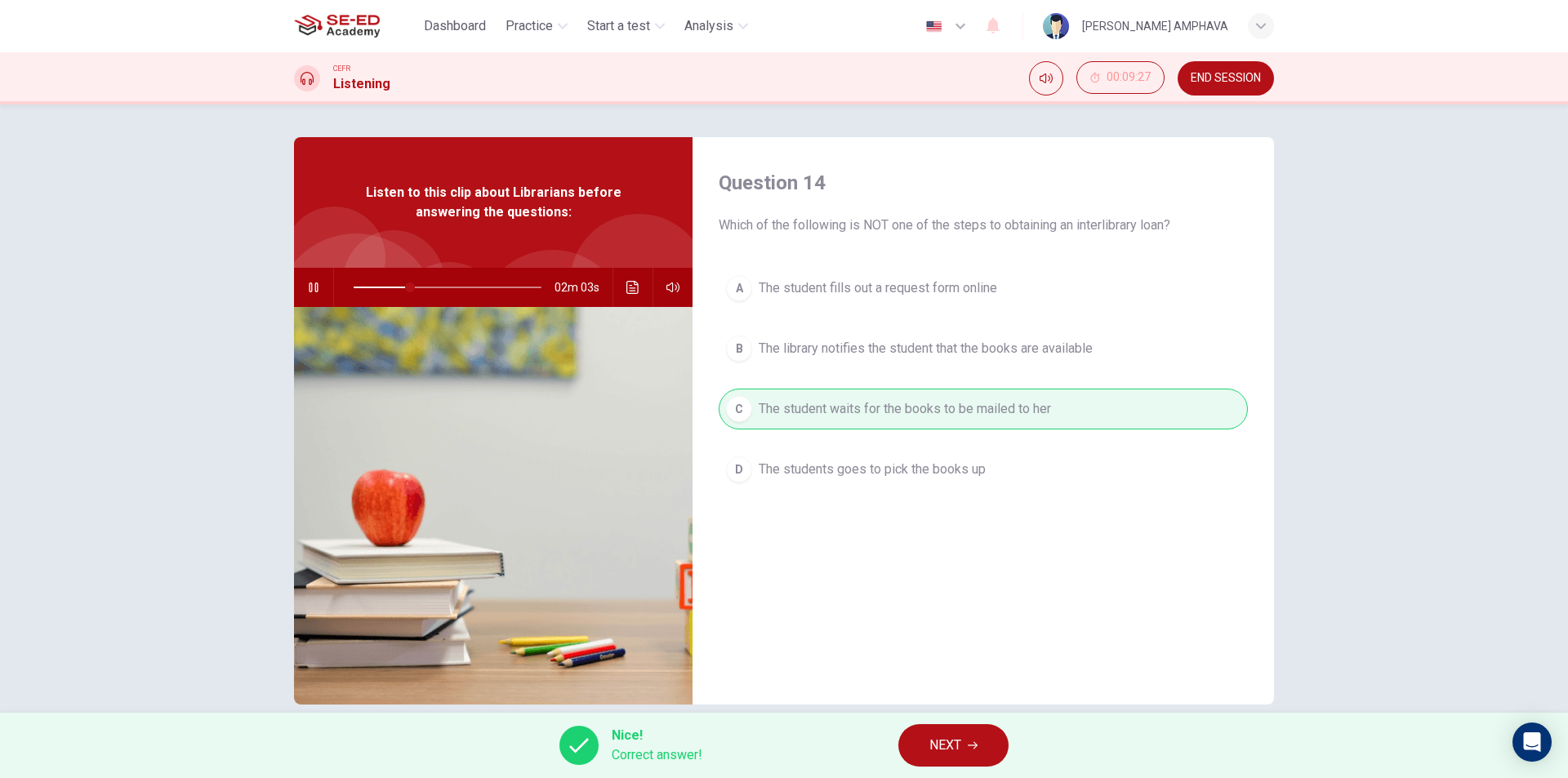
click at [980, 753] on button "NEXT" at bounding box center [953, 745] width 110 height 42
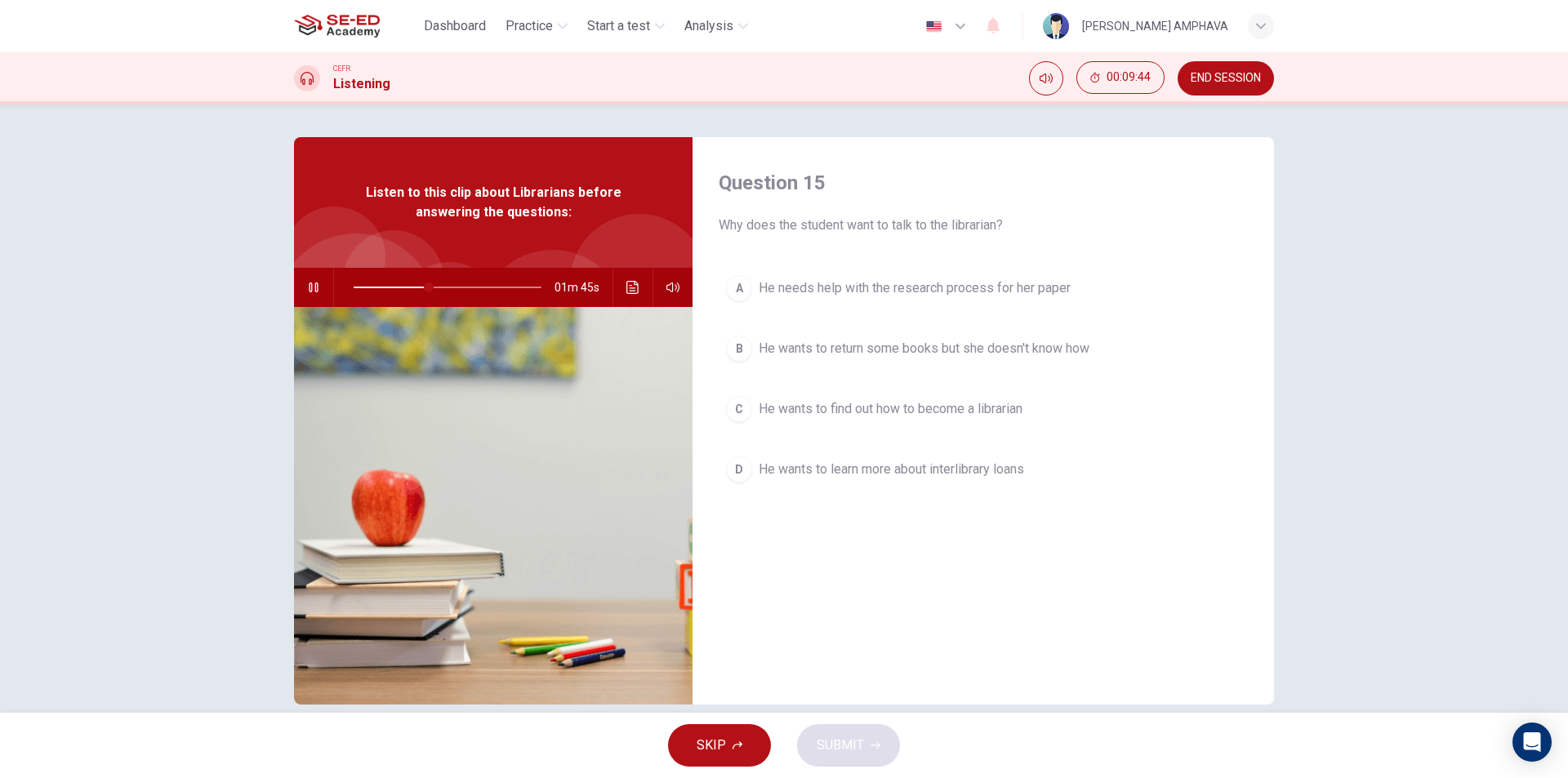
click at [859, 338] on button "B He wants to return some books but she doesn't know how" at bounding box center [983, 349] width 529 height 40
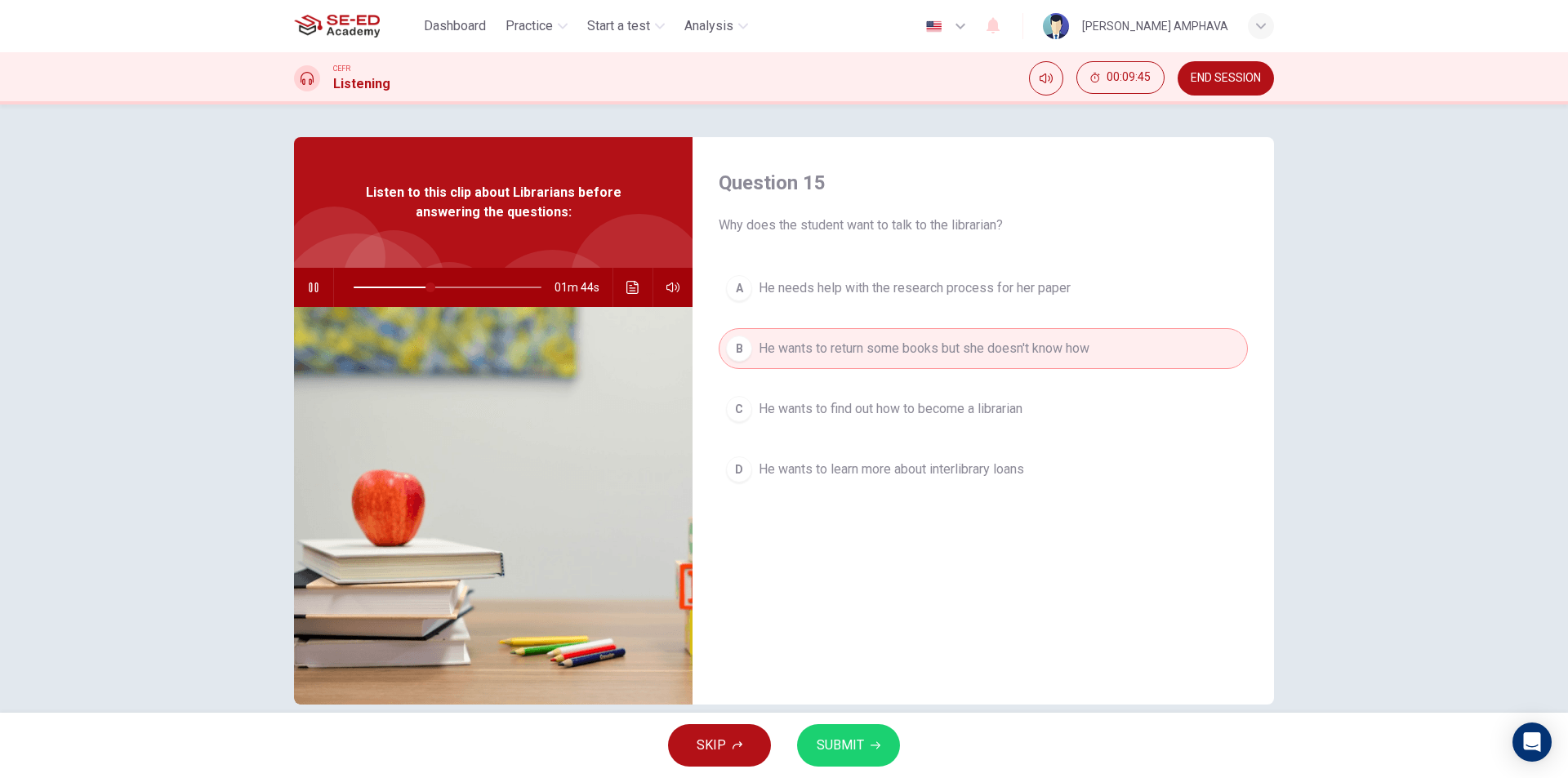
click at [831, 752] on span "SUBMIT" at bounding box center [839, 746] width 47 height 23
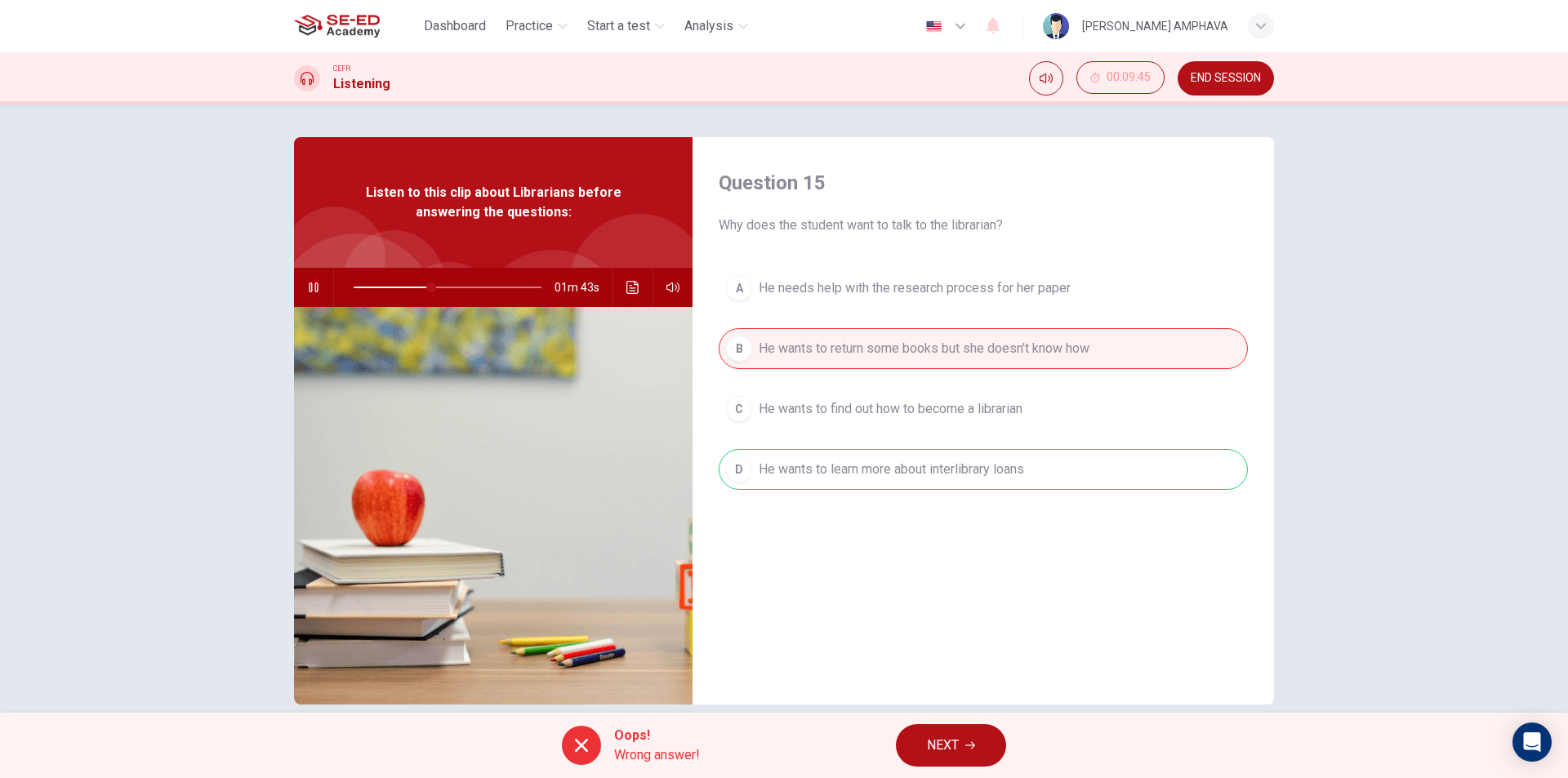
type input "42"
click at [919, 742] on button "NEXT" at bounding box center [950, 745] width 110 height 42
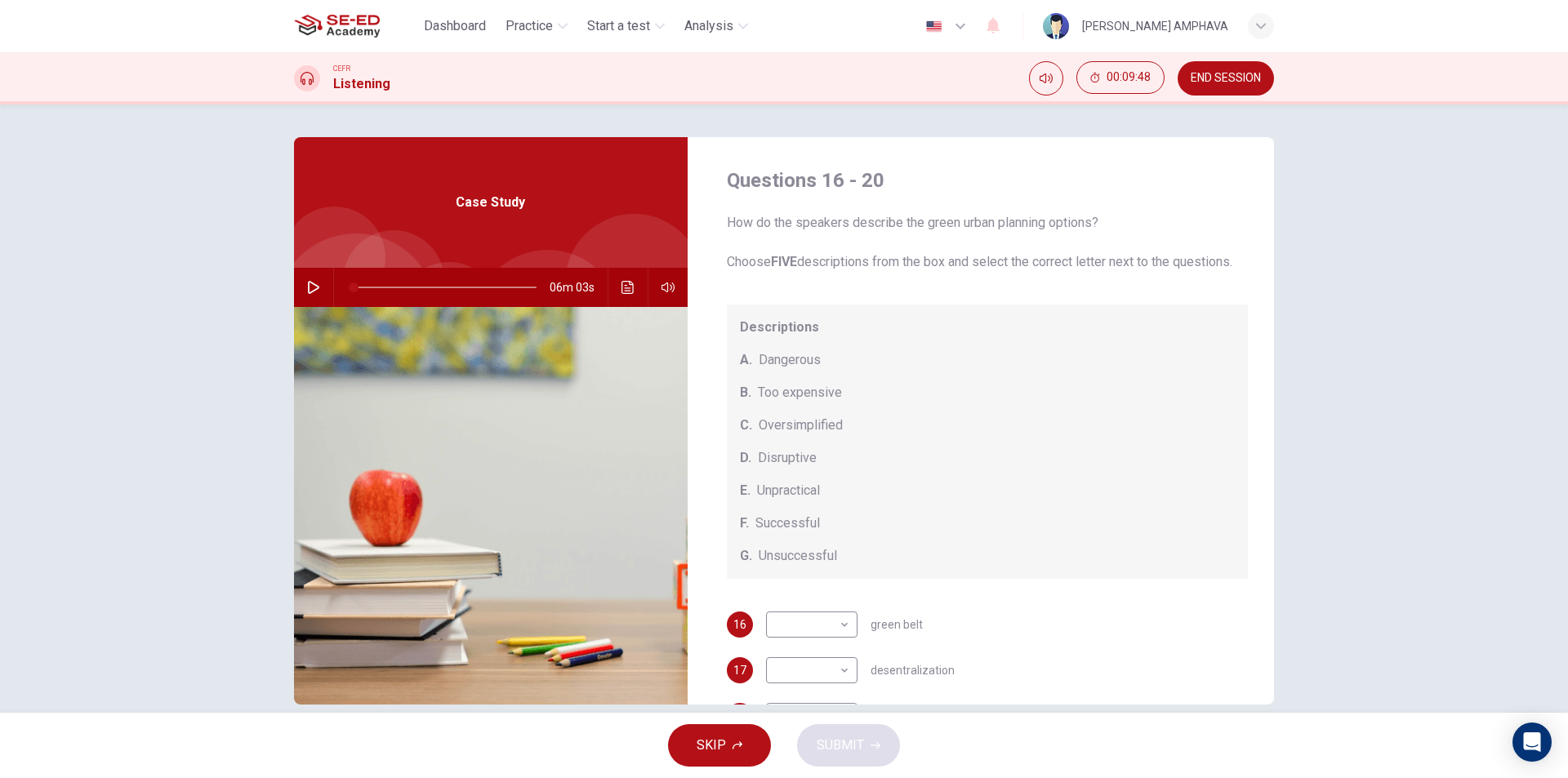
scroll to position [0, 0]
click at [302, 281] on button "button" at bounding box center [313, 287] width 26 height 40
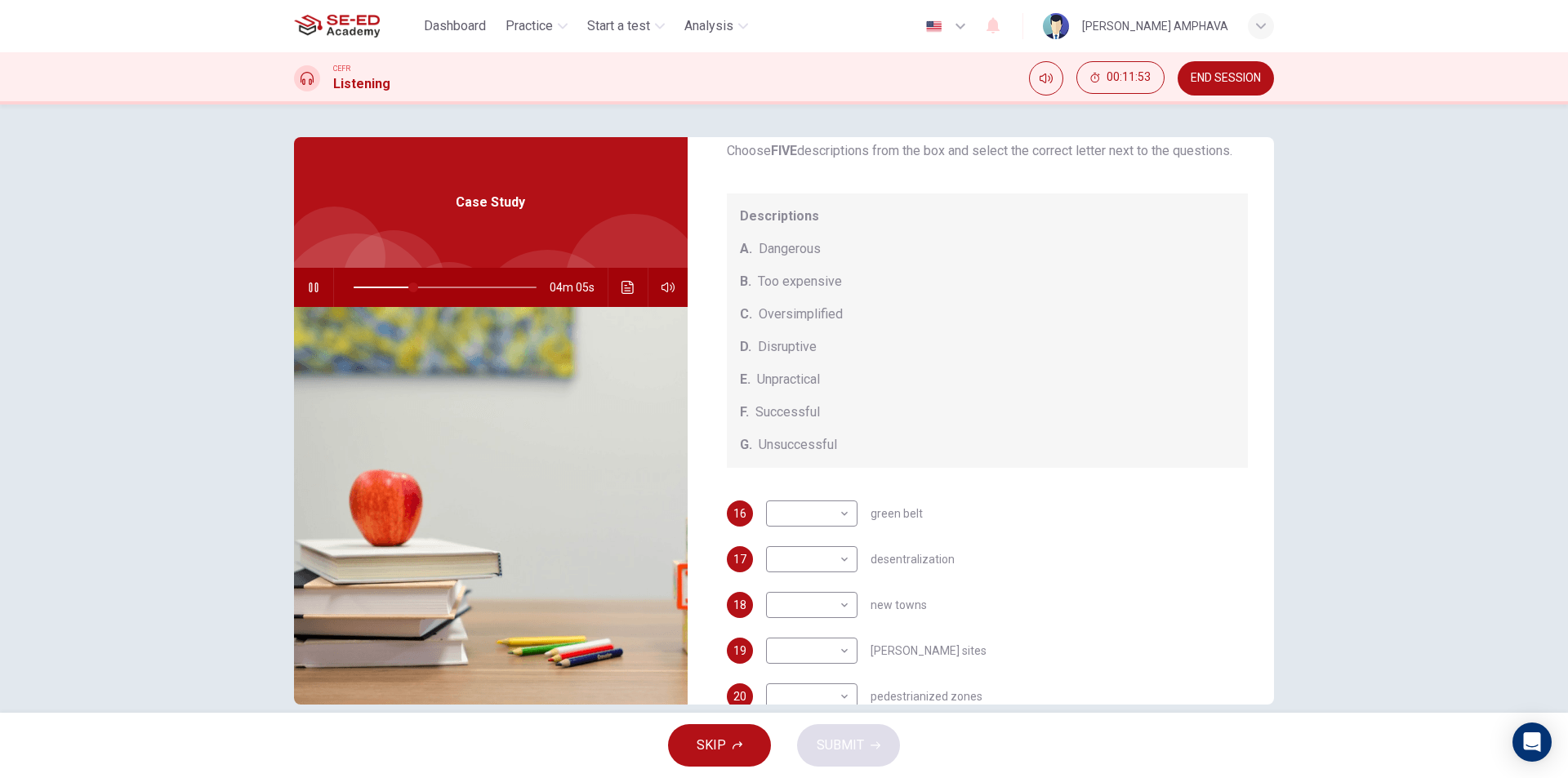
scroll to position [171, 0]
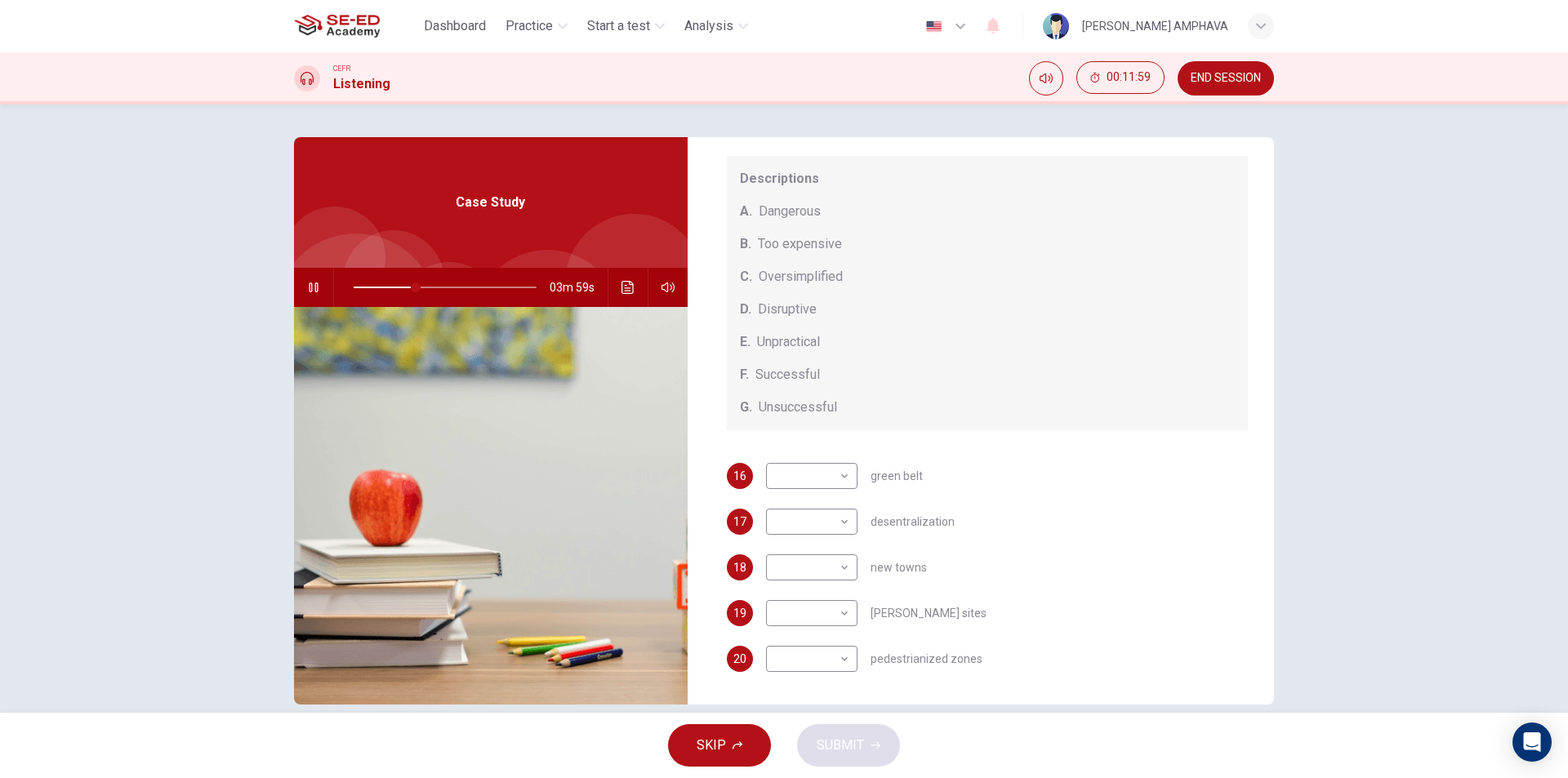
drag, startPoint x: 605, startPoint y: 291, endPoint x: 645, endPoint y: 286, distance: 40.3
click at [613, 291] on div "03m 59s" at bounding box center [491, 287] width 393 height 40
click at [644, 286] on div "03m 59s" at bounding box center [491, 287] width 393 height 40
click at [624, 284] on icon "Click to see the audio transcription" at bounding box center [628, 287] width 13 height 13
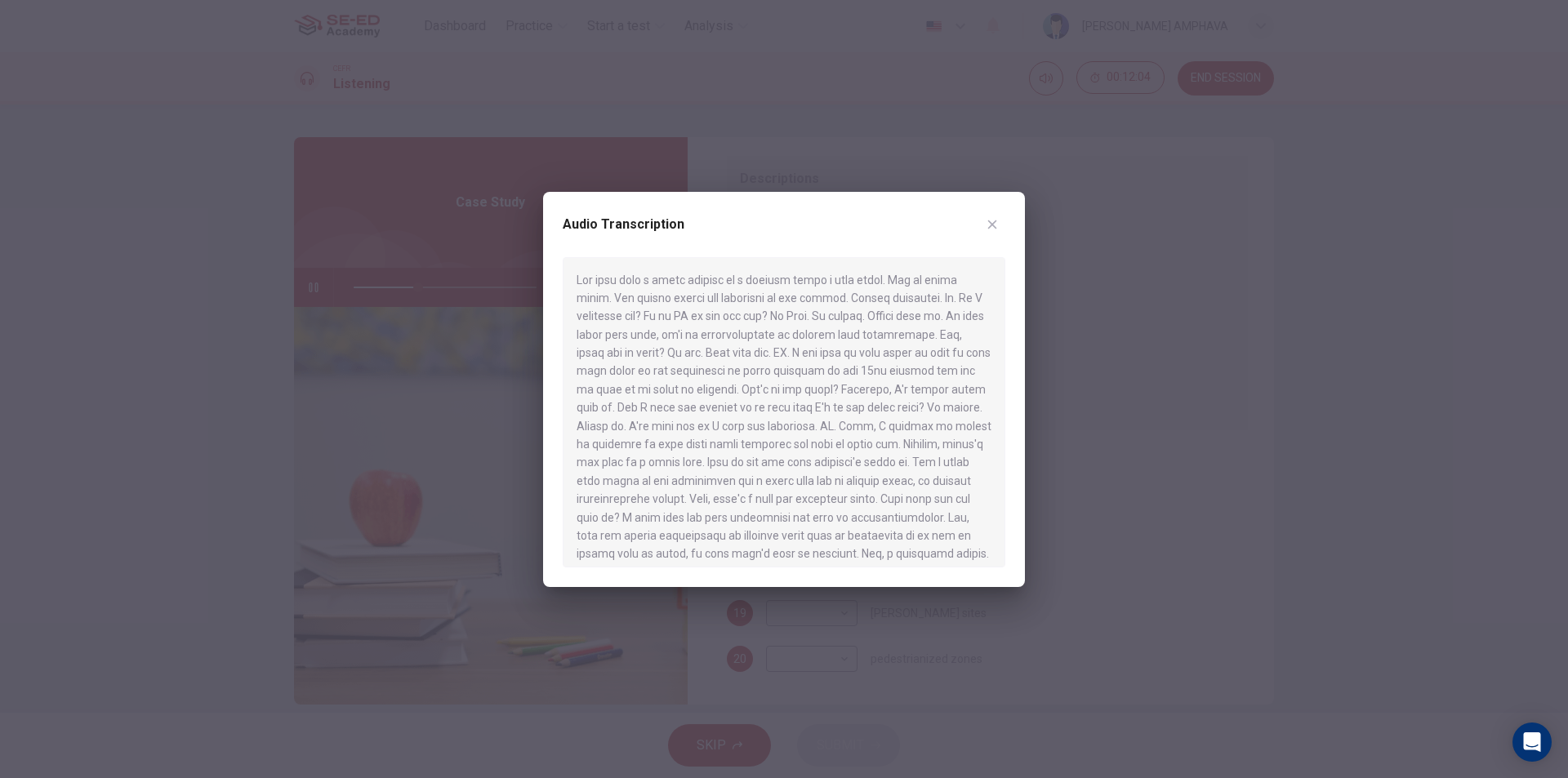
click at [996, 228] on icon "button" at bounding box center [993, 225] width 13 height 13
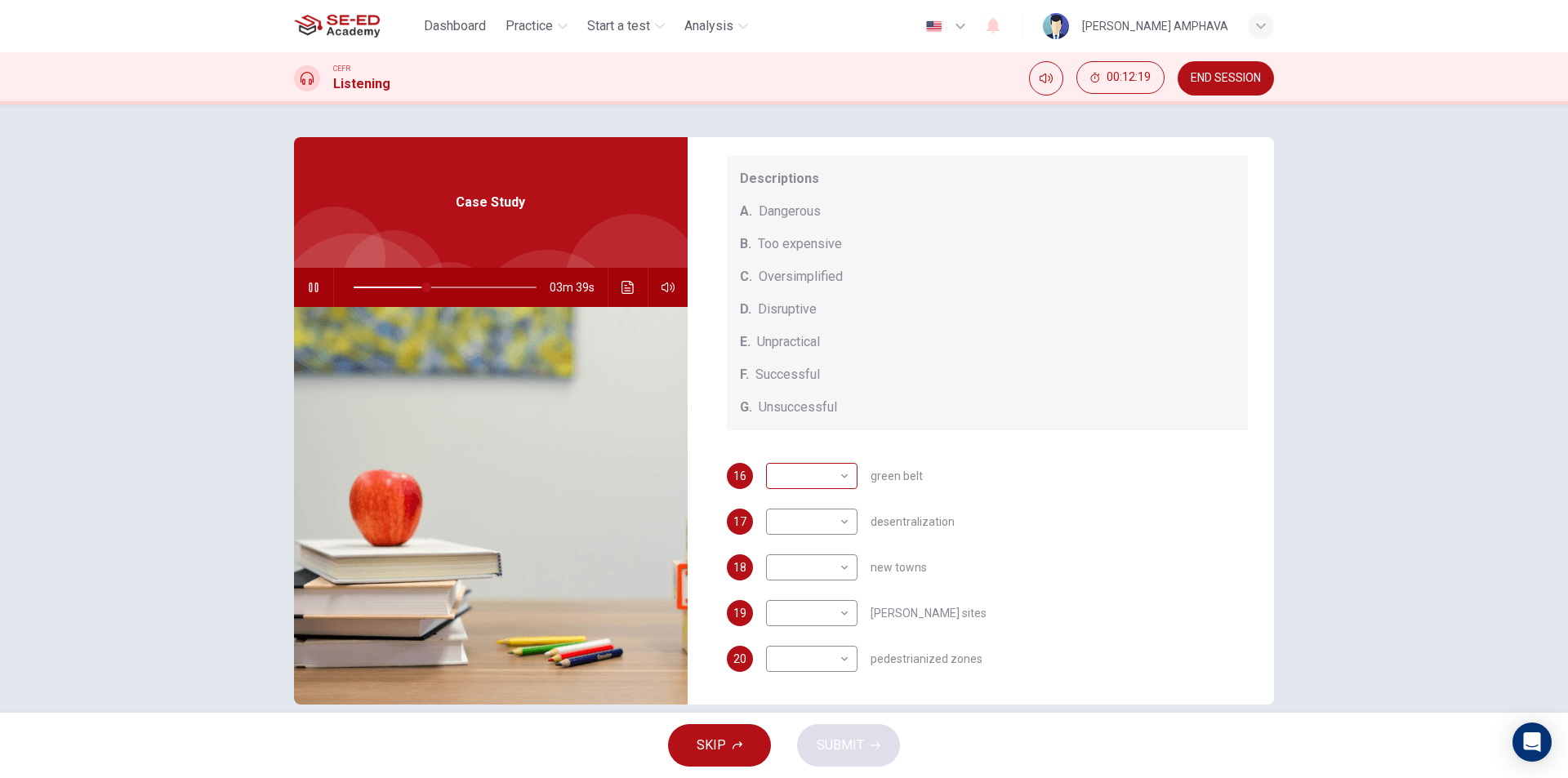
click at [795, 476] on body "This site uses cookies, as explained in our Privacy Policy . If you agree to th…" at bounding box center [784, 389] width 1568 height 778
type input "40"
click at [776, 526] on li "B" at bounding box center [807, 528] width 92 height 26
type input "B"
click at [798, 521] on body "This site uses cookies, as explained in our Privacy Policy . If you agree to th…" at bounding box center [784, 389] width 1568 height 778
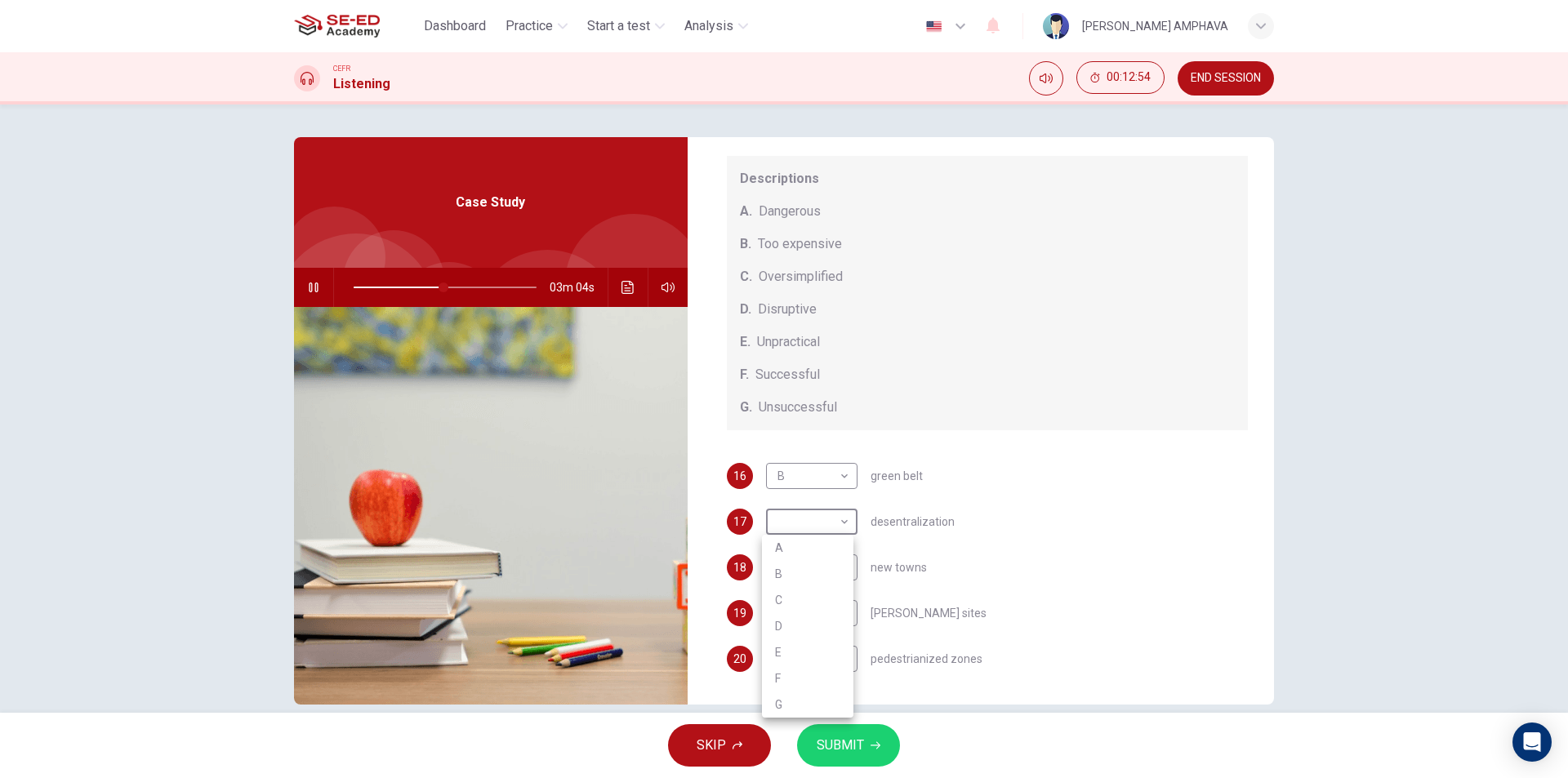
type input "50"
click at [776, 591] on li "C" at bounding box center [807, 600] width 92 height 26
type input "C"
click at [795, 562] on body "This site uses cookies, as explained in our Privacy Policy . If you agree to th…" at bounding box center [784, 389] width 1568 height 778
type input "51"
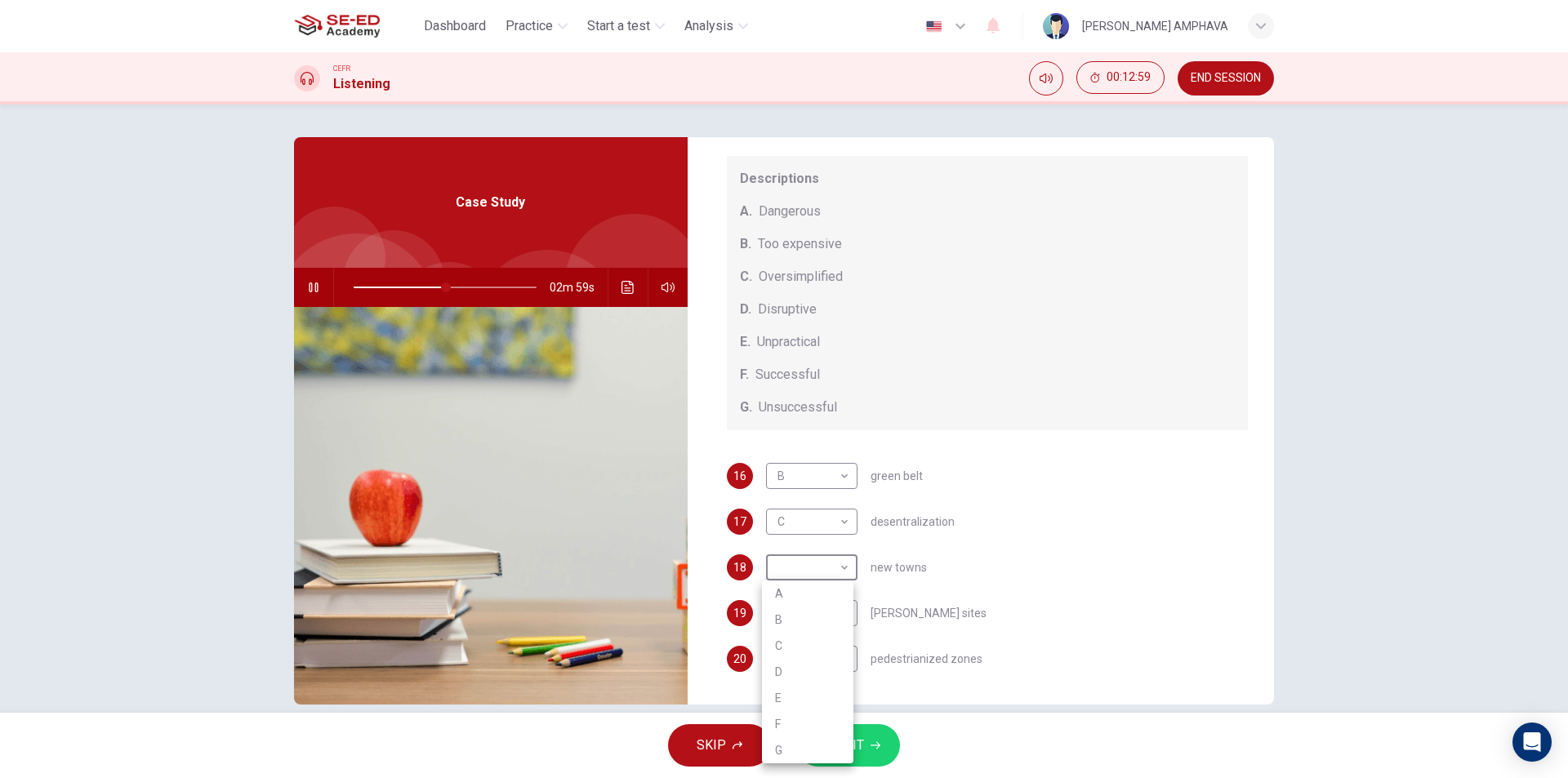
click at [791, 606] on li "A" at bounding box center [807, 593] width 92 height 26
type input "A"
click at [810, 619] on body "This site uses cookies, as explained in our Privacy Policy . If you agree to th…" at bounding box center [784, 389] width 1568 height 778
type input "51"
click at [808, 692] on li "E" at bounding box center [807, 699] width 92 height 26
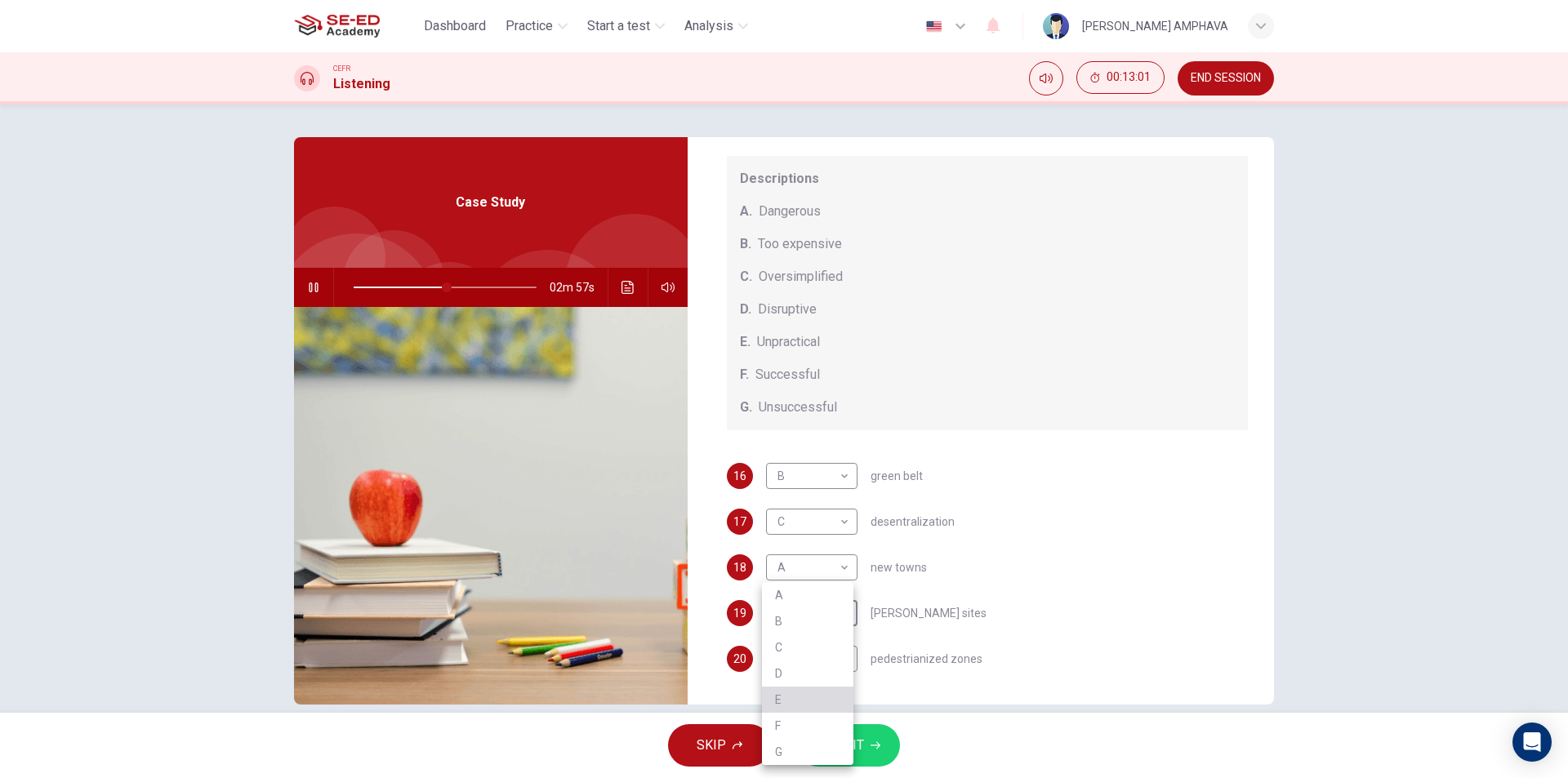
type input "E"
type input "51"
click at [802, 658] on body "This site uses cookies, as explained in our Privacy Policy . If you agree to th…" at bounding box center [784, 389] width 1568 height 778
click at [781, 700] on li "E" at bounding box center [807, 699] width 92 height 26
type input "E"
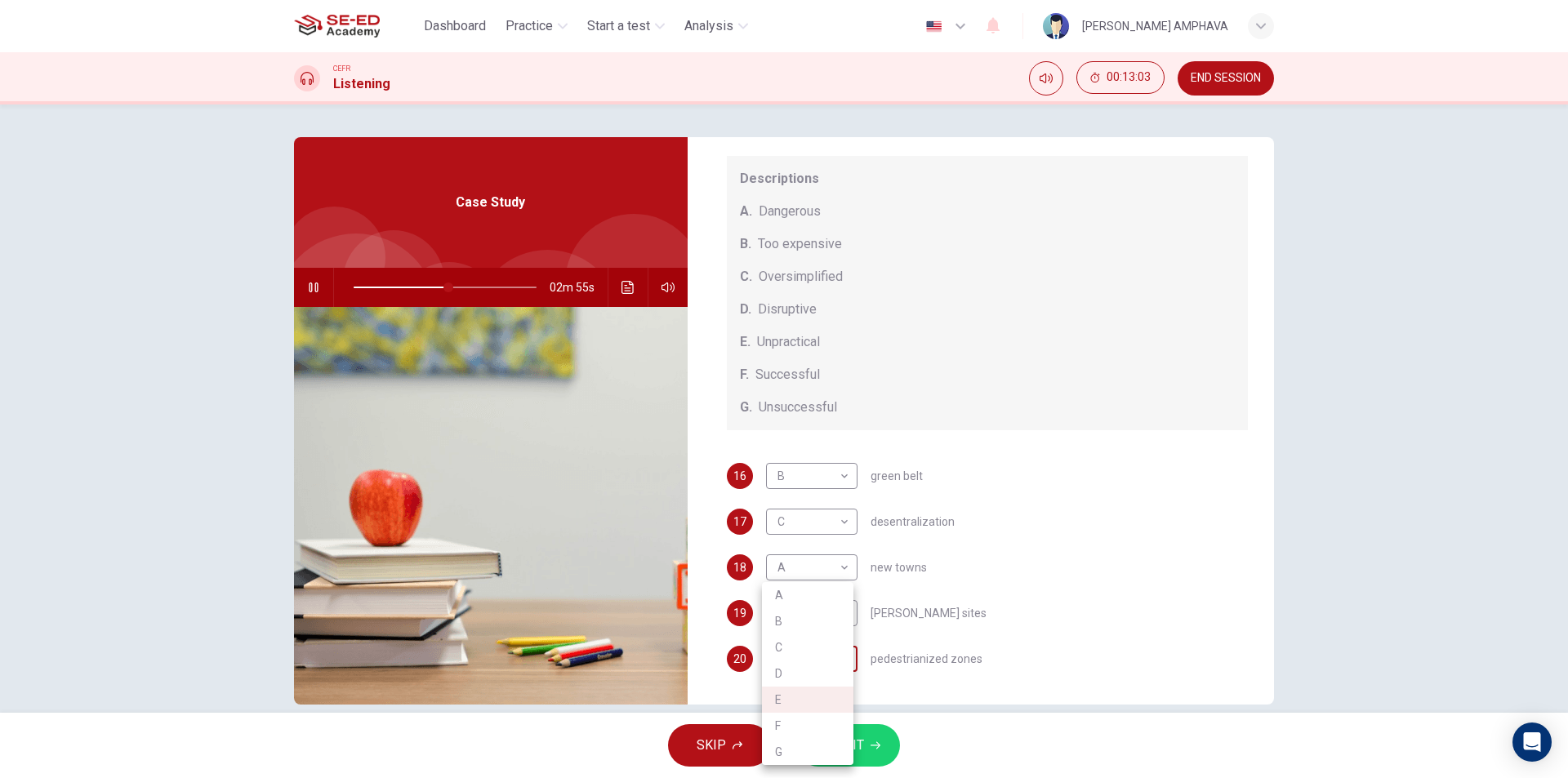
click at [794, 655] on body "This site uses cookies, as explained in our Privacy Policy . If you agree to th…" at bounding box center [784, 389] width 1568 height 778
type input "52"
click at [776, 719] on li "F" at bounding box center [807, 726] width 92 height 26
type input "F"
click at [844, 751] on span "SUBMIT" at bounding box center [839, 746] width 47 height 23
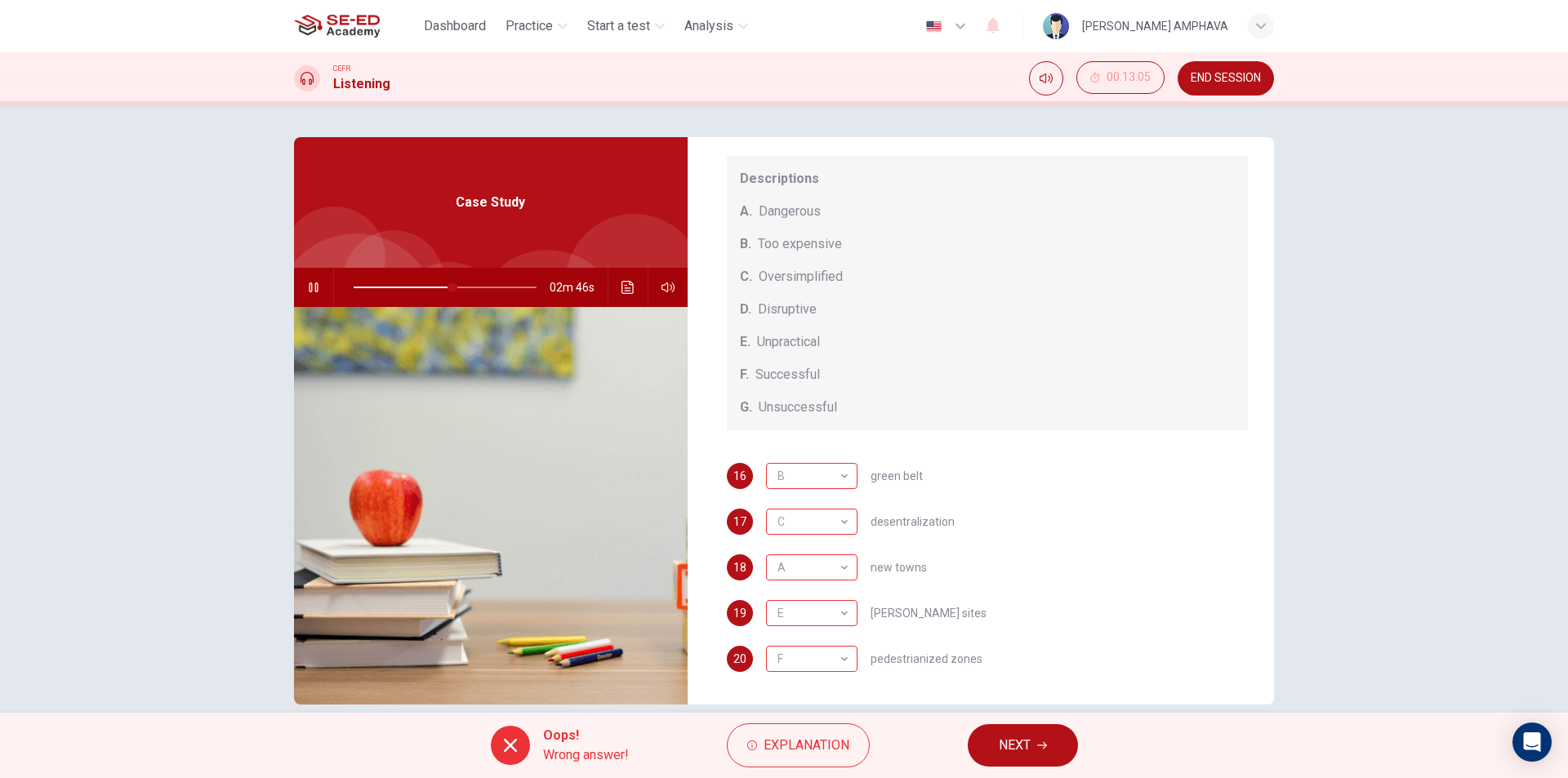
click at [1018, 756] on span "NEXT" at bounding box center [1014, 746] width 32 height 23
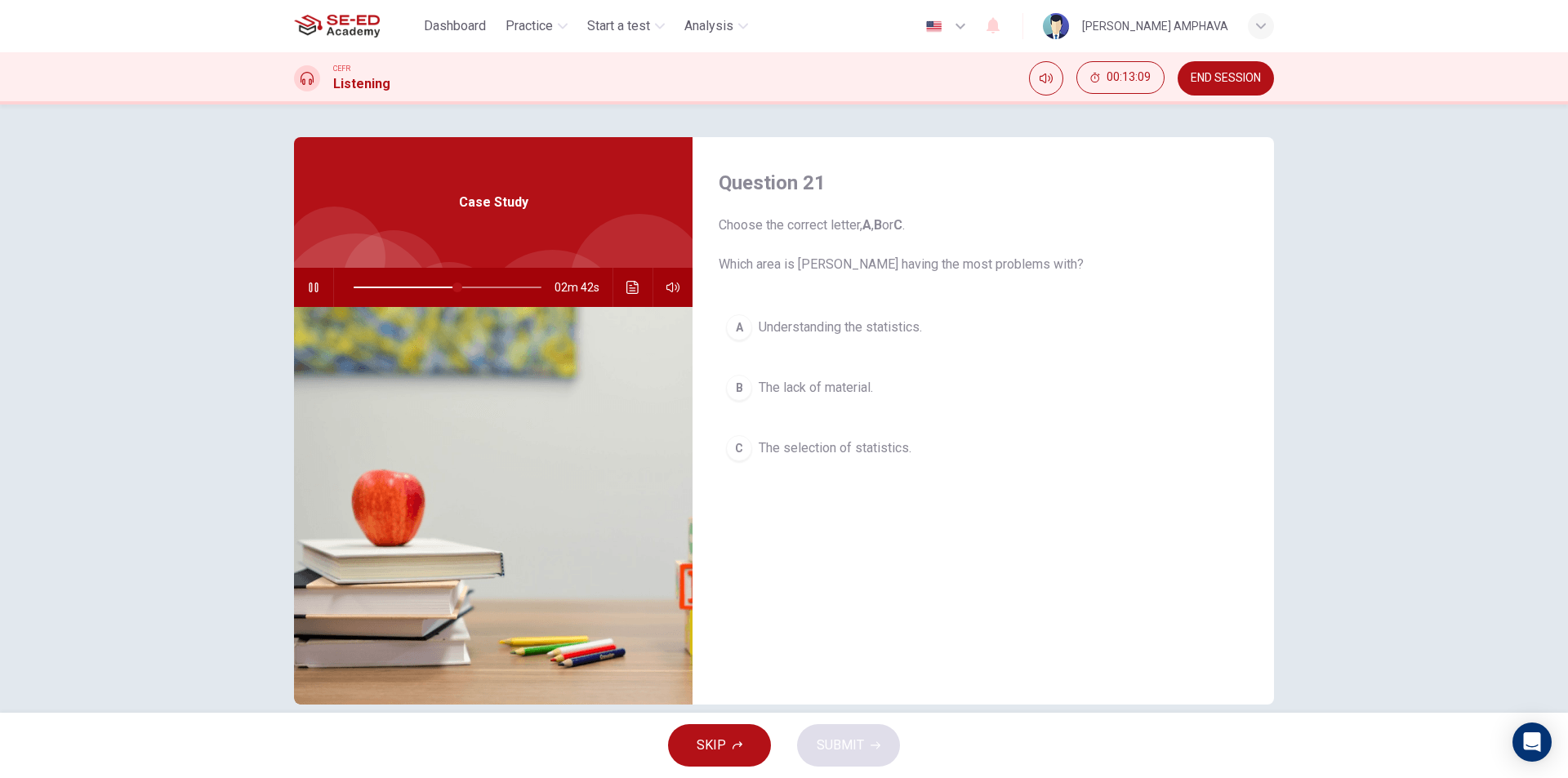
type input "56"
